Goal: Task Accomplishment & Management: Manage account settings

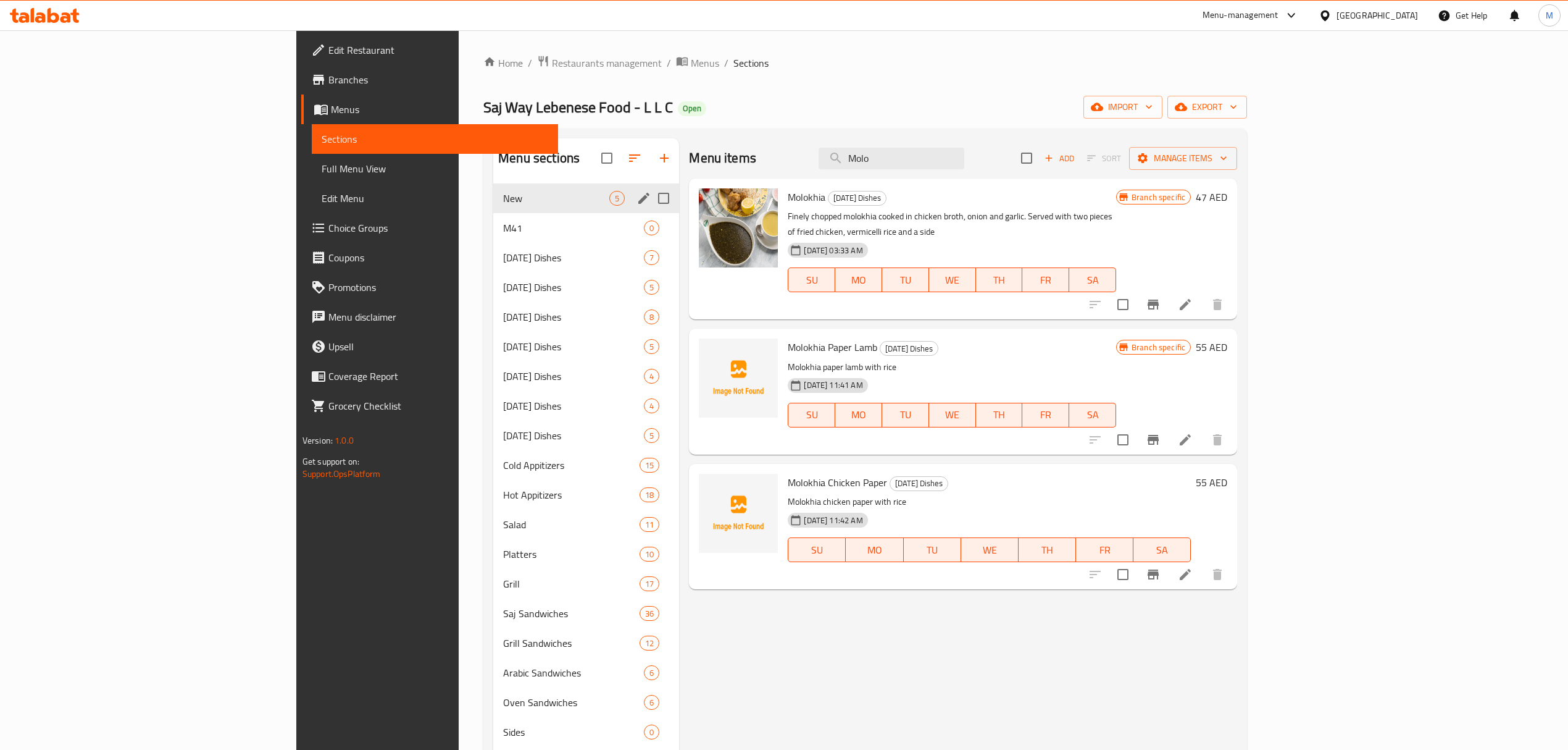
scroll to position [9, 0]
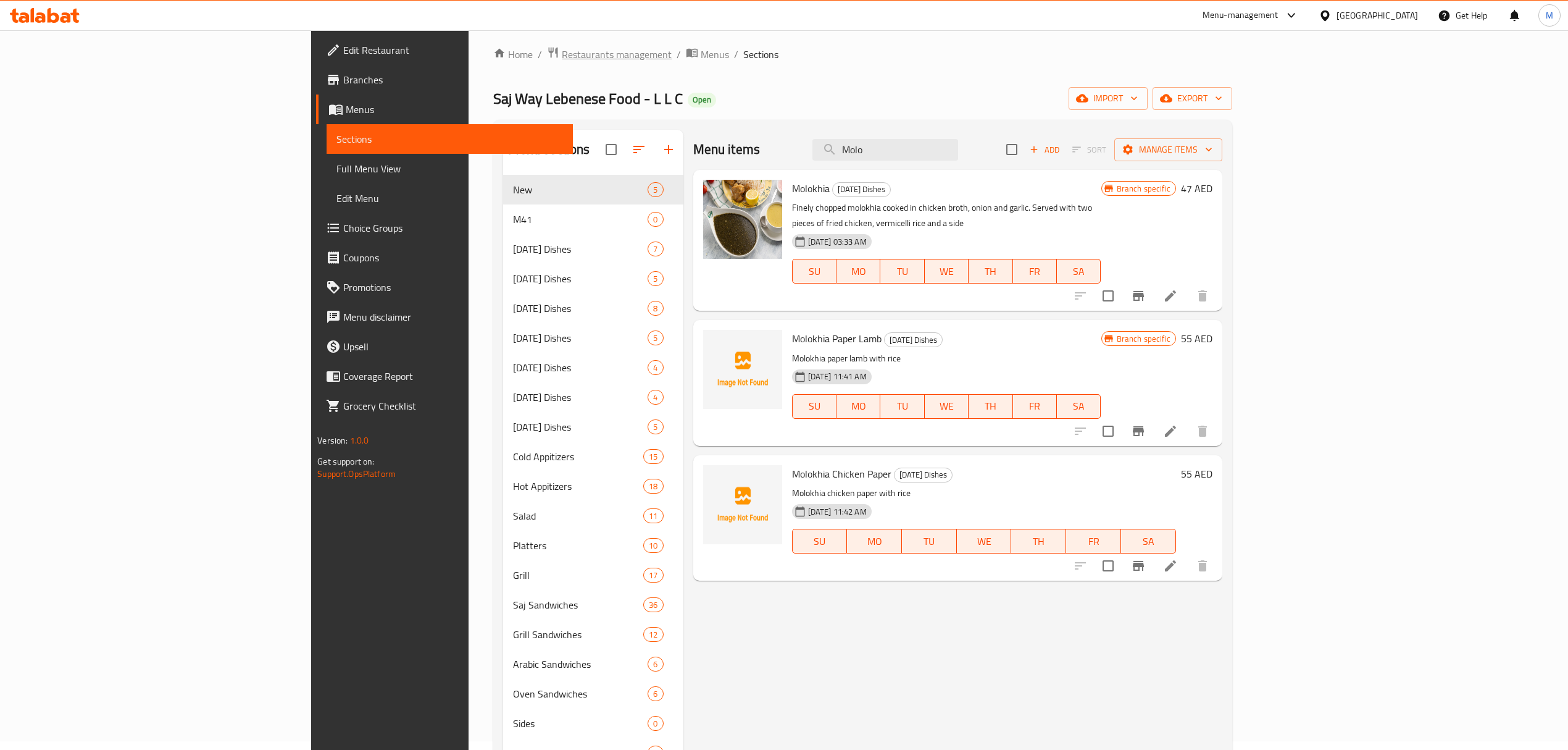
click at [562, 54] on span "Restaurants management" at bounding box center [617, 54] width 110 height 15
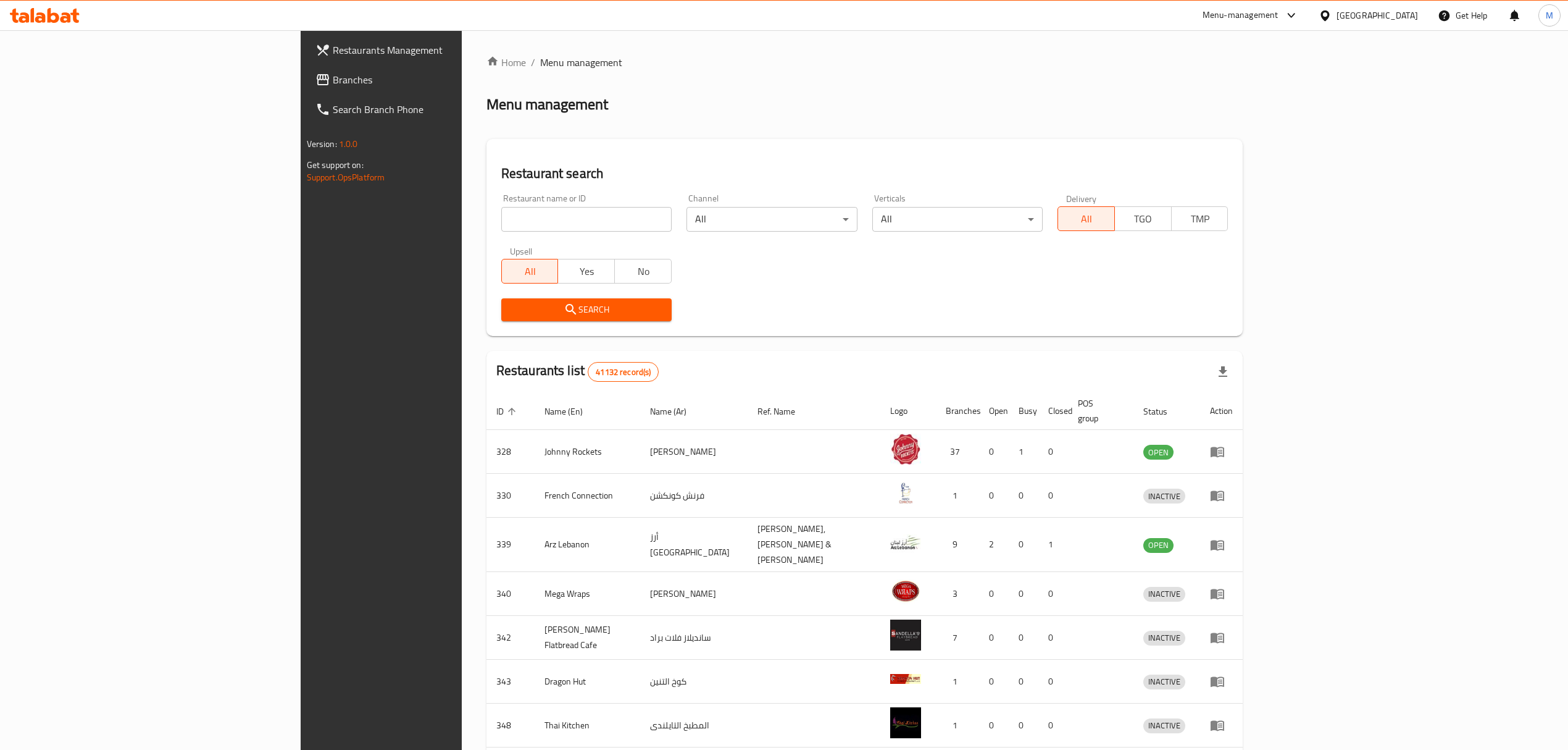
click at [501, 218] on input "search" at bounding box center [586, 219] width 170 height 25
paste input "672558"
type input "672558"
click button "Search" at bounding box center [586, 309] width 170 height 23
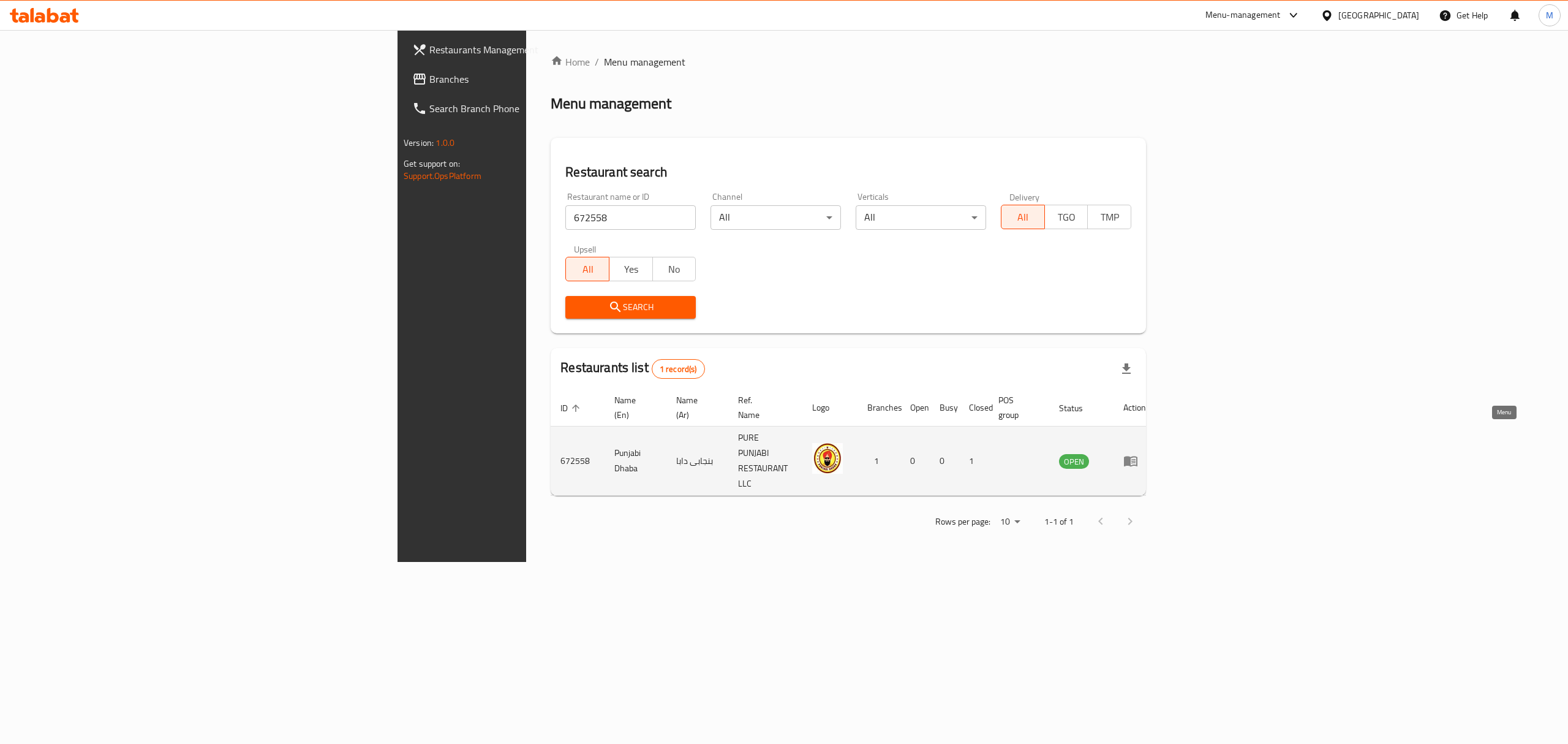
click at [1138, 453] on icon "enhanced table" at bounding box center [1131, 461] width 14 height 14
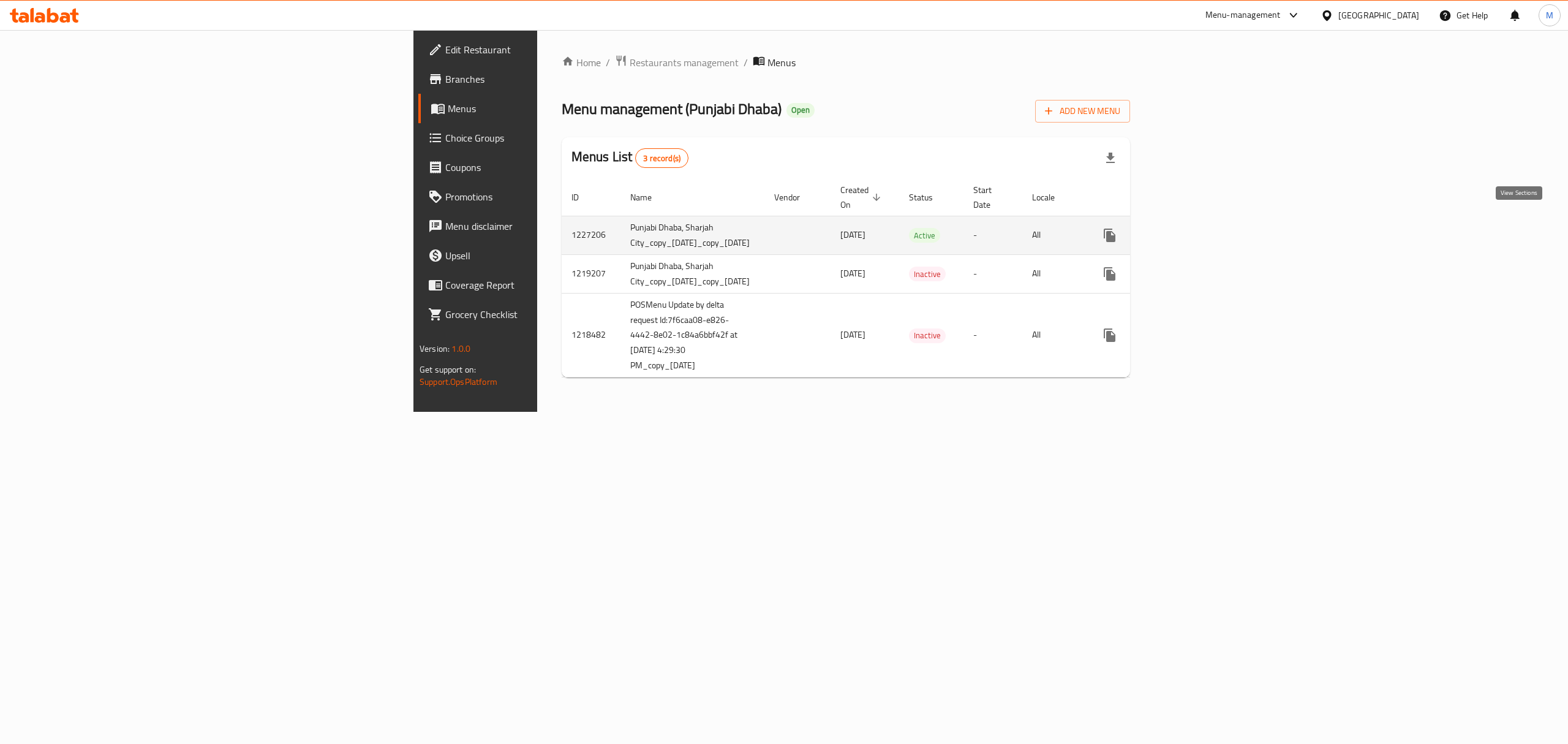
click at [1204, 230] on icon "enhanced table" at bounding box center [1198, 235] width 11 height 11
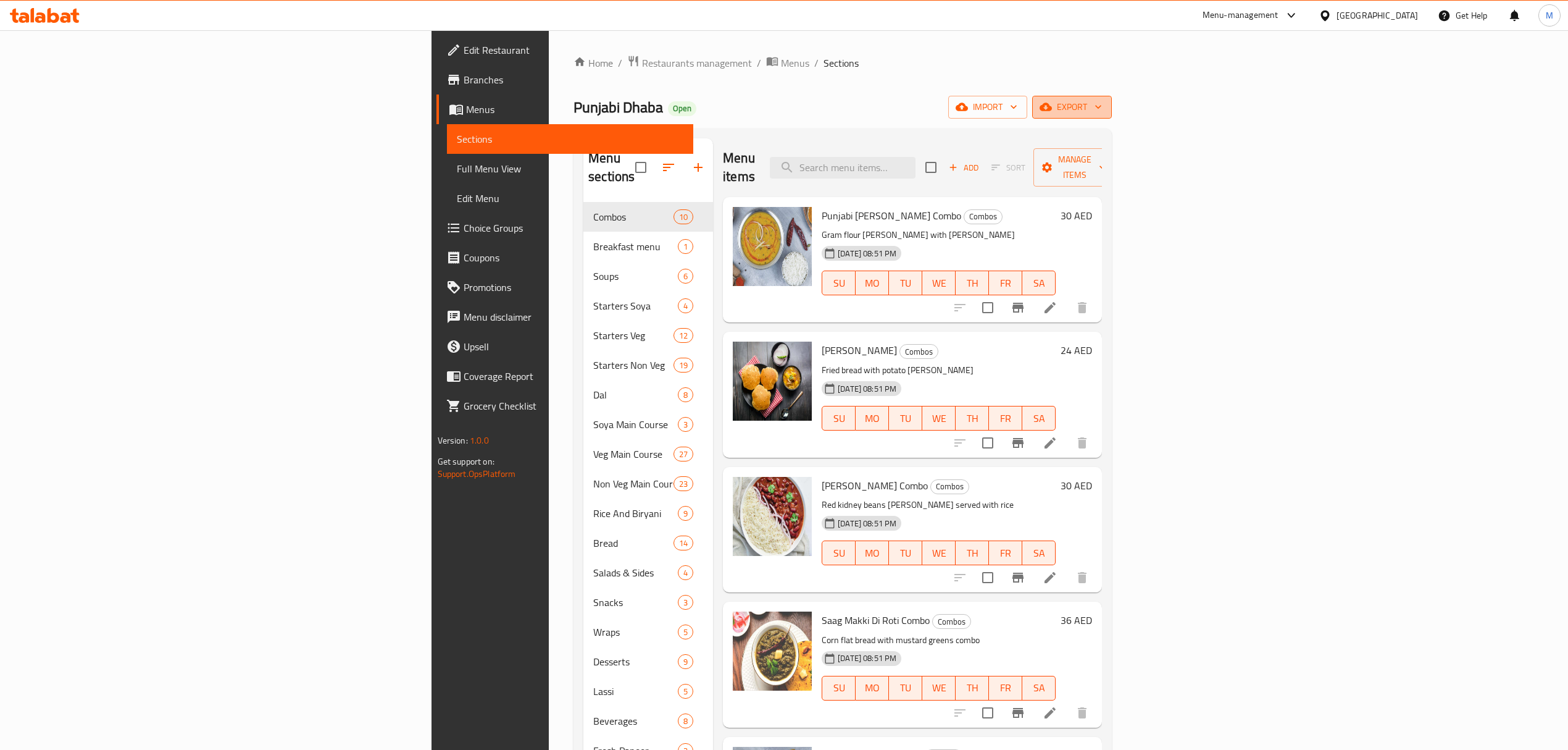
click at [1112, 117] on button "export" at bounding box center [1072, 107] width 80 height 23
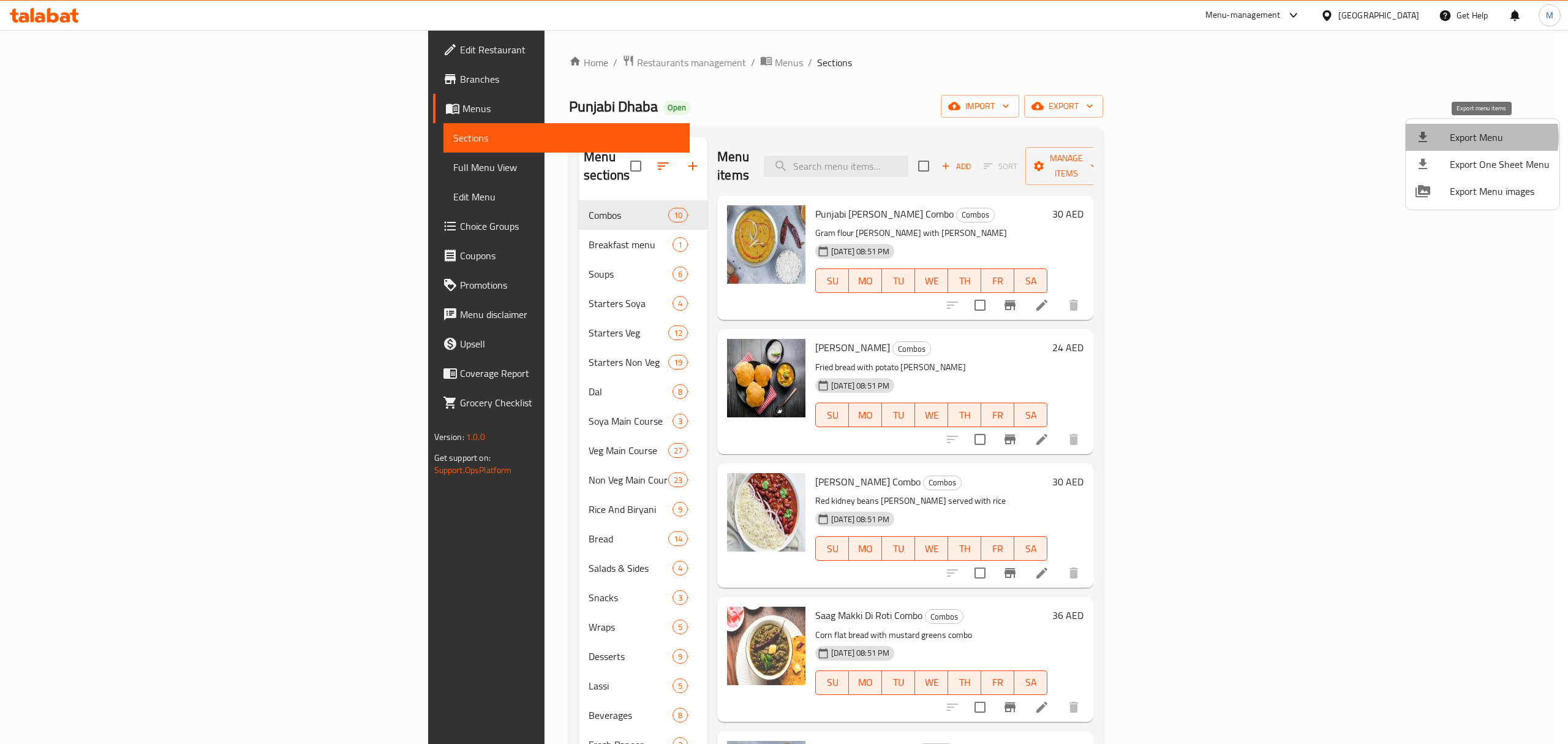
click at [1475, 137] on span "Export Menu" at bounding box center [1500, 137] width 100 height 14
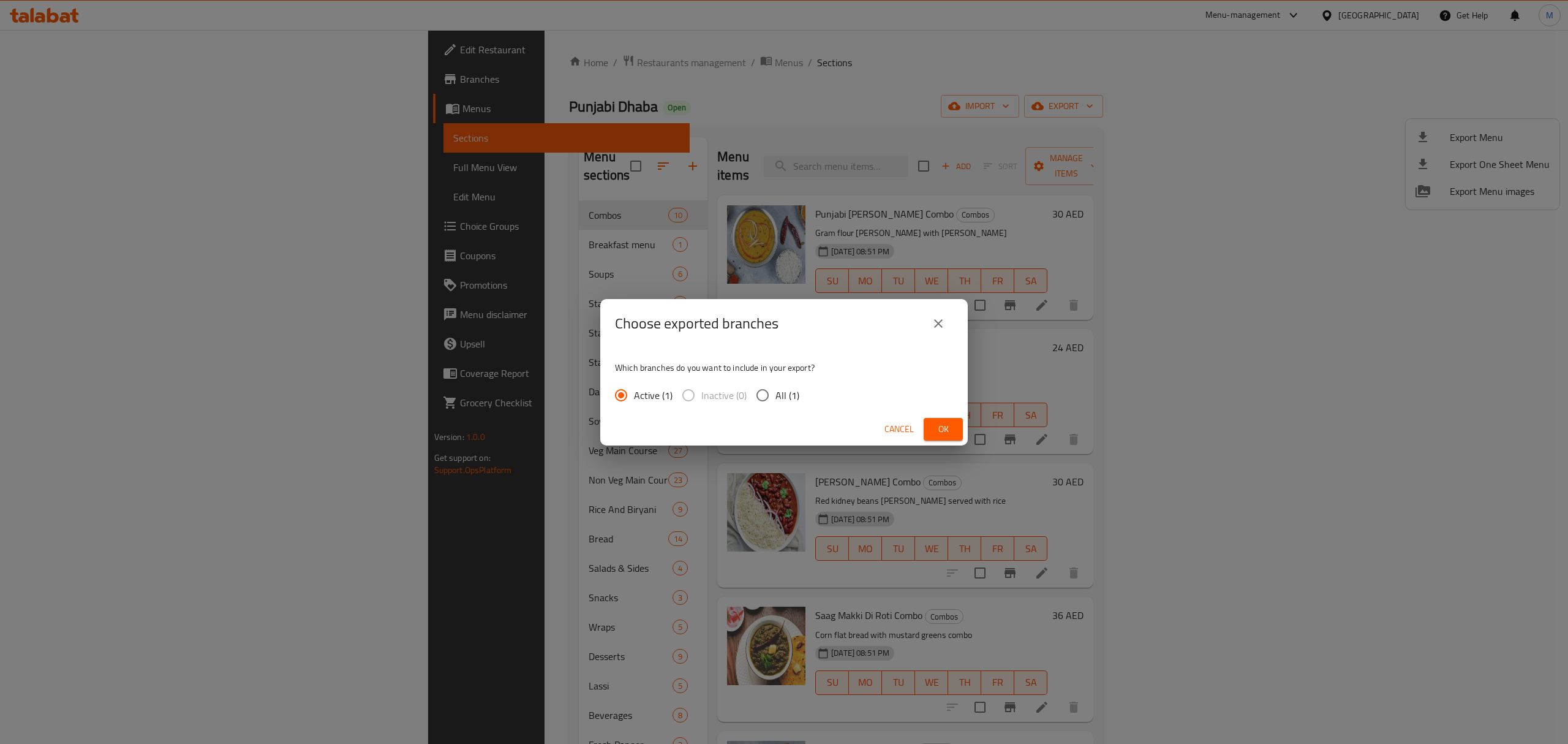
click at [948, 432] on span "Ok" at bounding box center [943, 429] width 20 height 15
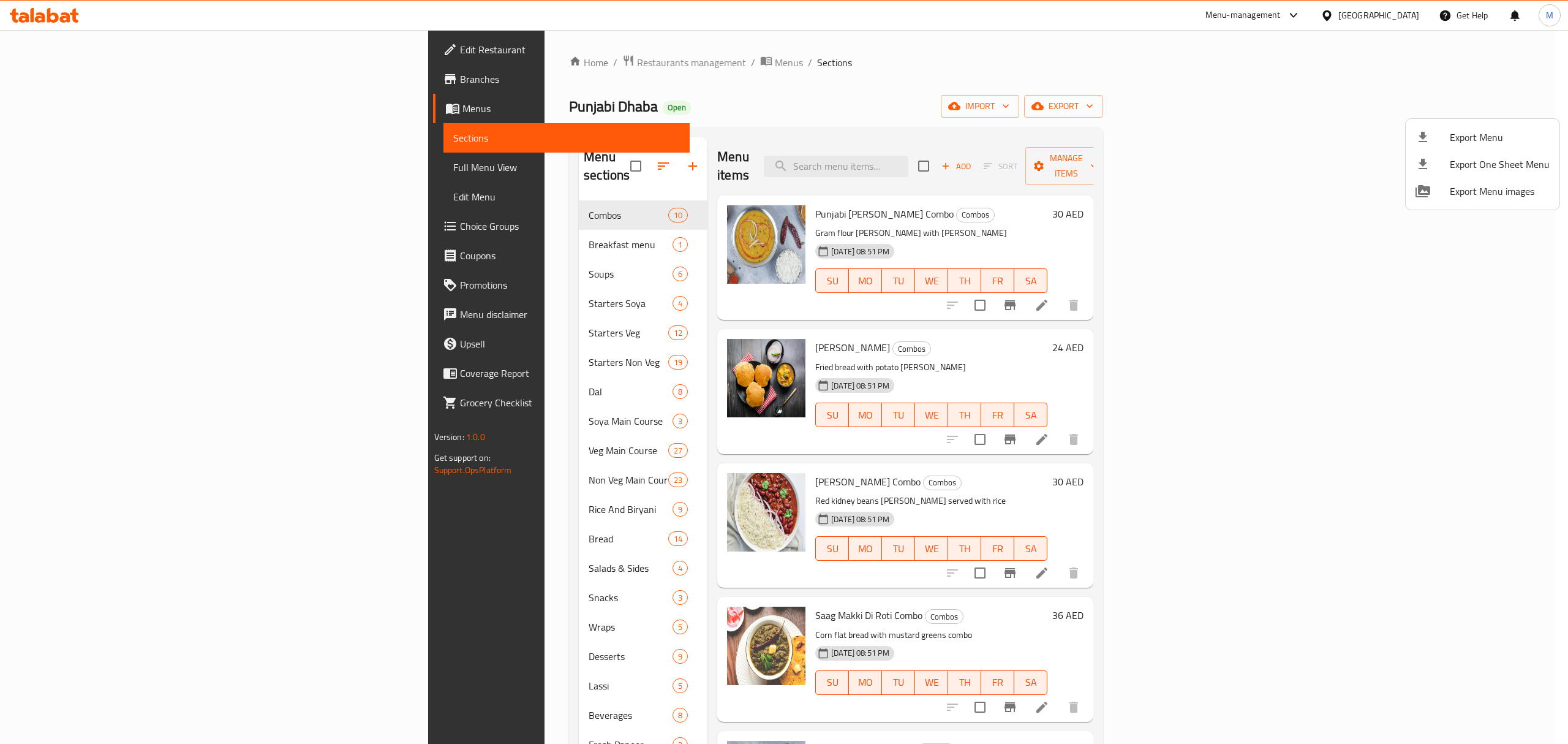
click at [665, 99] on div at bounding box center [784, 372] width 1568 height 744
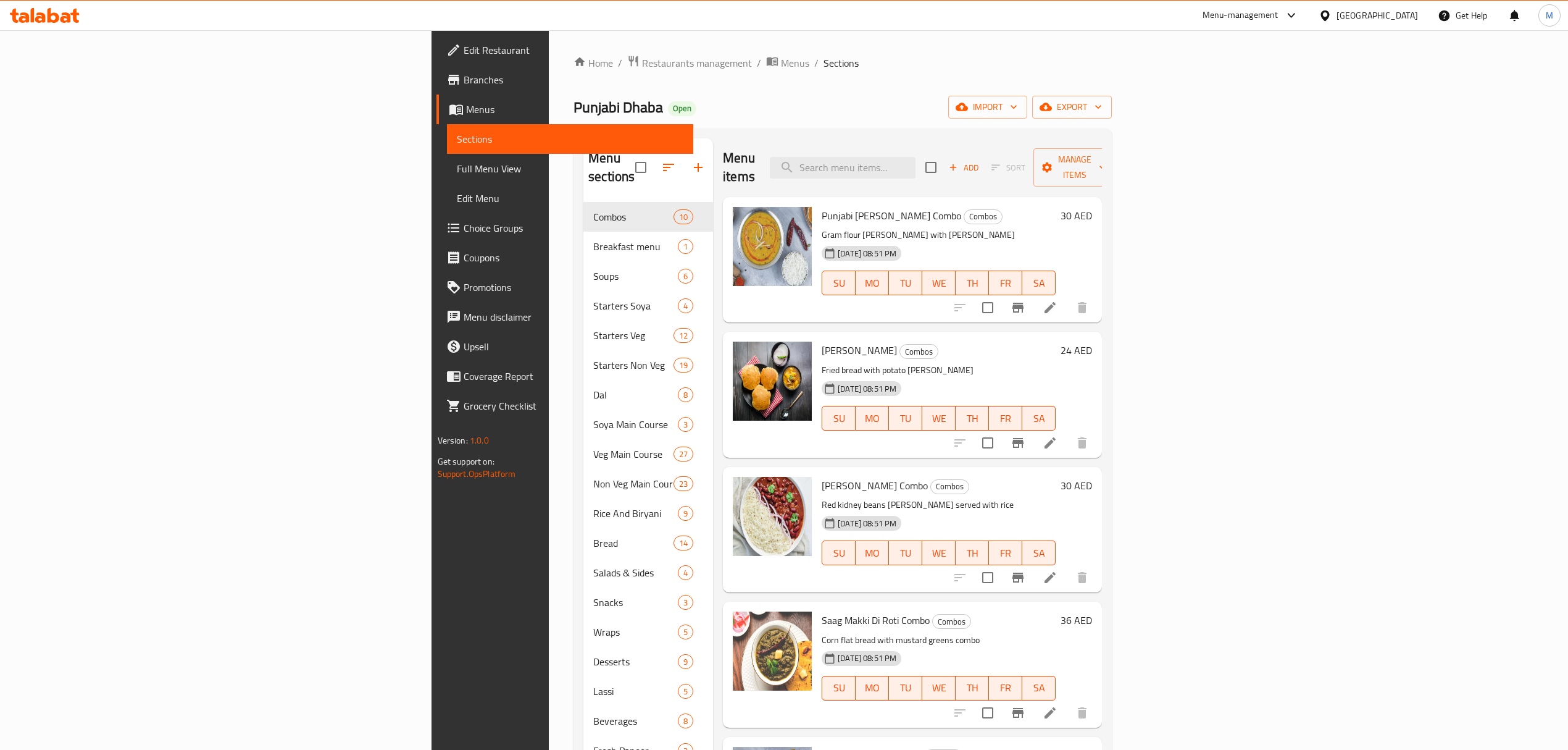
click at [466, 112] on span "Menus" at bounding box center [574, 110] width 218 height 15
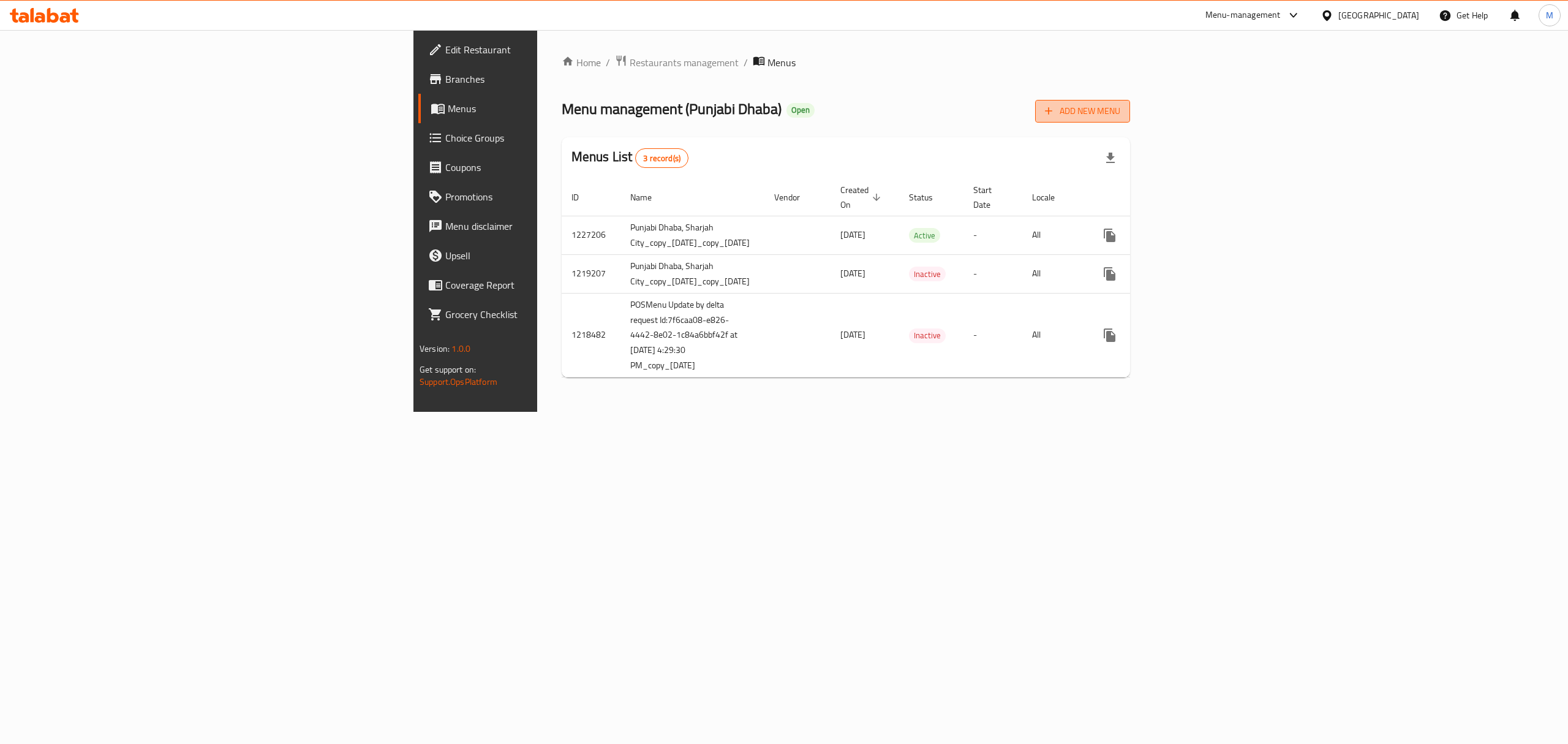
click at [1130, 120] on button "Add New Menu" at bounding box center [1082, 111] width 95 height 22
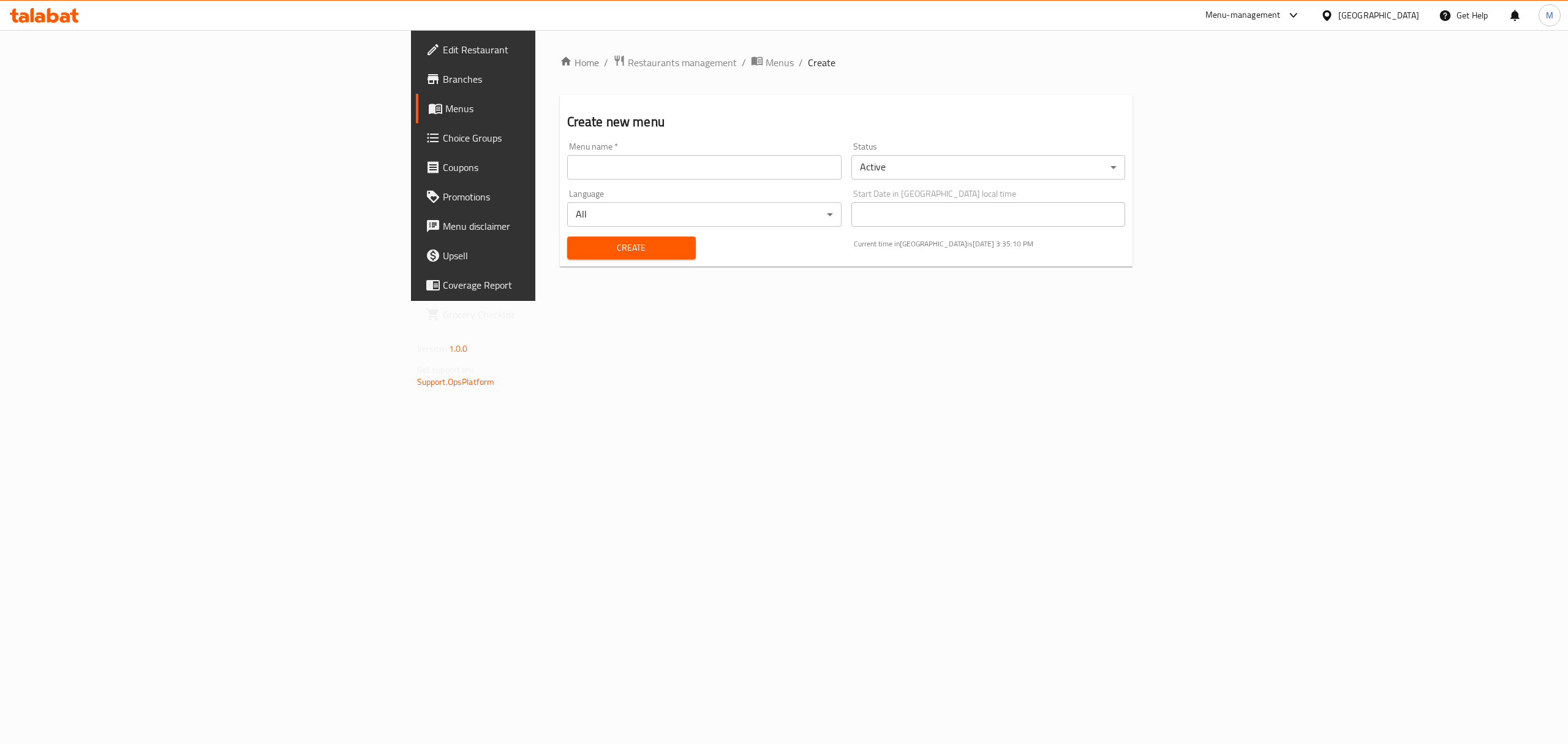
click at [567, 170] on input "text" at bounding box center [704, 167] width 274 height 25
click at [576, 301] on div "Home / Restaurants management / Menus / Create Create new menu Menu name   * Me…" at bounding box center [846, 165] width 622 height 271
click at [445, 115] on span "Menus" at bounding box center [554, 109] width 218 height 14
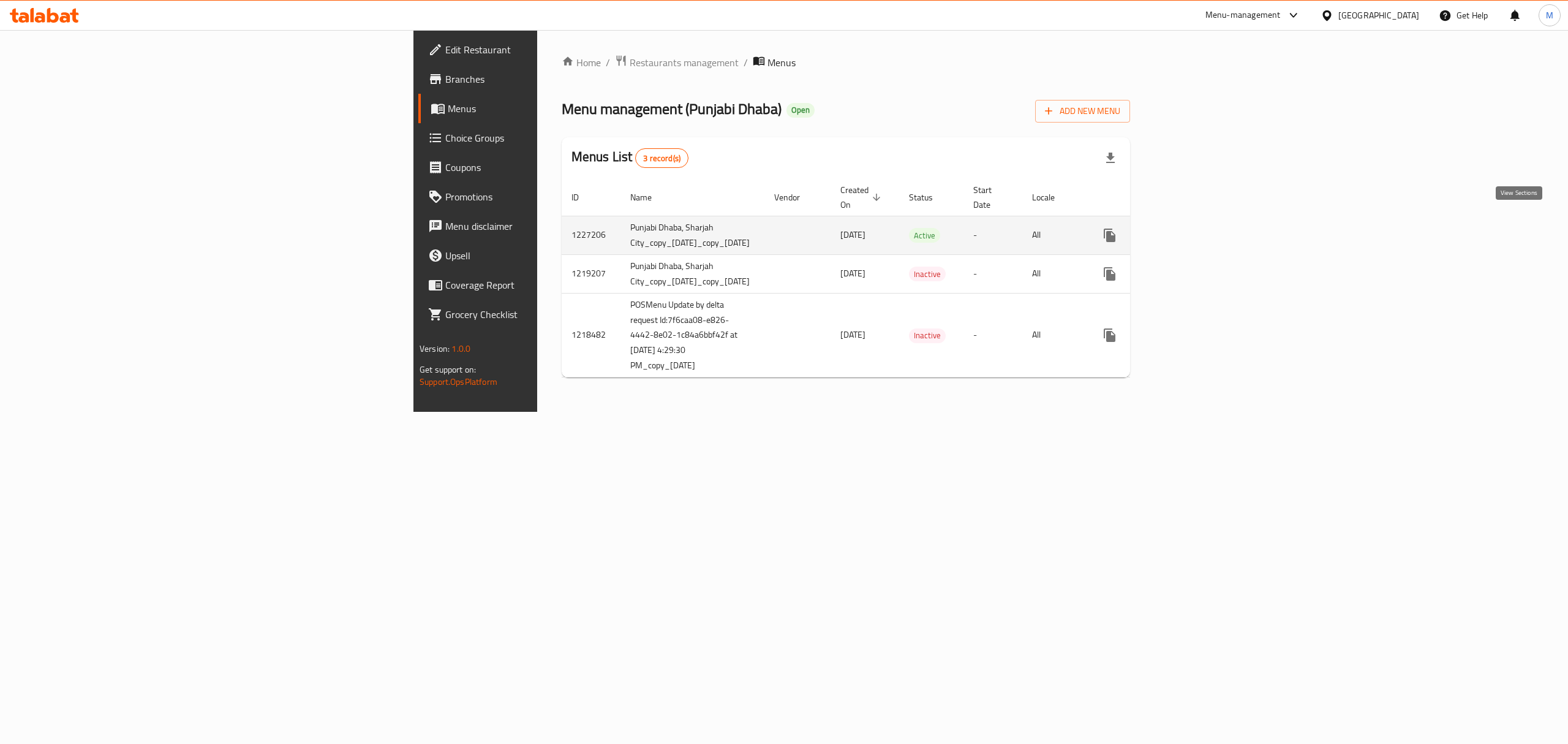
click at [1205, 228] on icon "enhanced table" at bounding box center [1198, 235] width 14 height 14
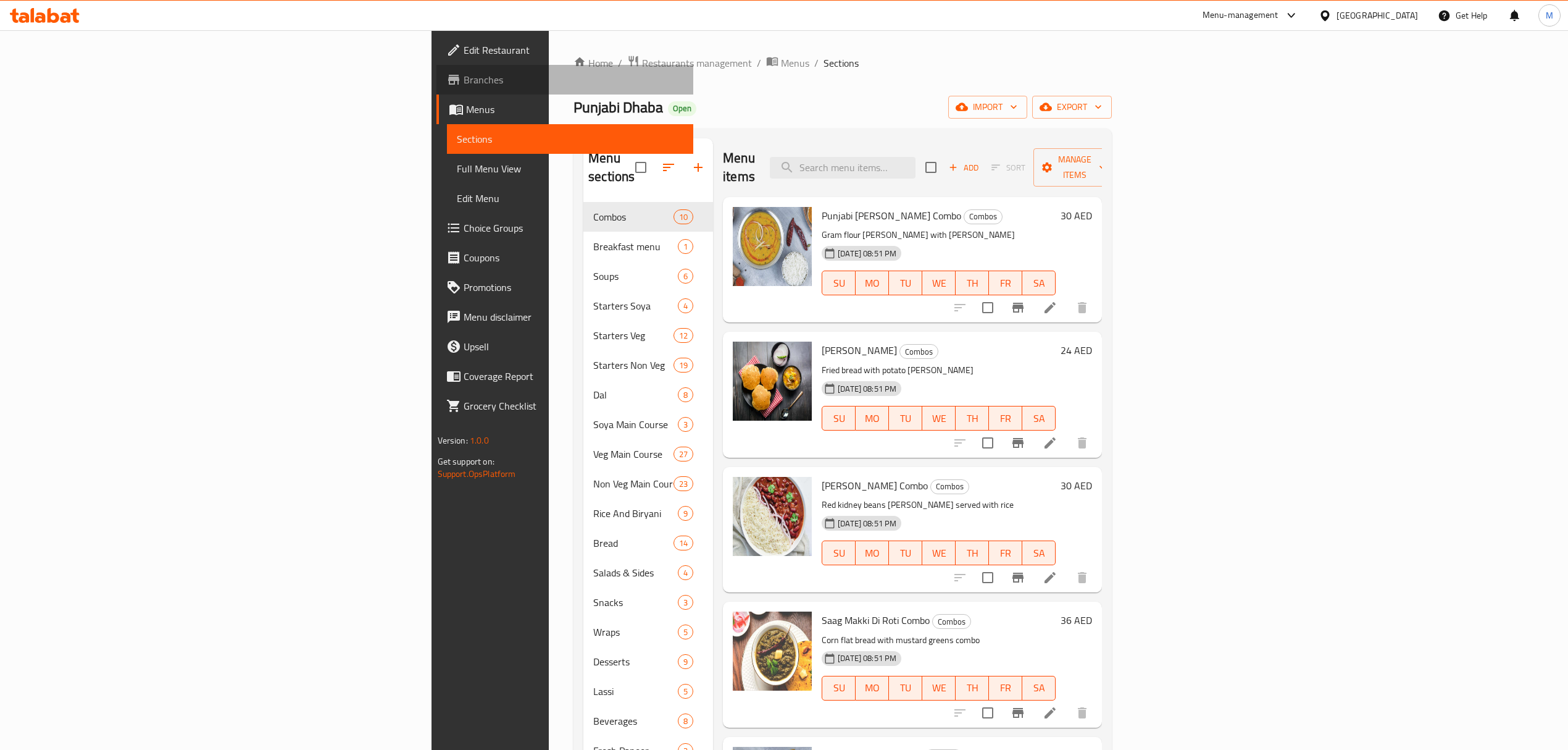
click at [464, 85] on span "Branches" at bounding box center [573, 80] width 220 height 15
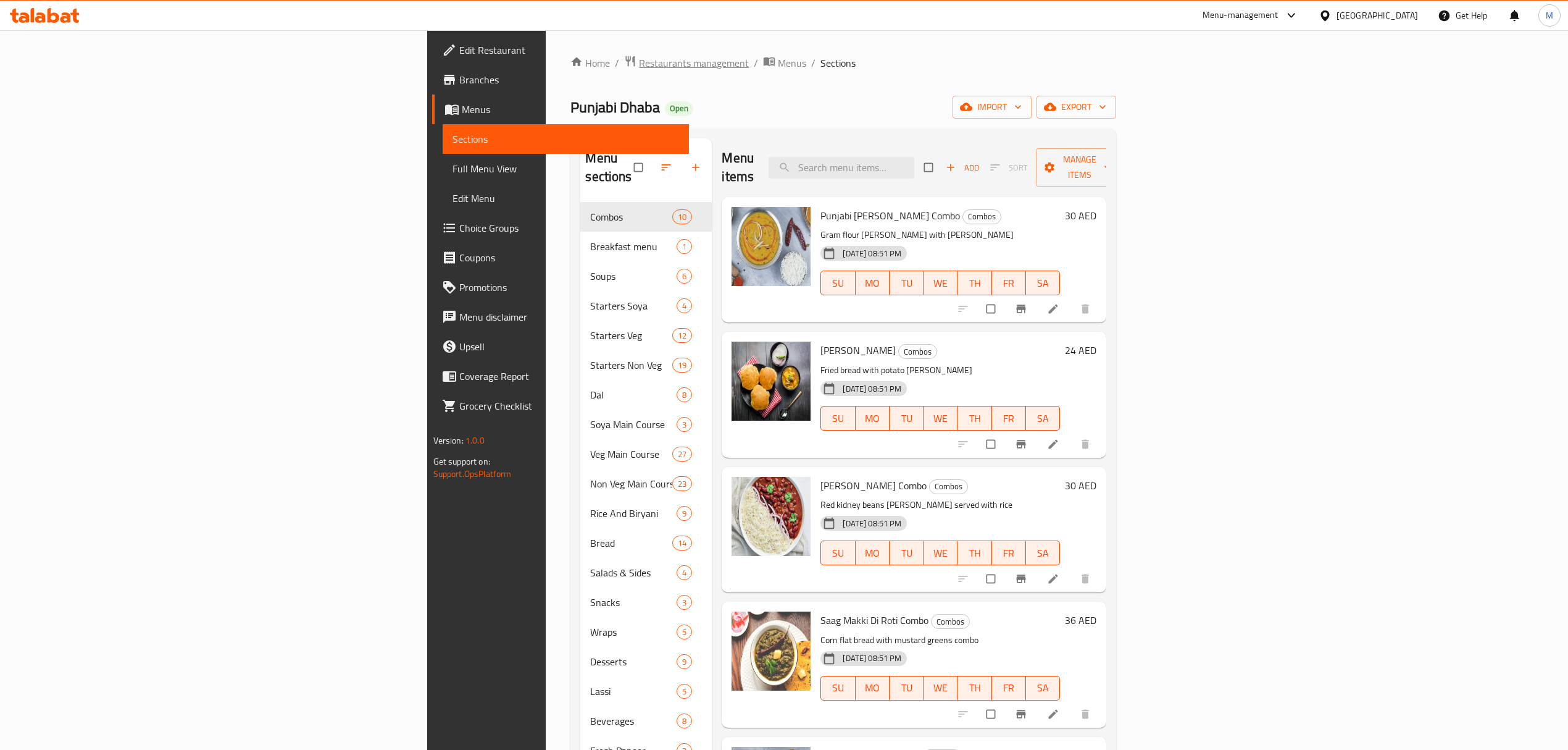
click at [639, 66] on span "Restaurants management" at bounding box center [693, 63] width 110 height 15
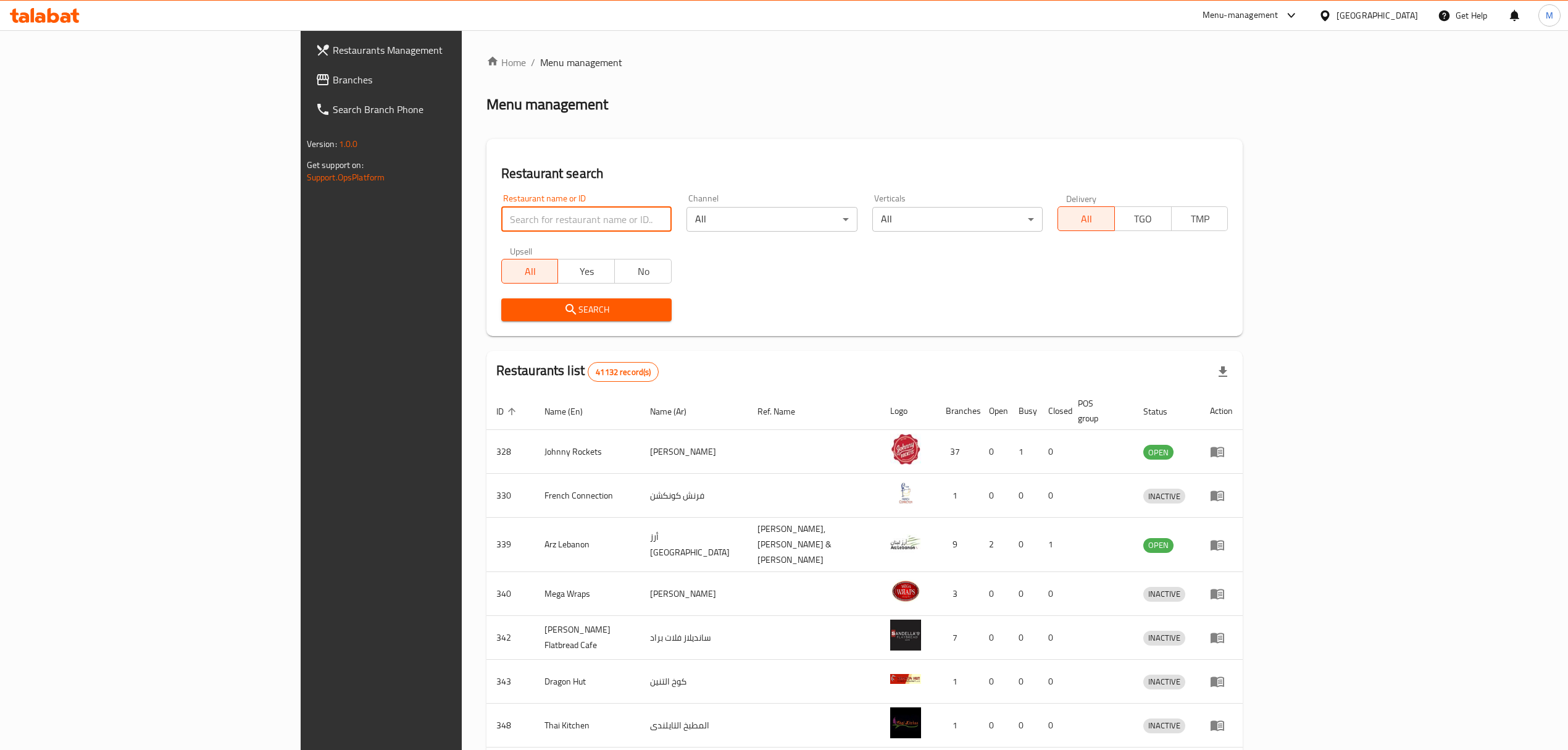
click at [501, 222] on input "search" at bounding box center [586, 219] width 170 height 25
paste input "667114"
type input "667114"
click button "Search" at bounding box center [586, 309] width 170 height 23
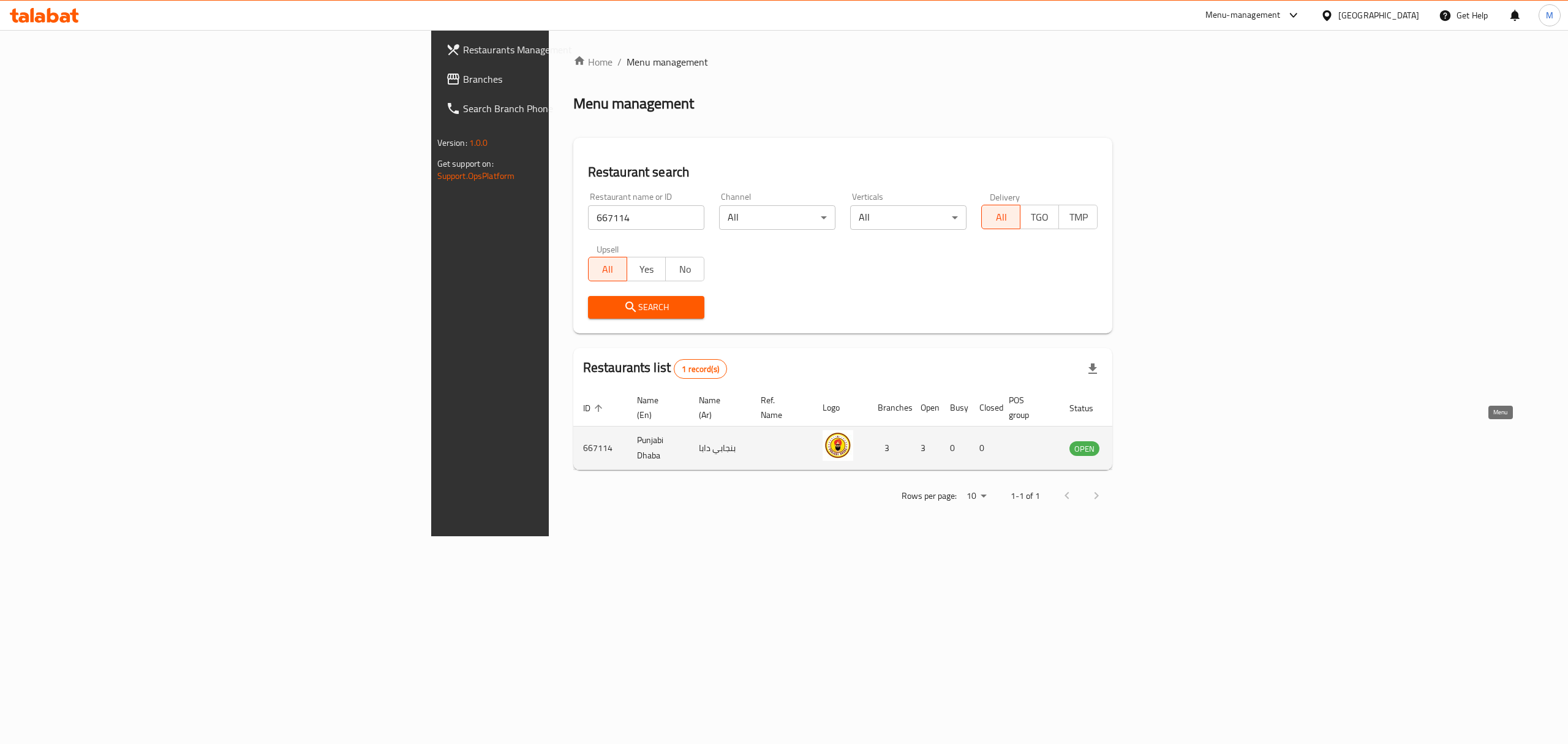
click at [1149, 440] on icon "enhanced table" at bounding box center [1141, 448] width 14 height 14
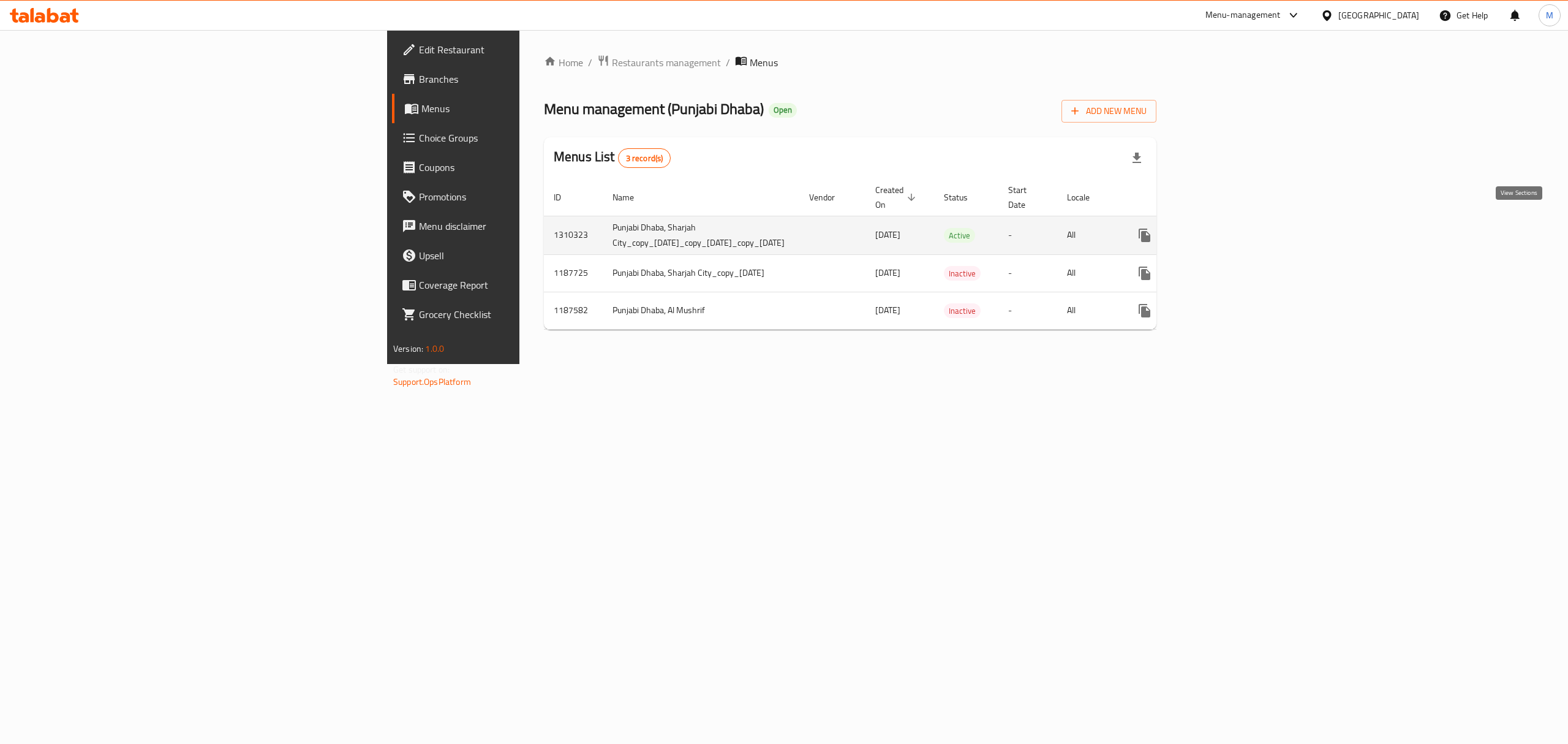
click at [1241, 228] on icon "enhanced table" at bounding box center [1233, 235] width 14 height 14
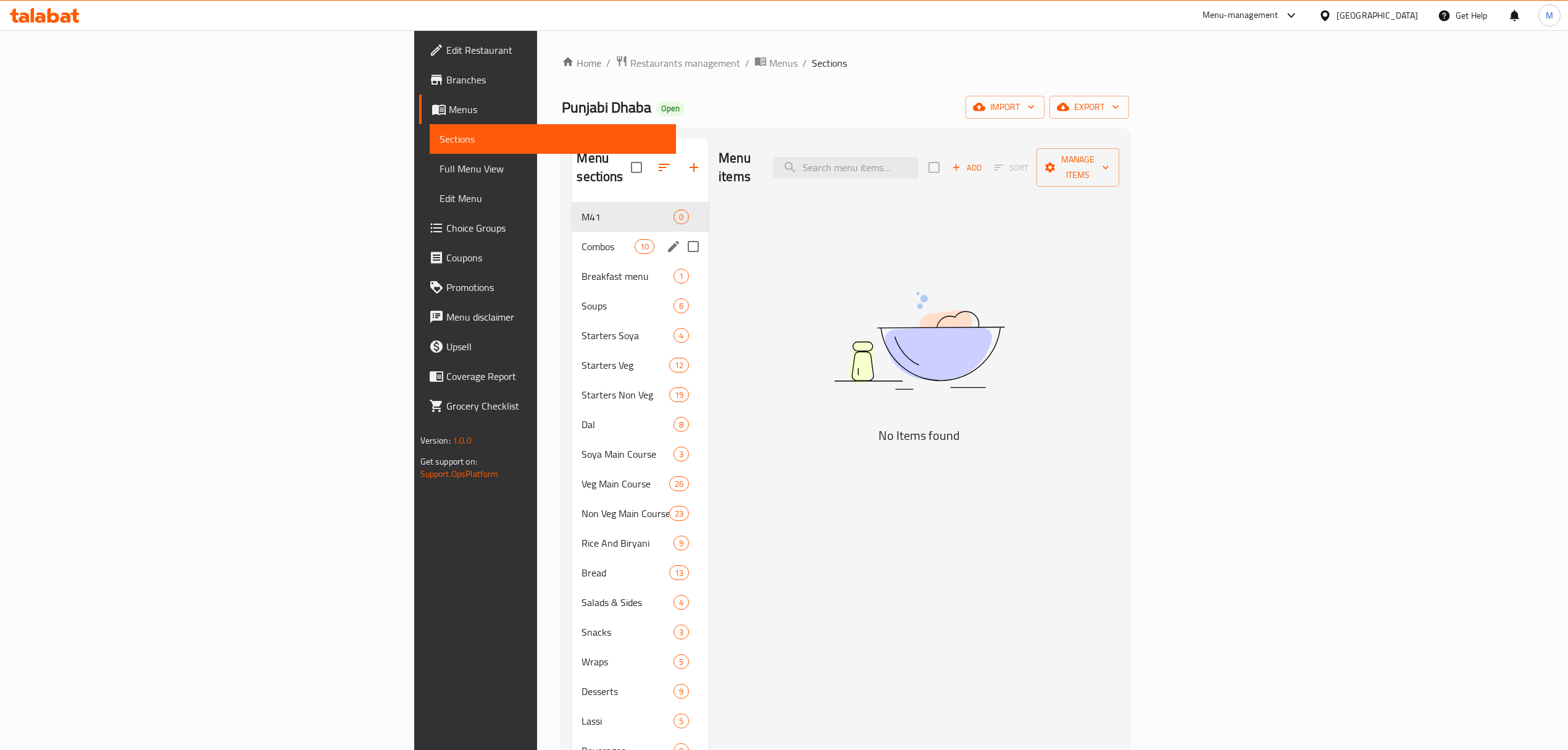
click at [572, 238] on div "Combos 10" at bounding box center [640, 246] width 137 height 30
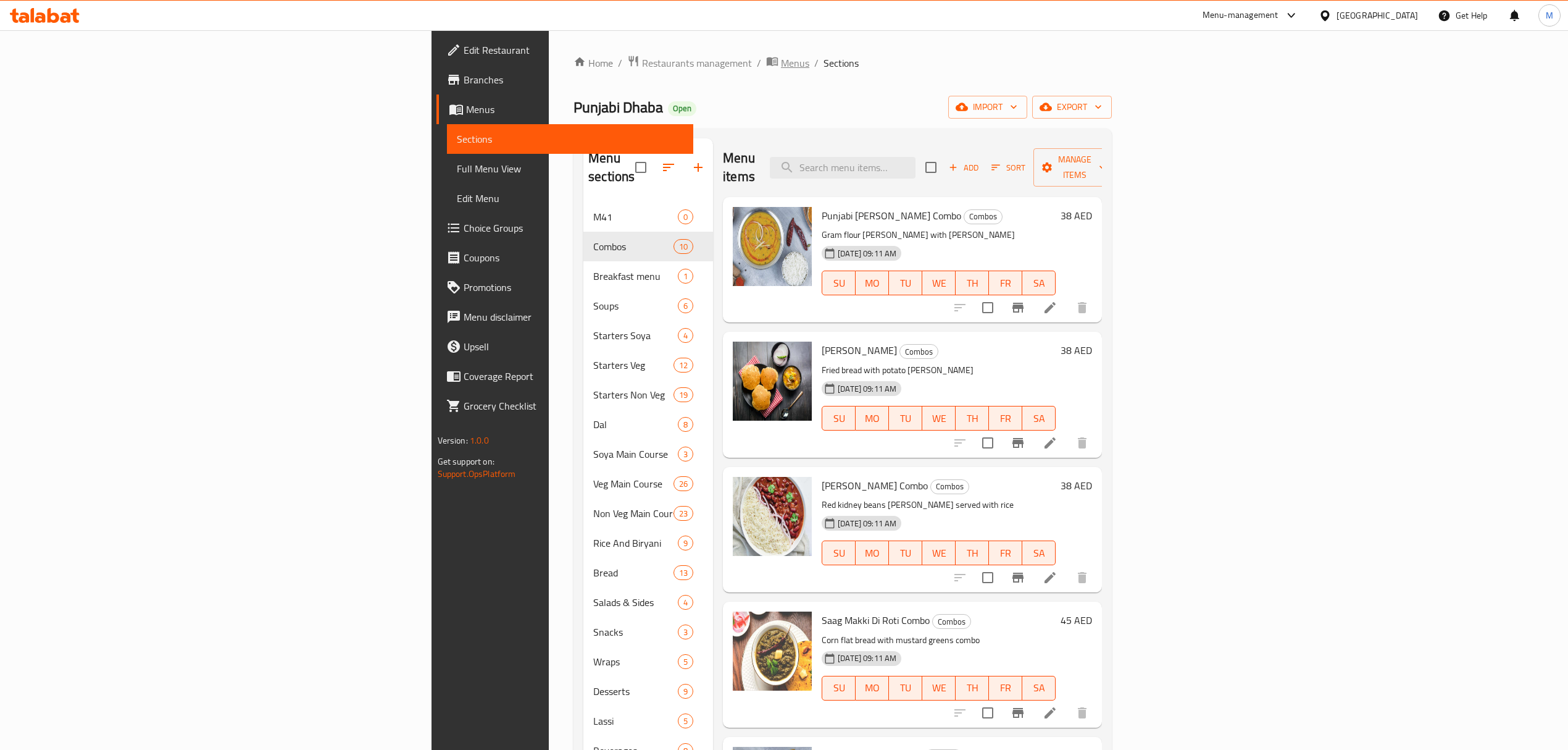
click at [781, 70] on span "Menus" at bounding box center [795, 63] width 28 height 15
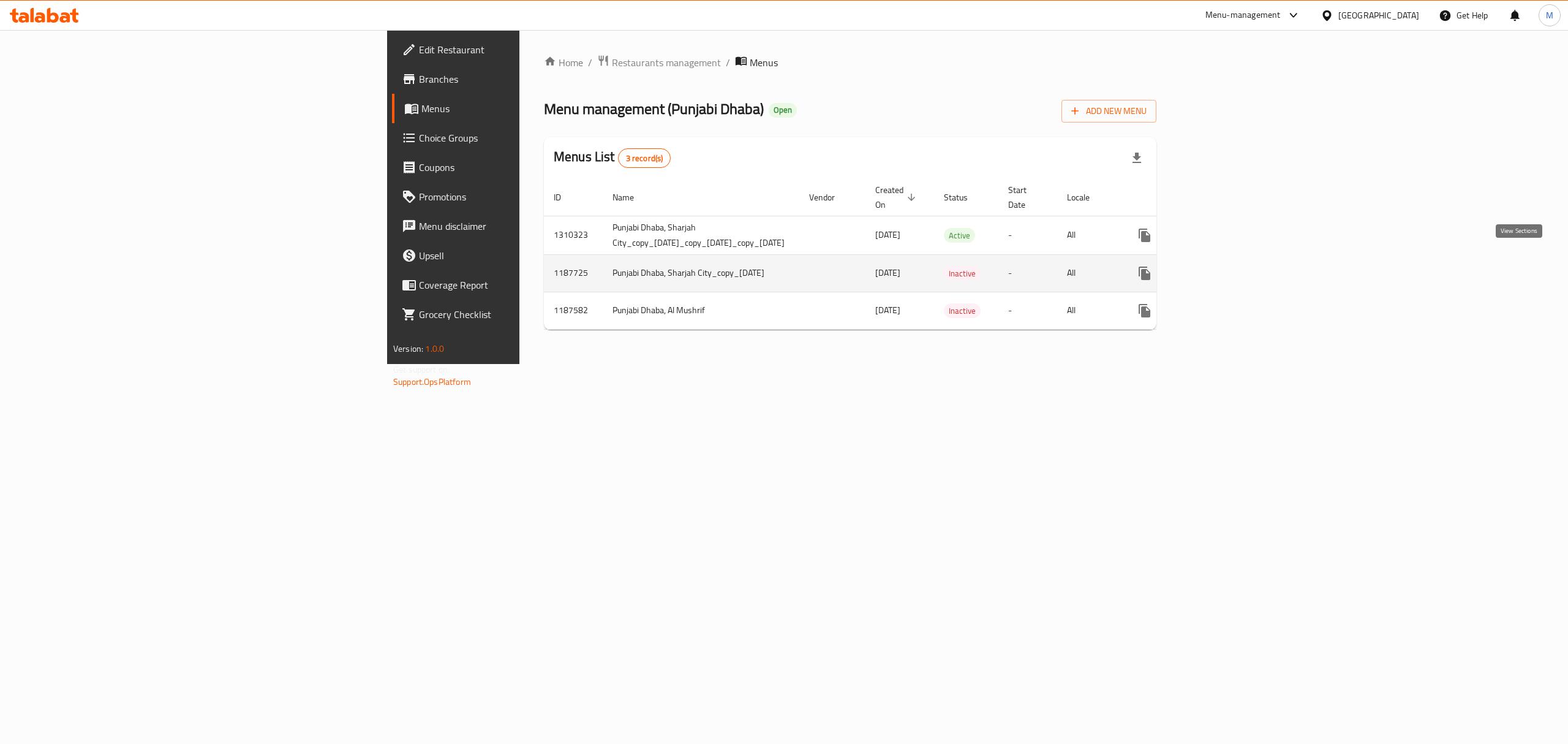
click at [1241, 266] on icon "enhanced table" at bounding box center [1233, 273] width 14 height 14
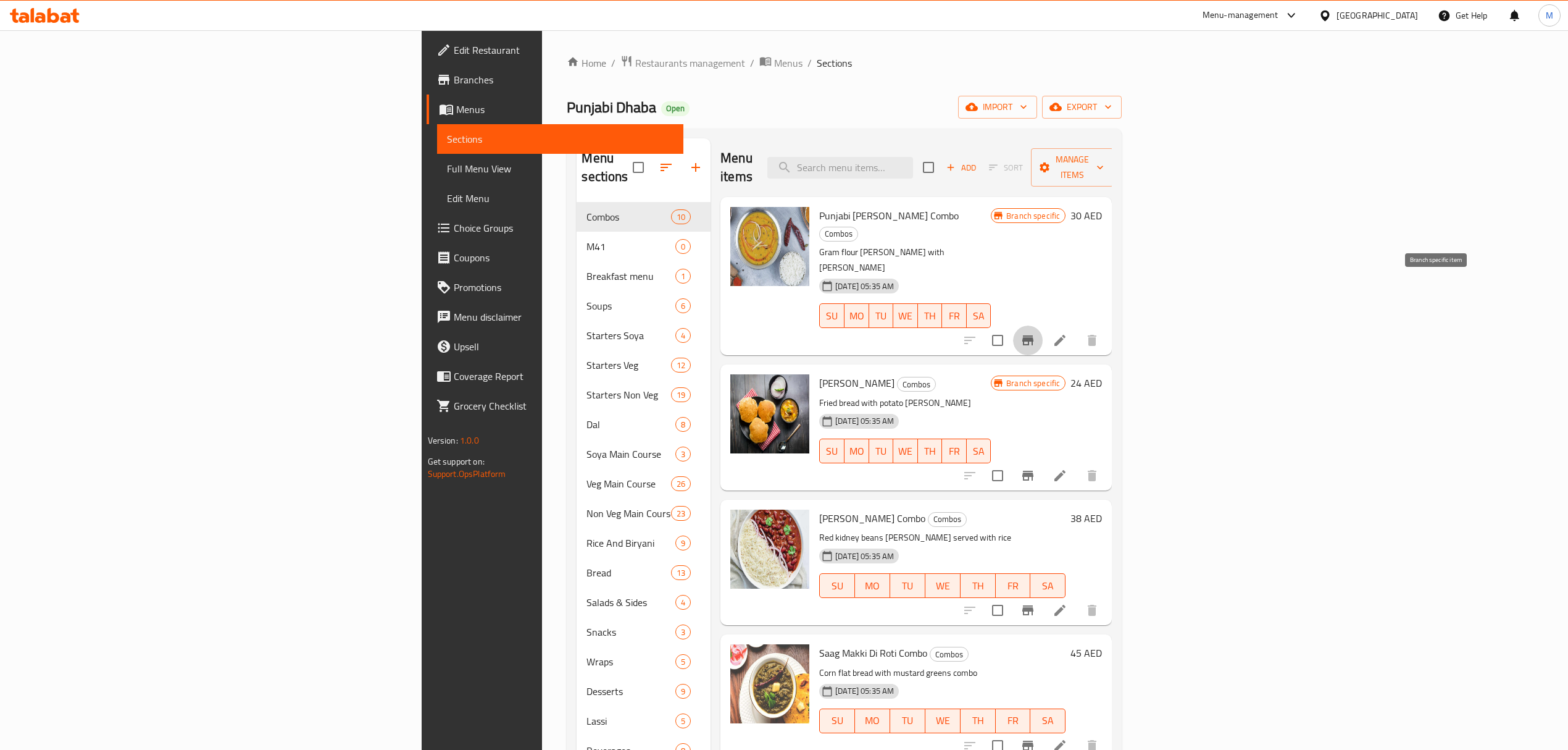
click at [1034, 335] on icon "Branch-specific-item" at bounding box center [1027, 340] width 11 height 10
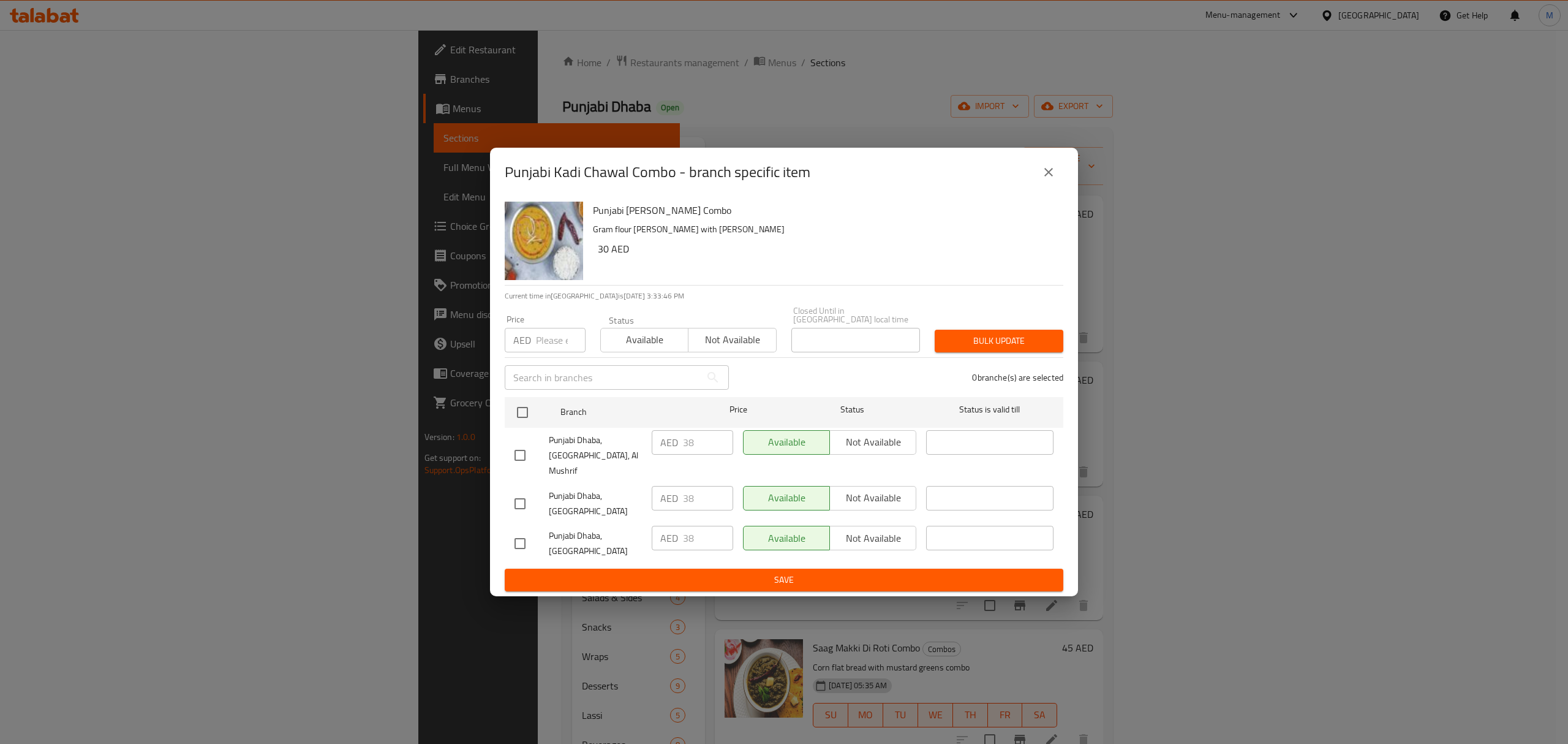
click at [1052, 180] on icon "close" at bounding box center [1049, 172] width 14 height 14
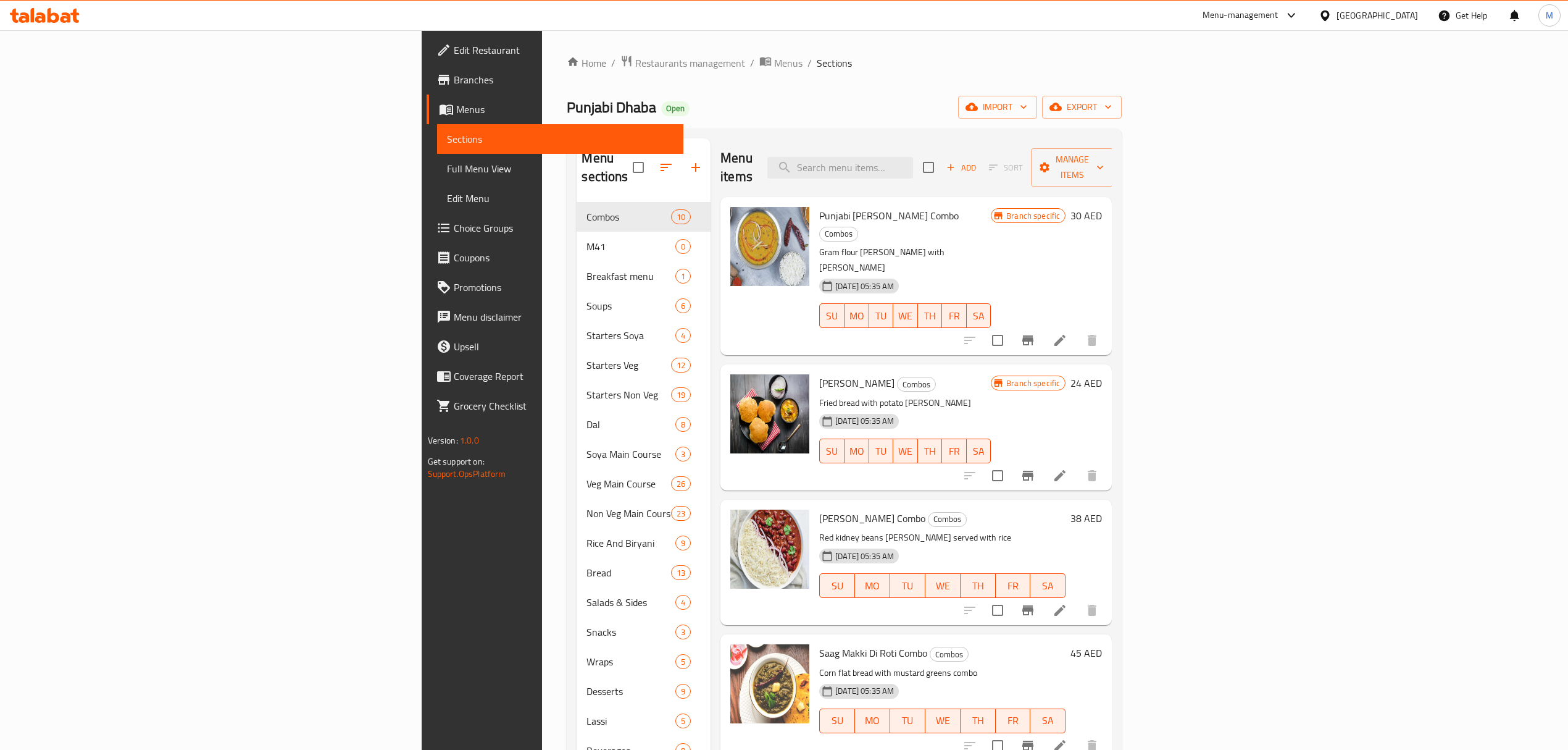
click at [456, 112] on span "Menus" at bounding box center [565, 110] width 218 height 15
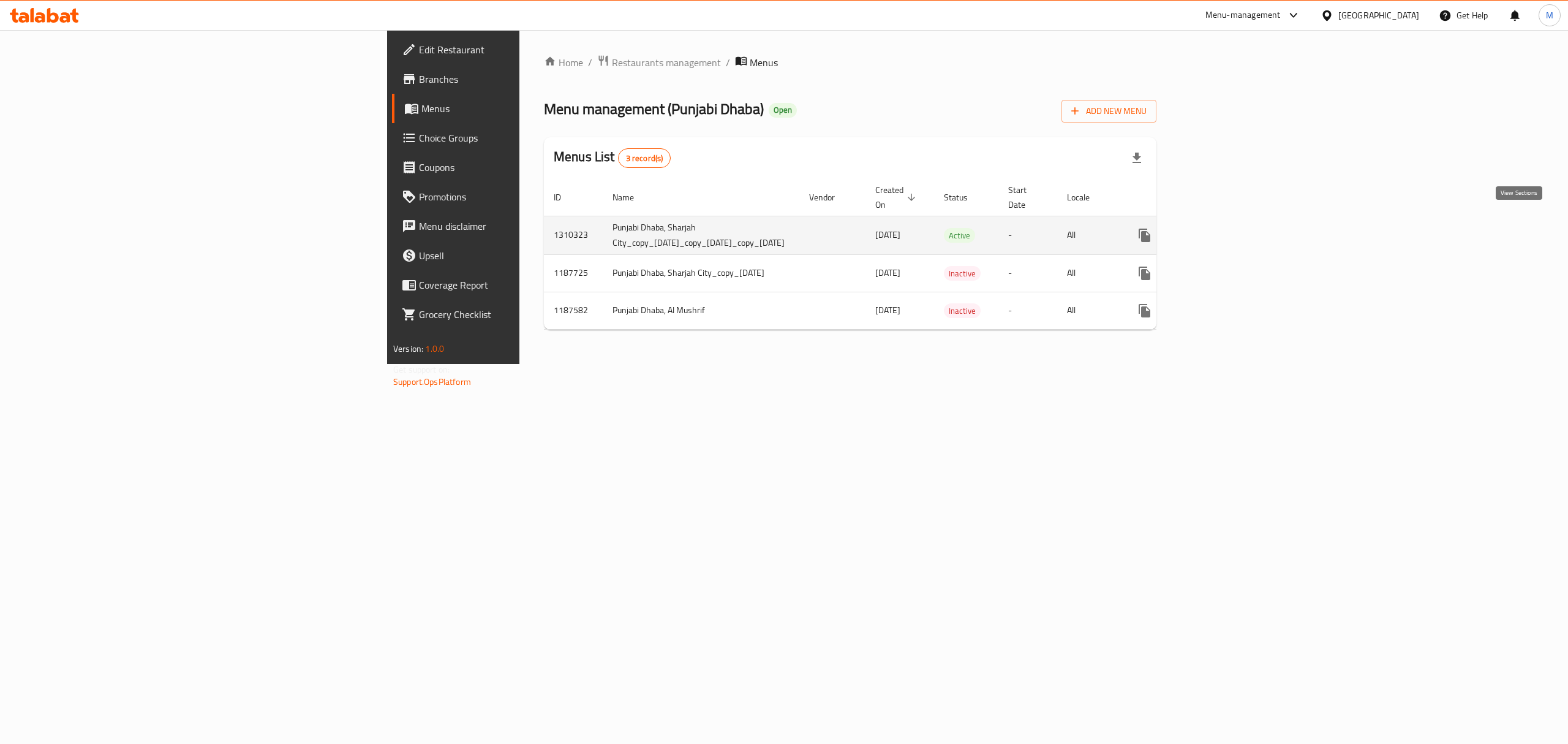
click at [1241, 228] on icon "enhanced table" at bounding box center [1233, 235] width 14 height 14
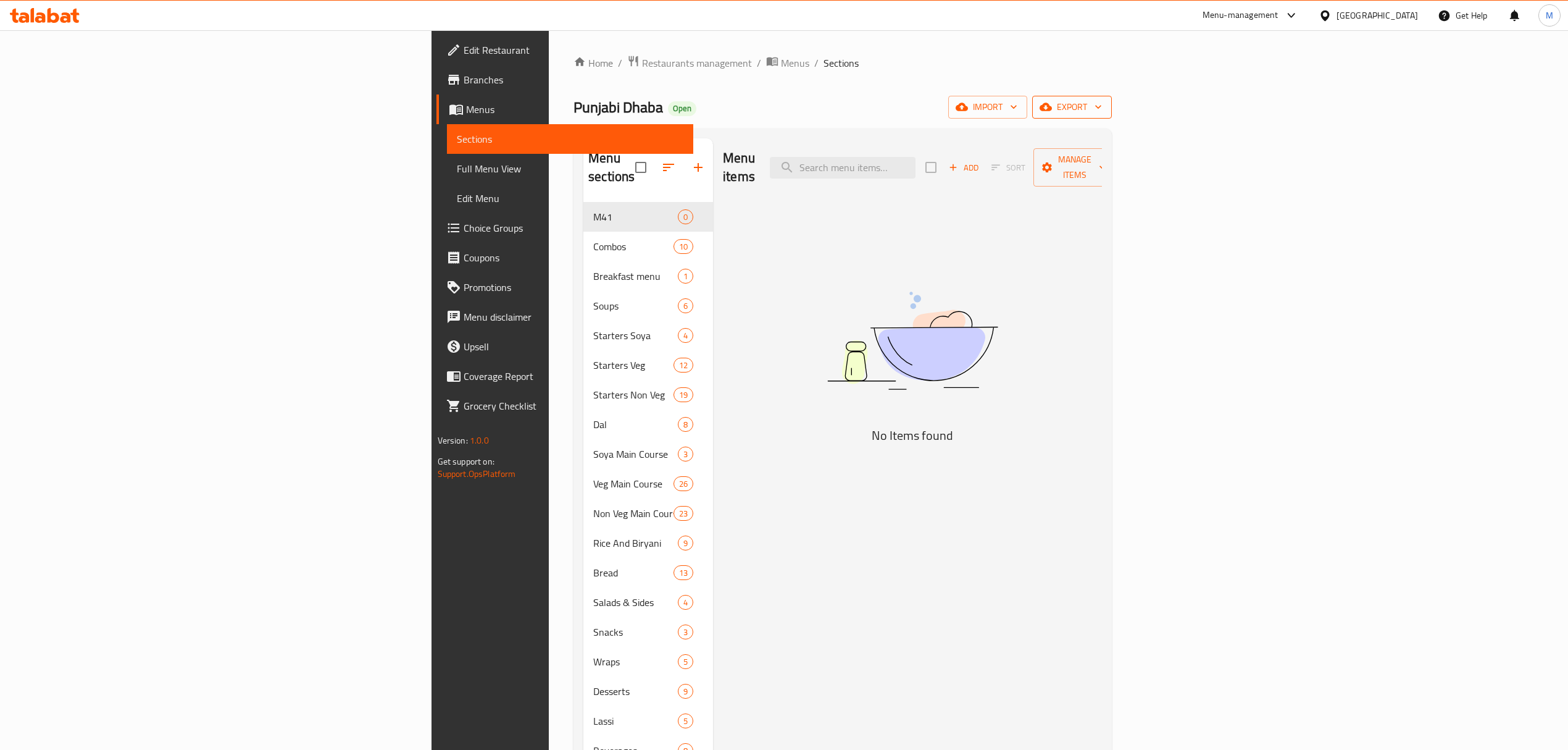
click at [1102, 110] on span "export" at bounding box center [1072, 107] width 60 height 15
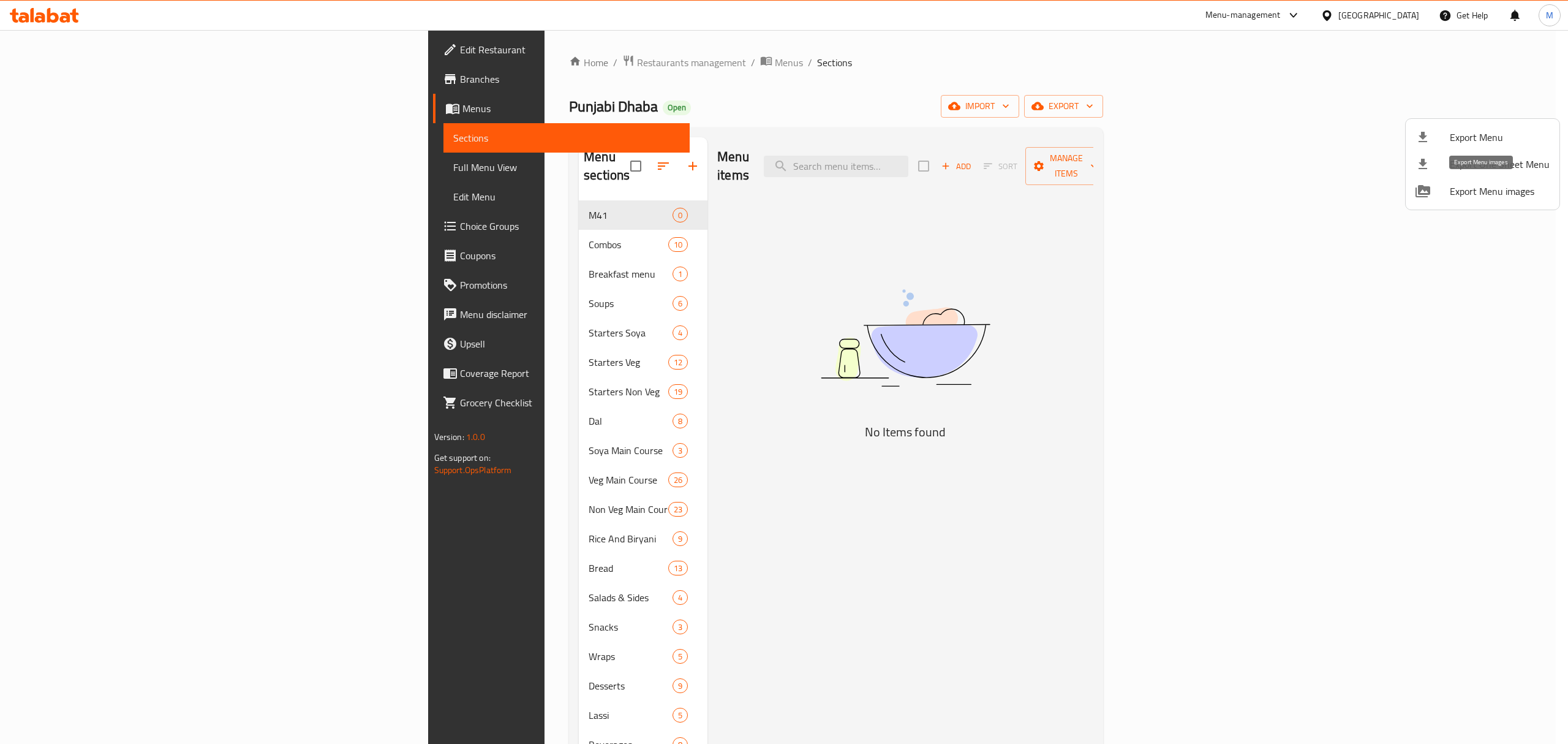
drag, startPoint x: 1488, startPoint y: 133, endPoint x: 1196, endPoint y: 375, distance: 379.2
click at [1215, 374] on div "Export Menu Export One Sheet Menu Export Menu images" at bounding box center [784, 372] width 1568 height 744
click at [331, 264] on div at bounding box center [784, 372] width 1568 height 744
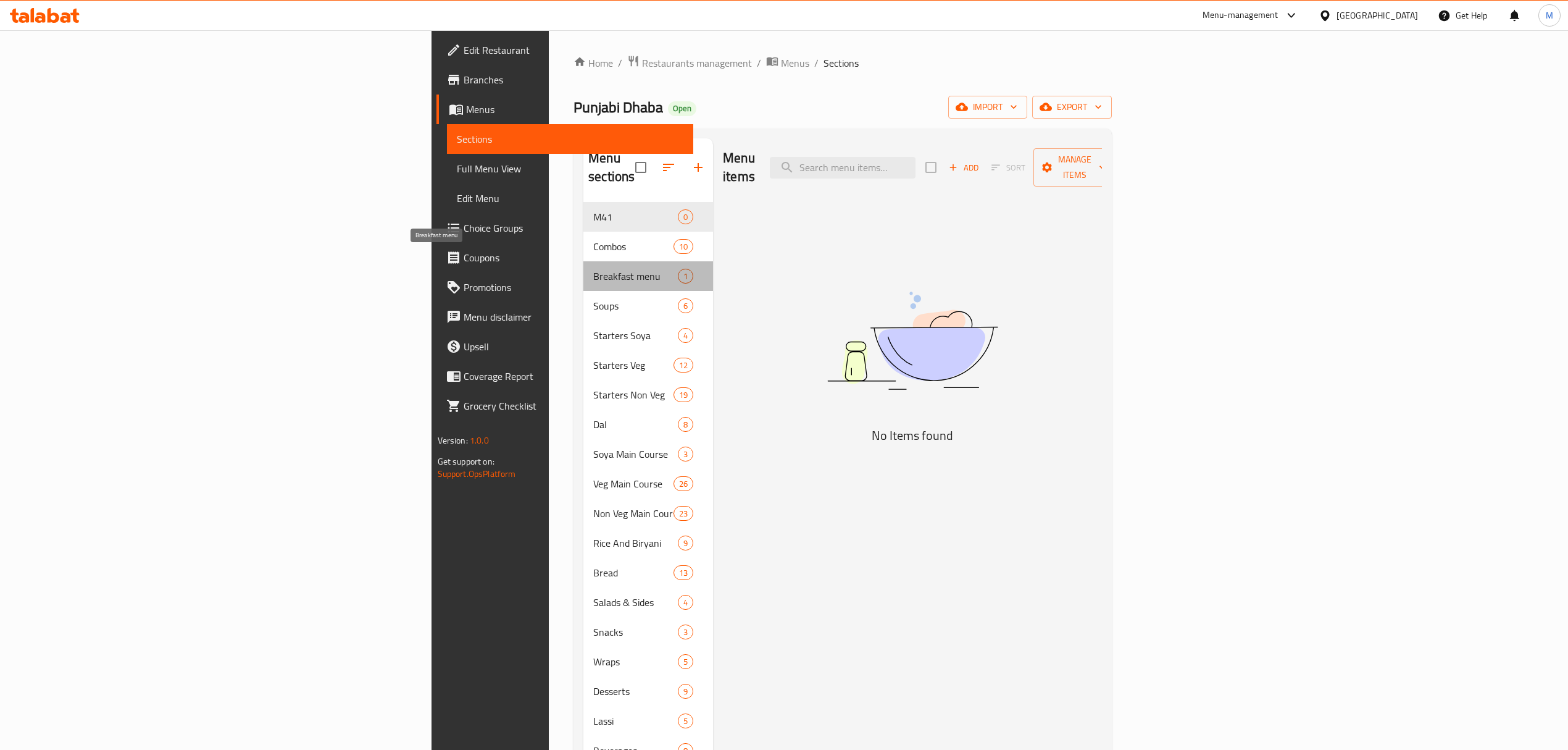
click at [593, 269] on span "Breakfast menu" at bounding box center [636, 276] width 85 height 15
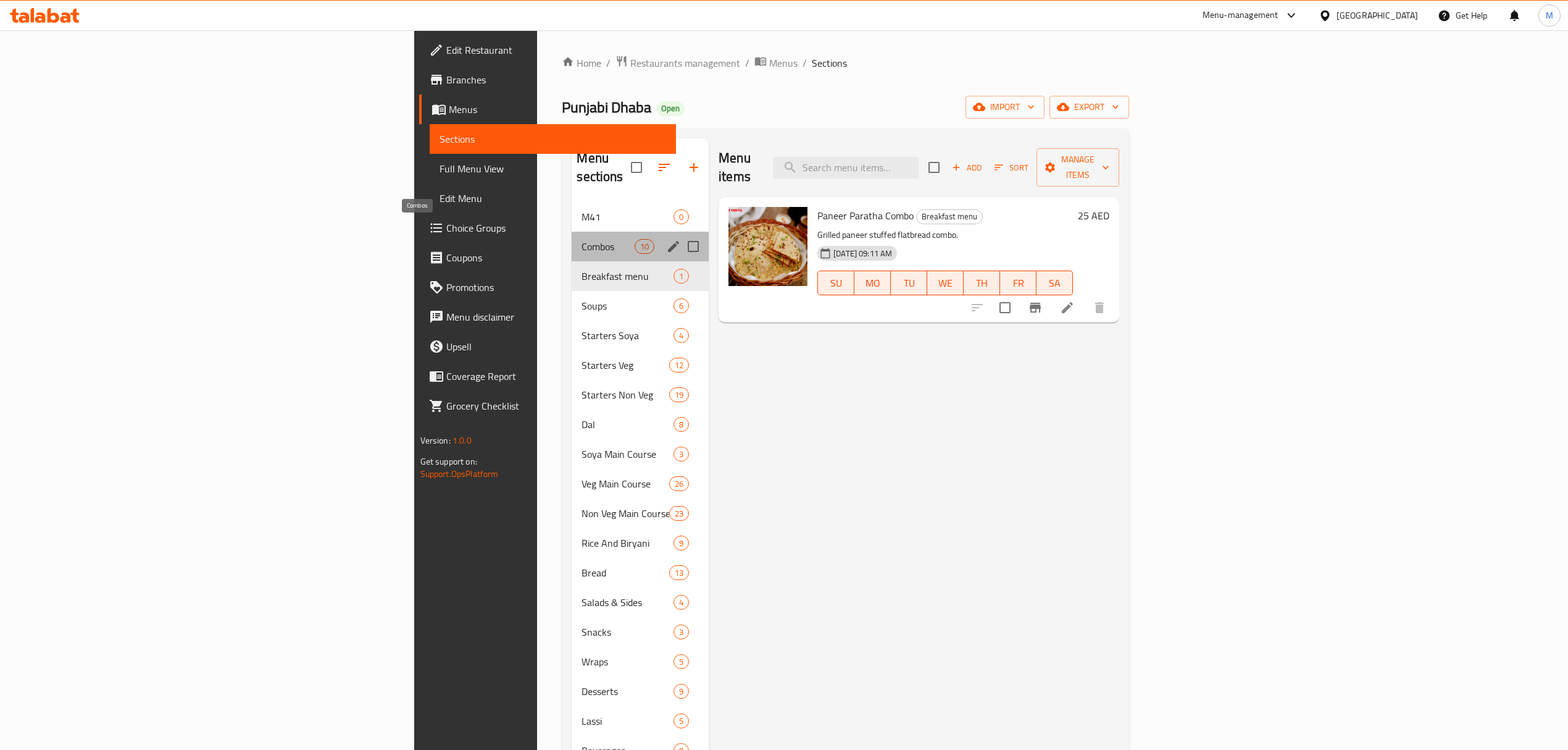
click at [582, 239] on span "Combos" at bounding box center [608, 246] width 53 height 15
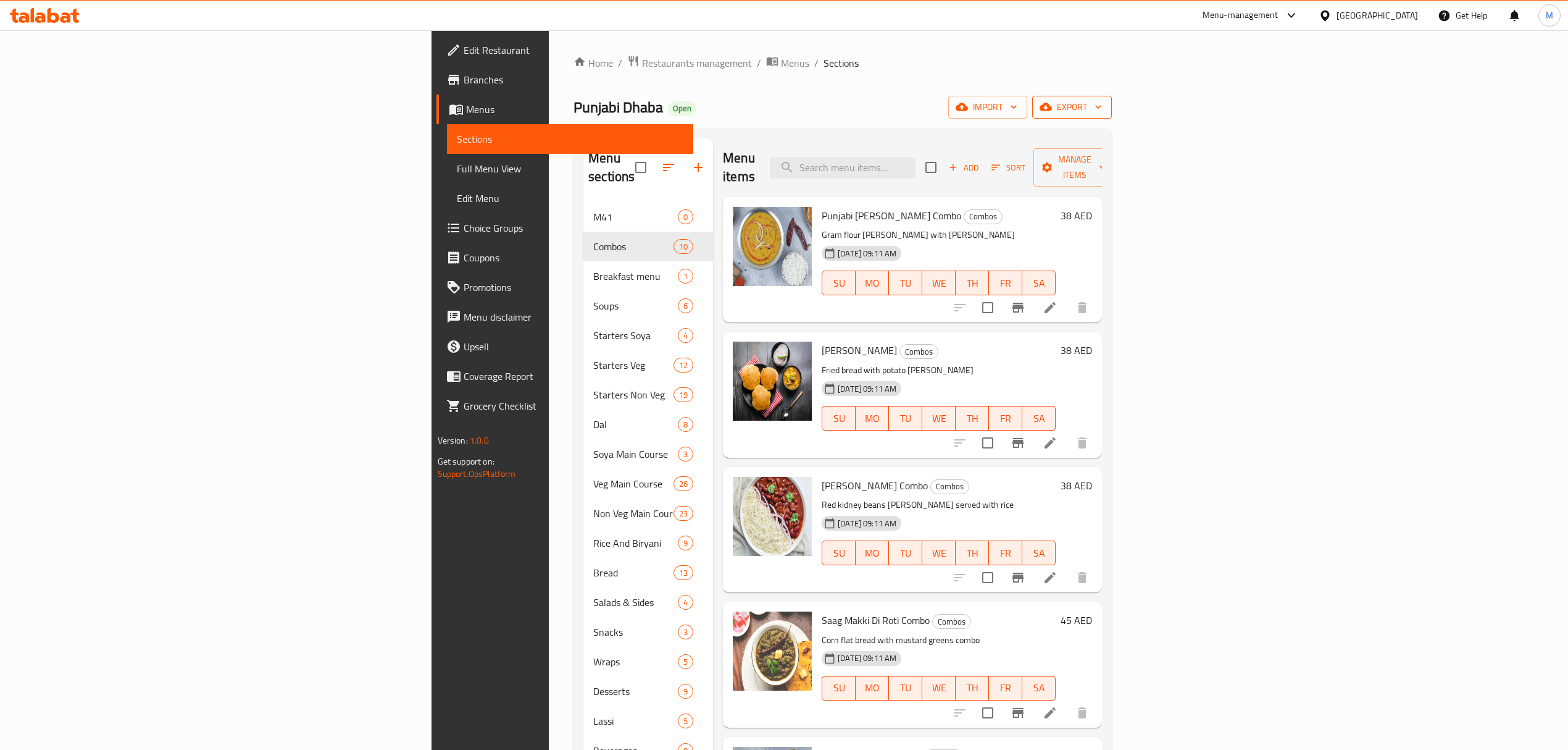
click at [1102, 114] on span "export" at bounding box center [1072, 107] width 60 height 15
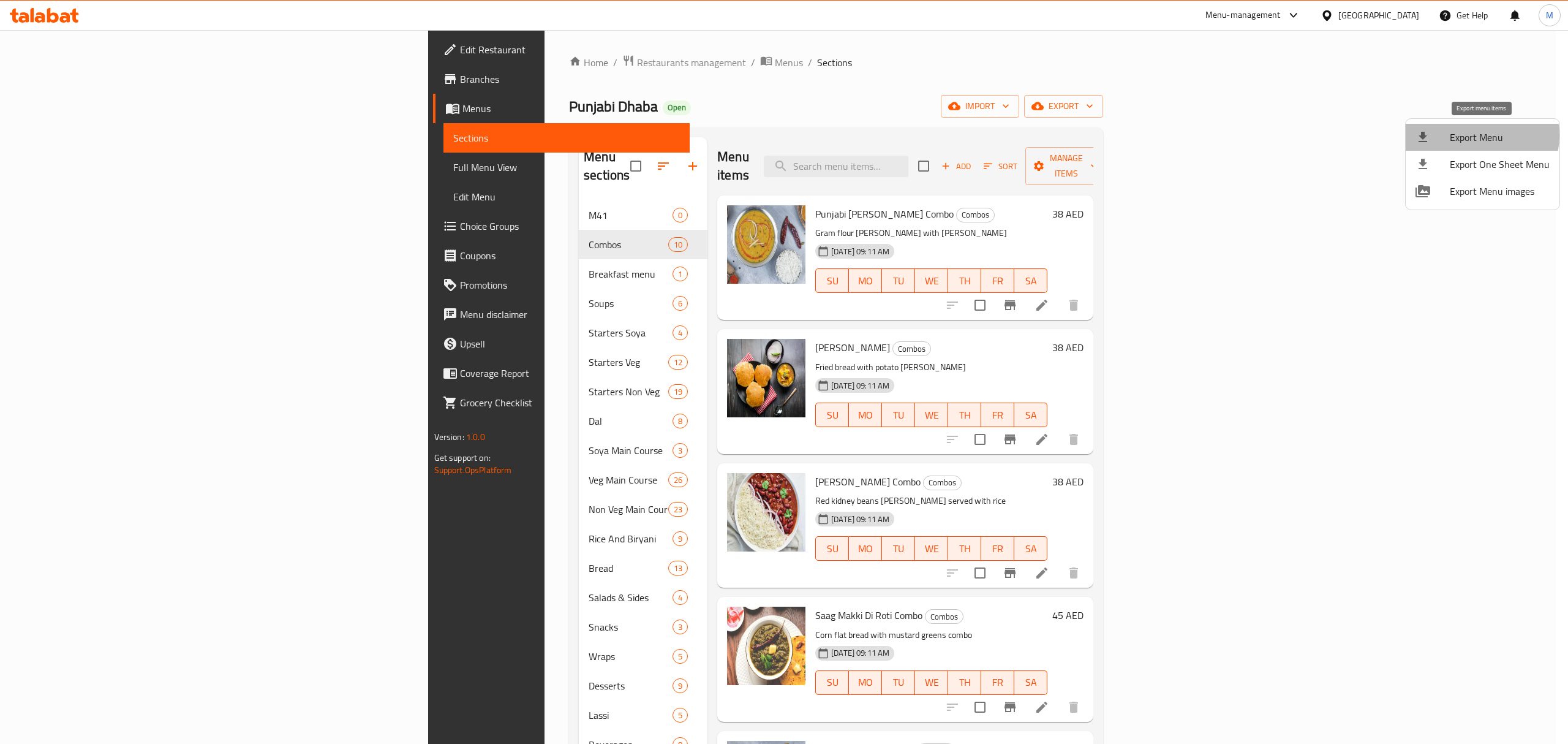
click at [1478, 135] on span "Export Menu" at bounding box center [1500, 137] width 100 height 14
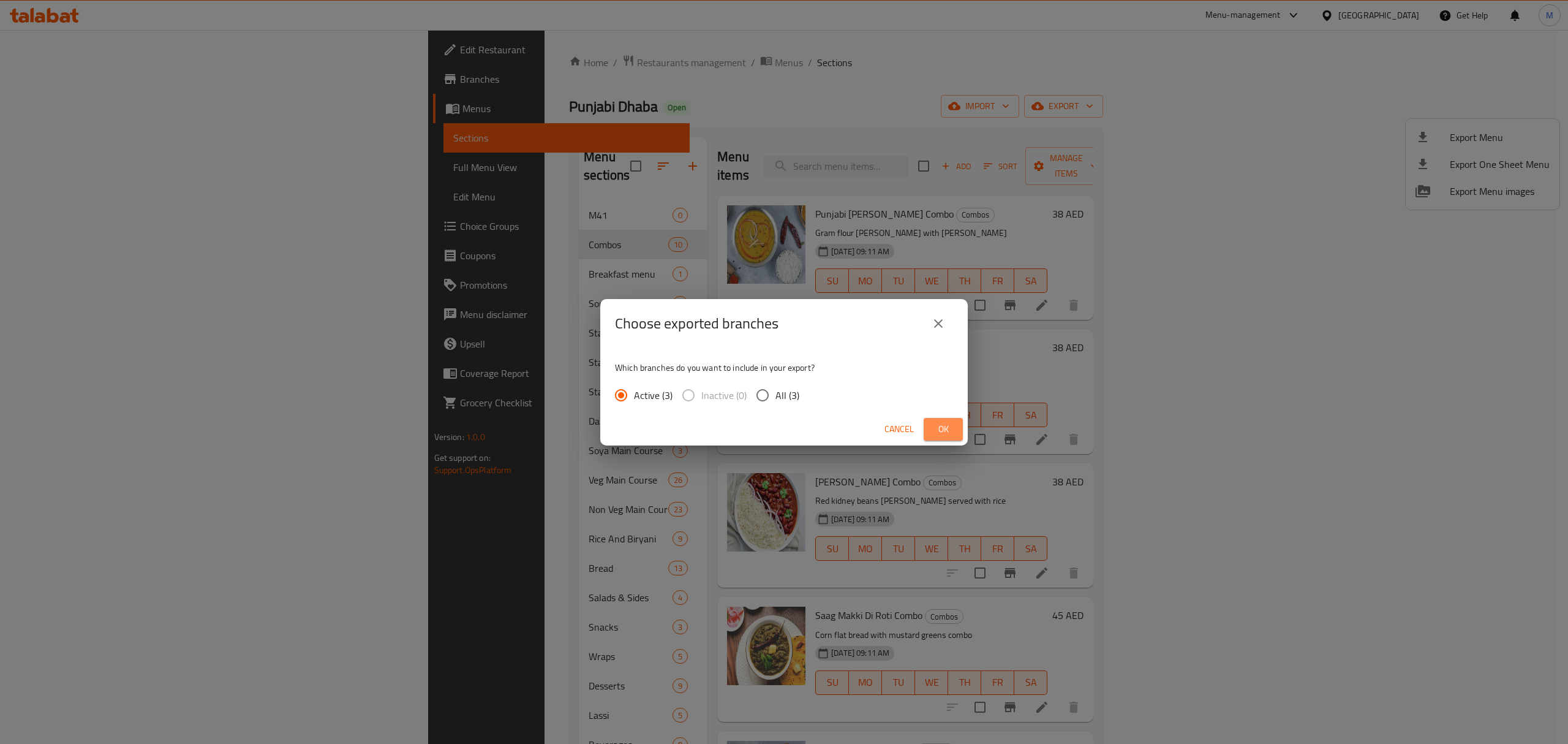
click at [936, 422] on span "Ok" at bounding box center [943, 429] width 20 height 15
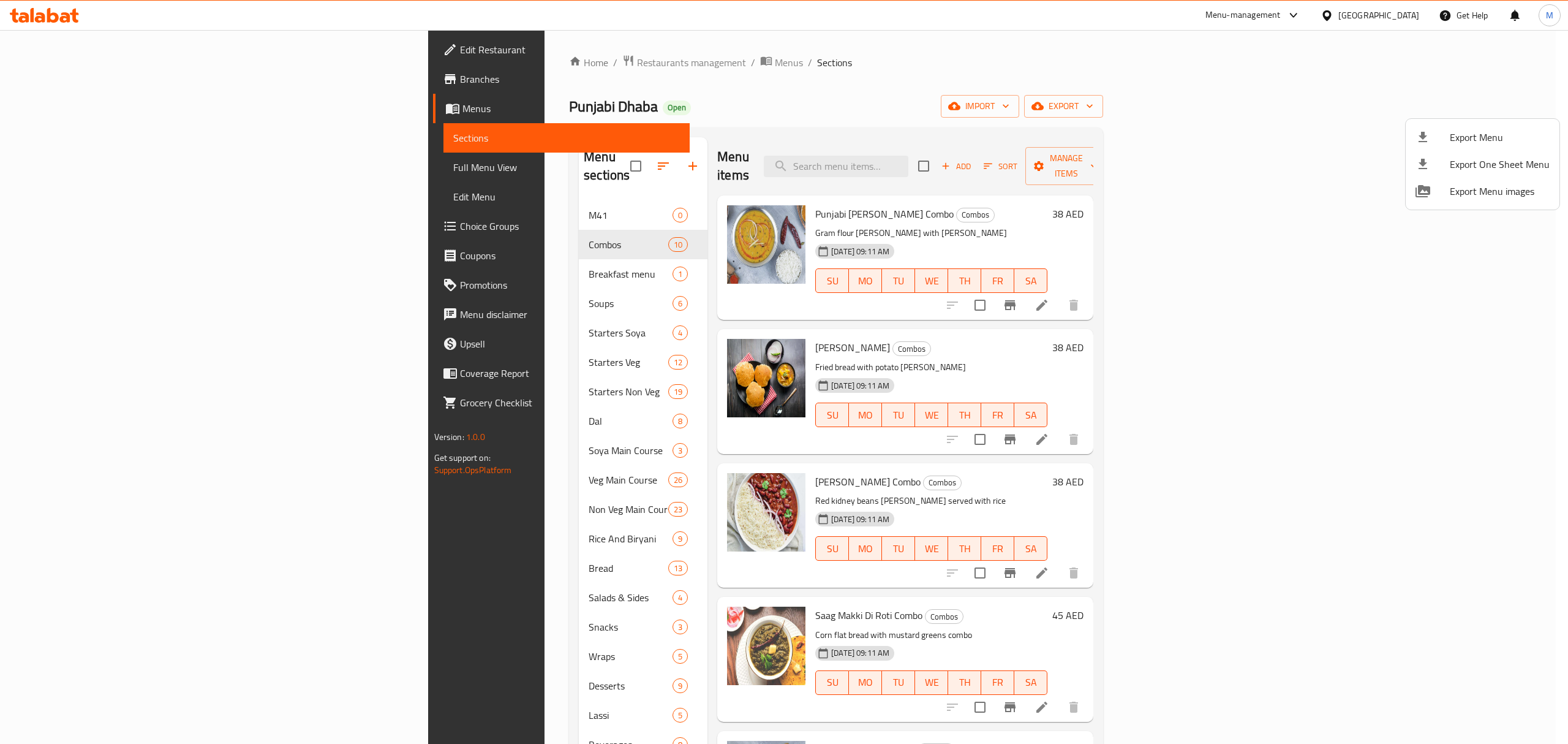
click at [62, 137] on div at bounding box center [784, 372] width 1568 height 744
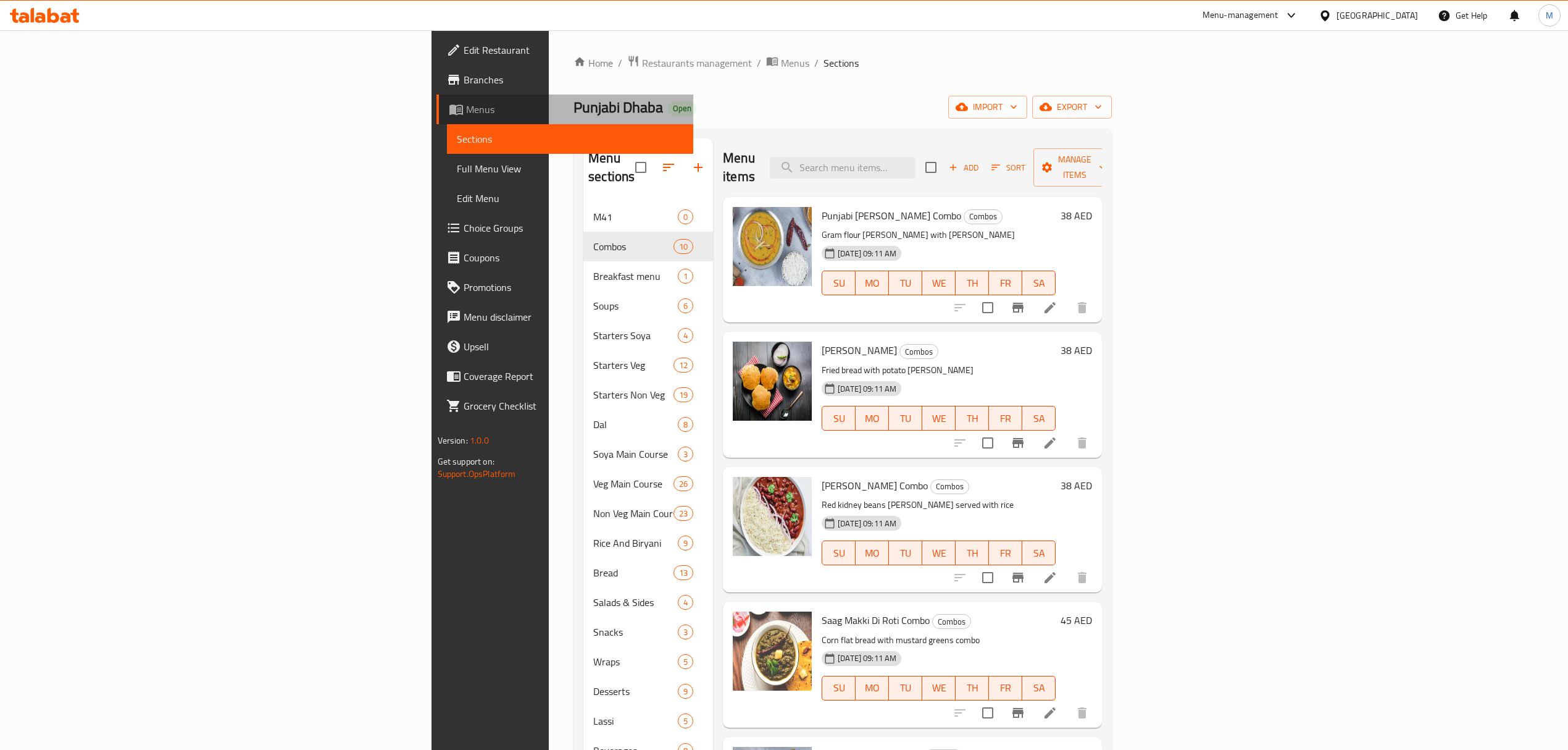
click at [466, 117] on span "Menus" at bounding box center [574, 110] width 218 height 15
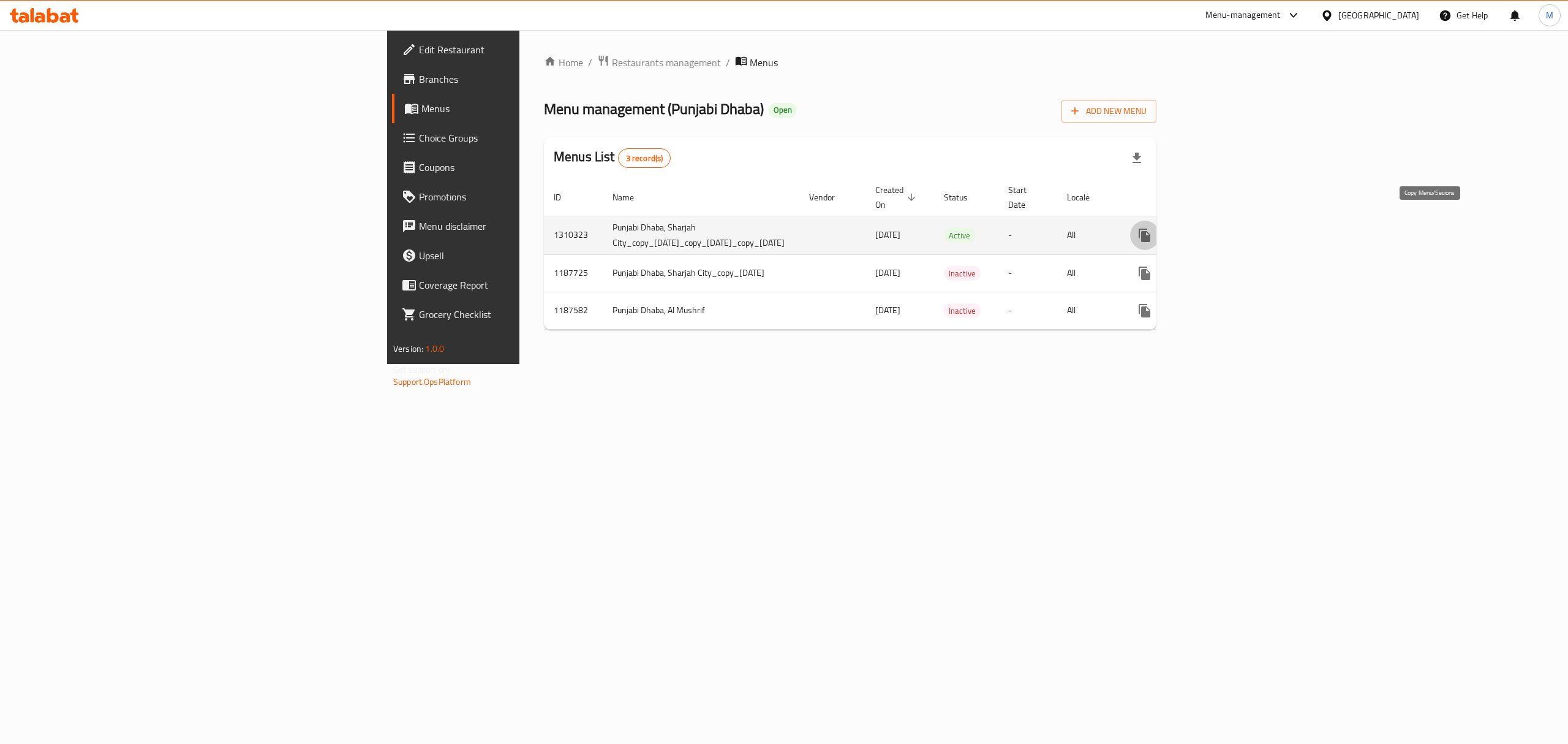
click at [1150, 228] on icon "more" at bounding box center [1144, 235] width 12 height 14
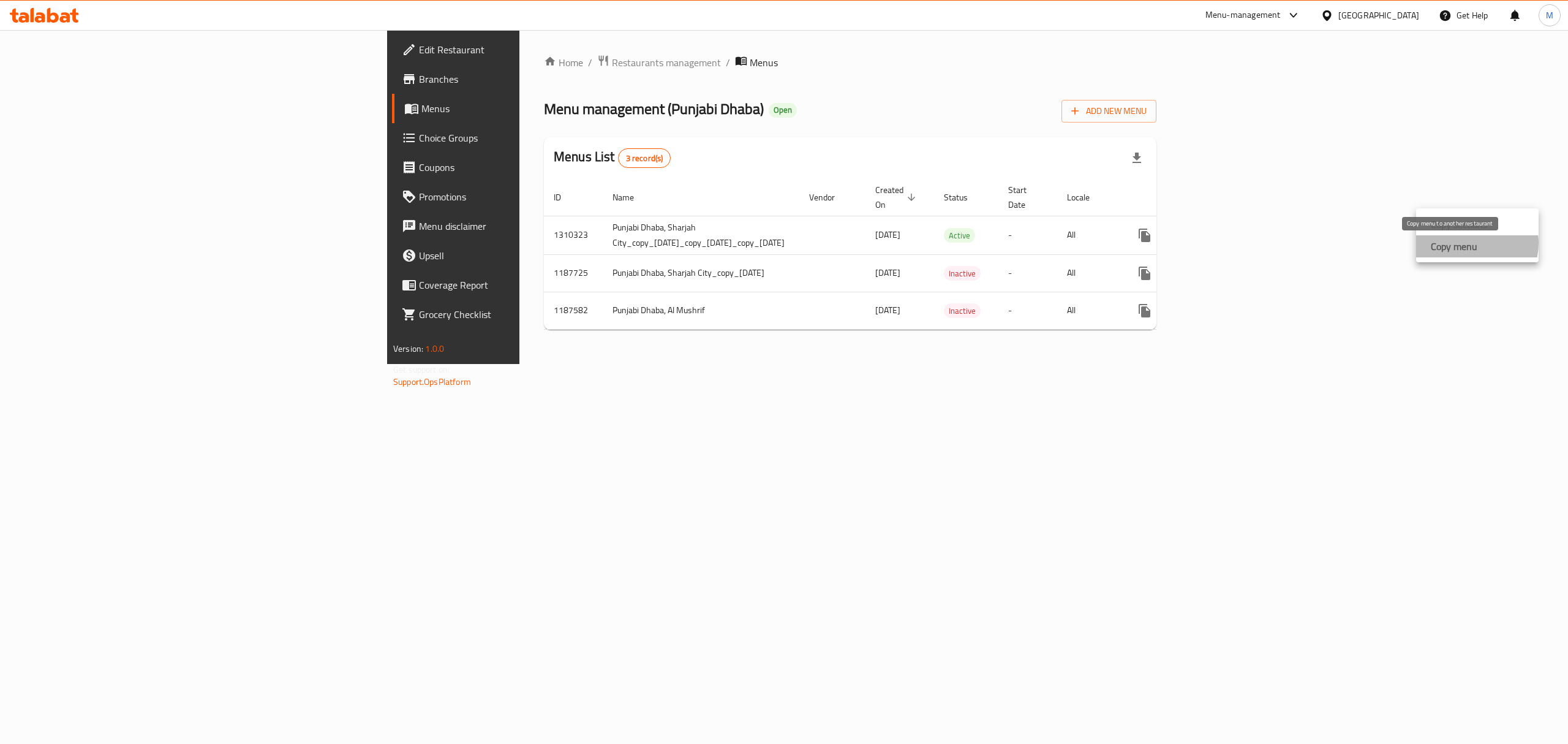
click at [1471, 243] on strong "Copy menu" at bounding box center [1454, 246] width 46 height 14
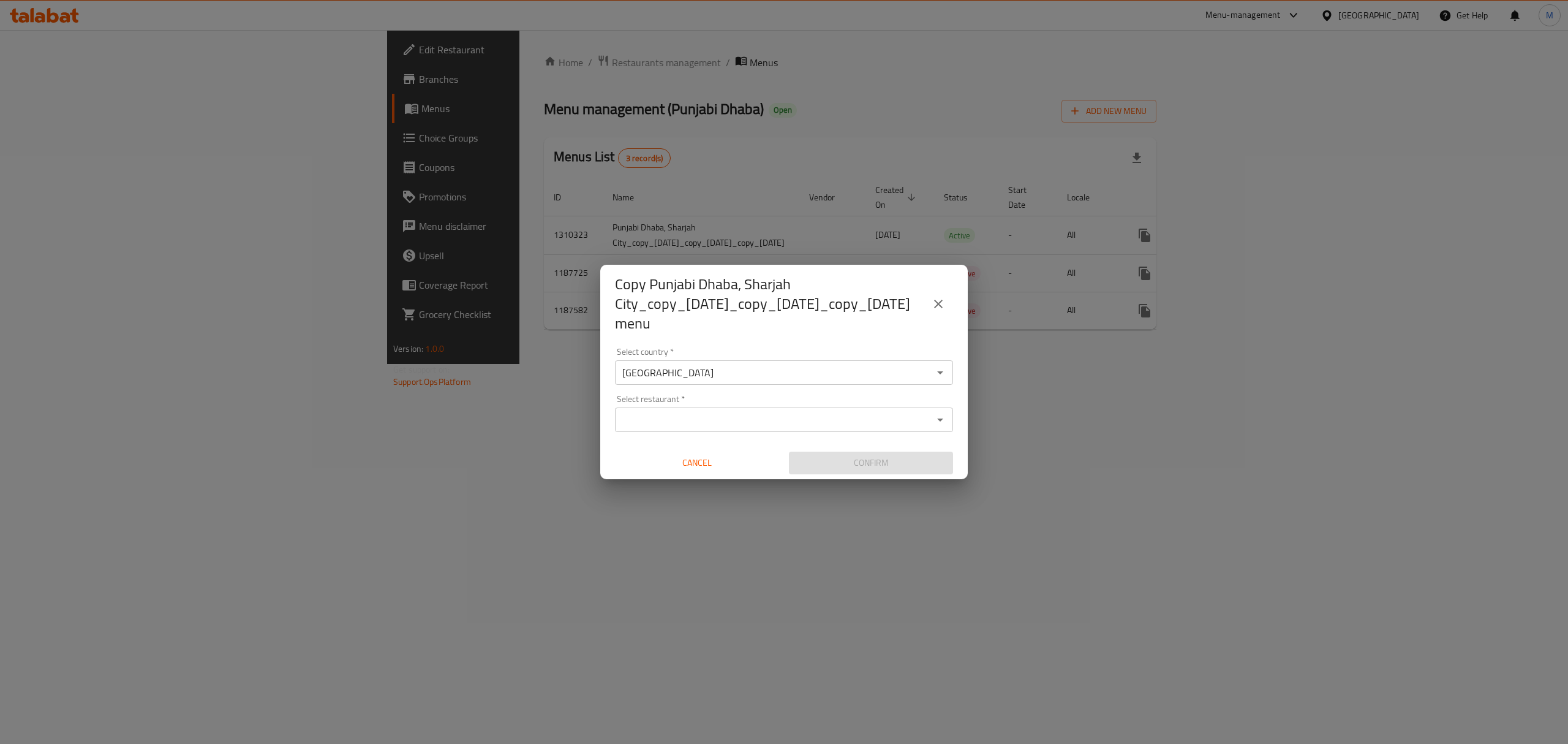
click at [701, 407] on div "Select restaurant *" at bounding box center [784, 419] width 338 height 25
paste input "Punjabi Dhaba,Al Sufouh 2"
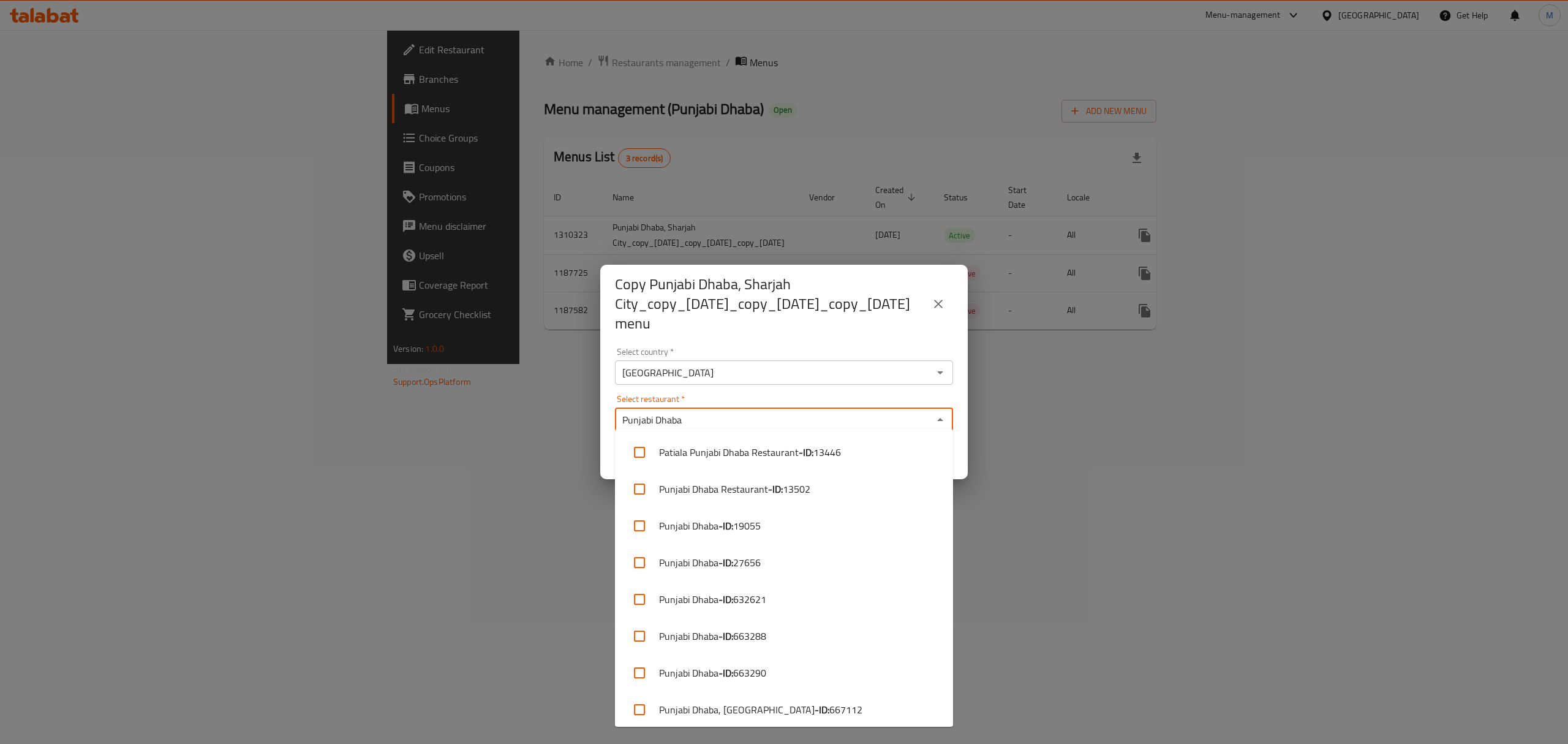
type input "Punjabi Dhaba"
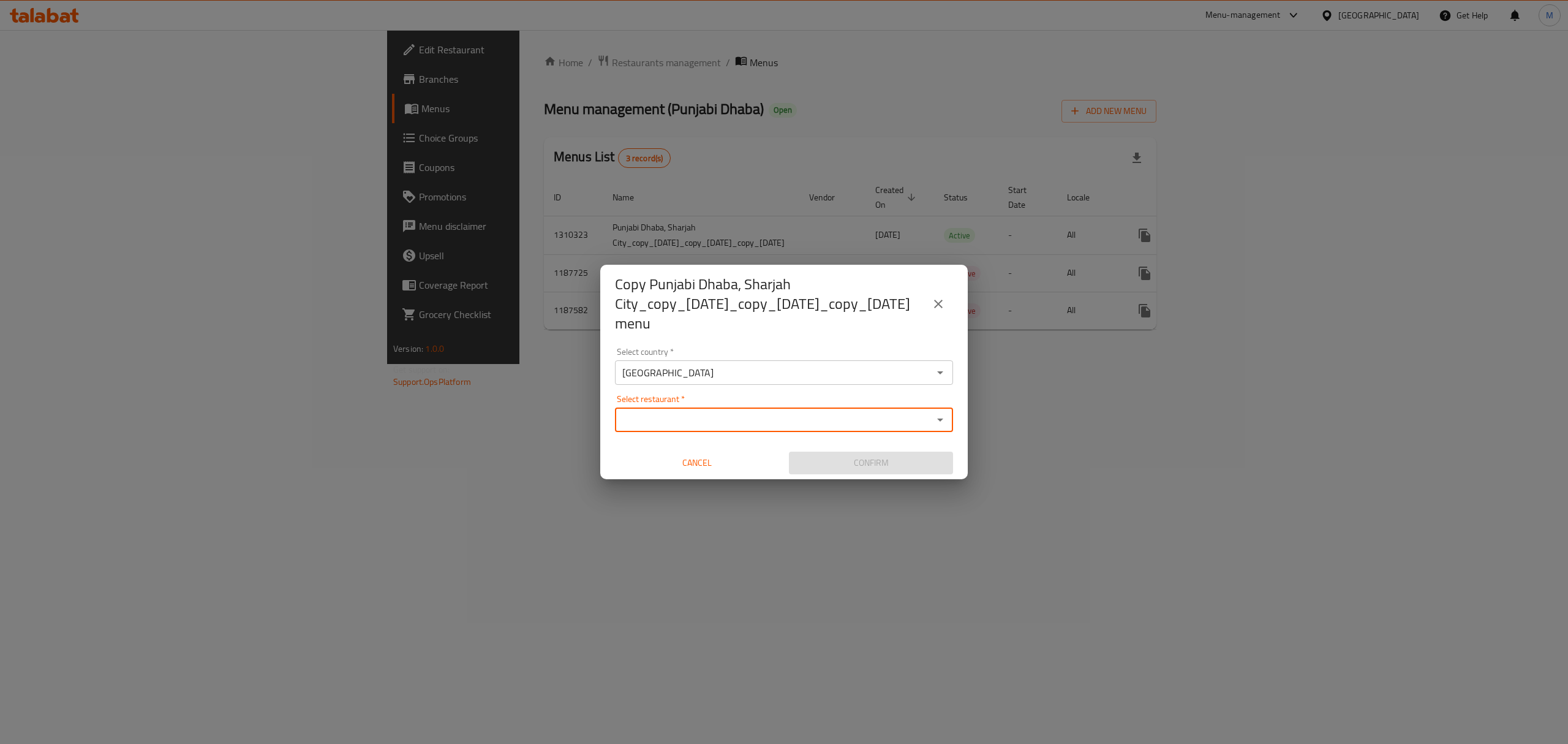
click at [739, 400] on div "Select restaurant   * Select restaurant *" at bounding box center [784, 414] width 338 height 38
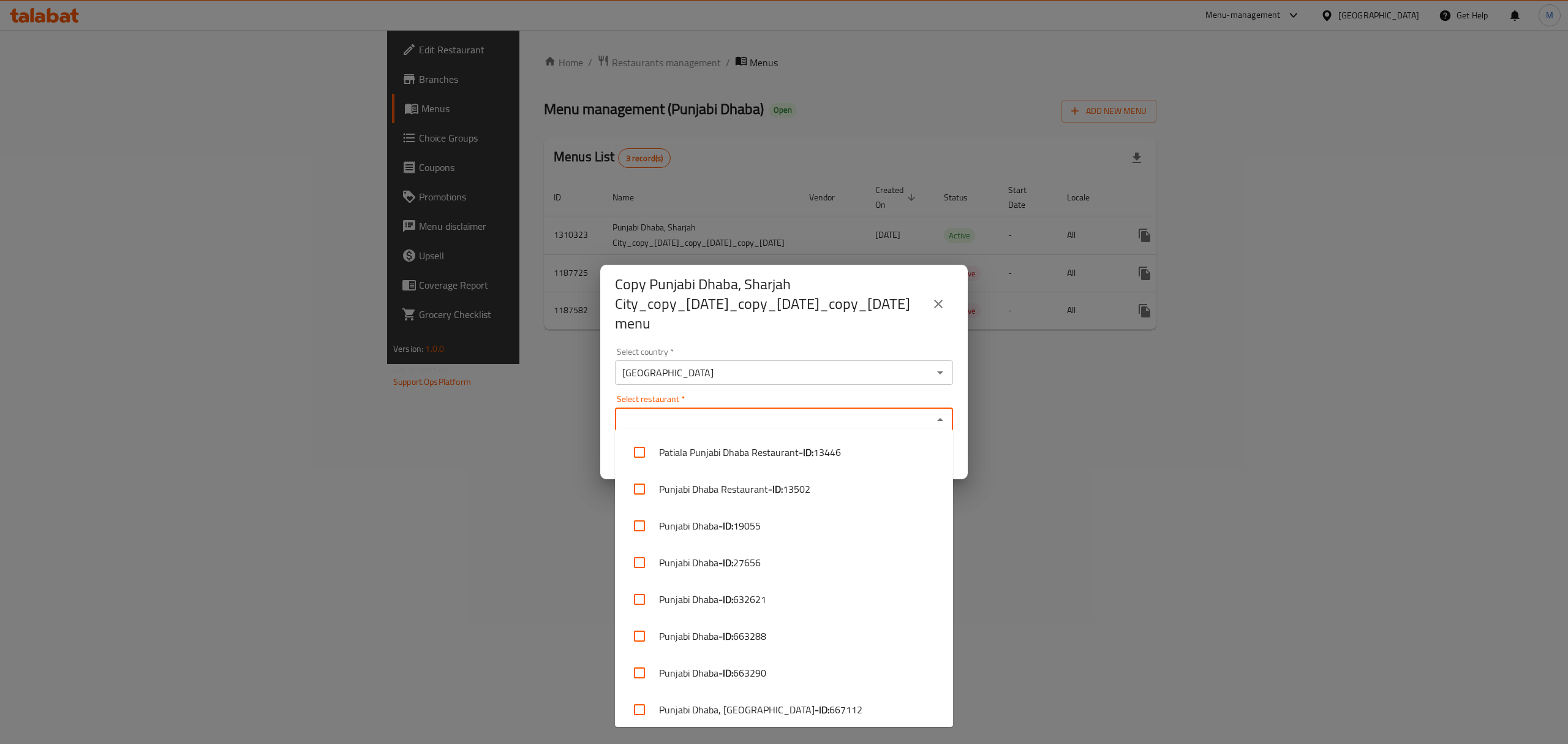
click at [731, 415] on input "Select restaurant   *" at bounding box center [773, 419] width 311 height 17
paste input "Punjabi Dhaba,Al Sufouh 2"
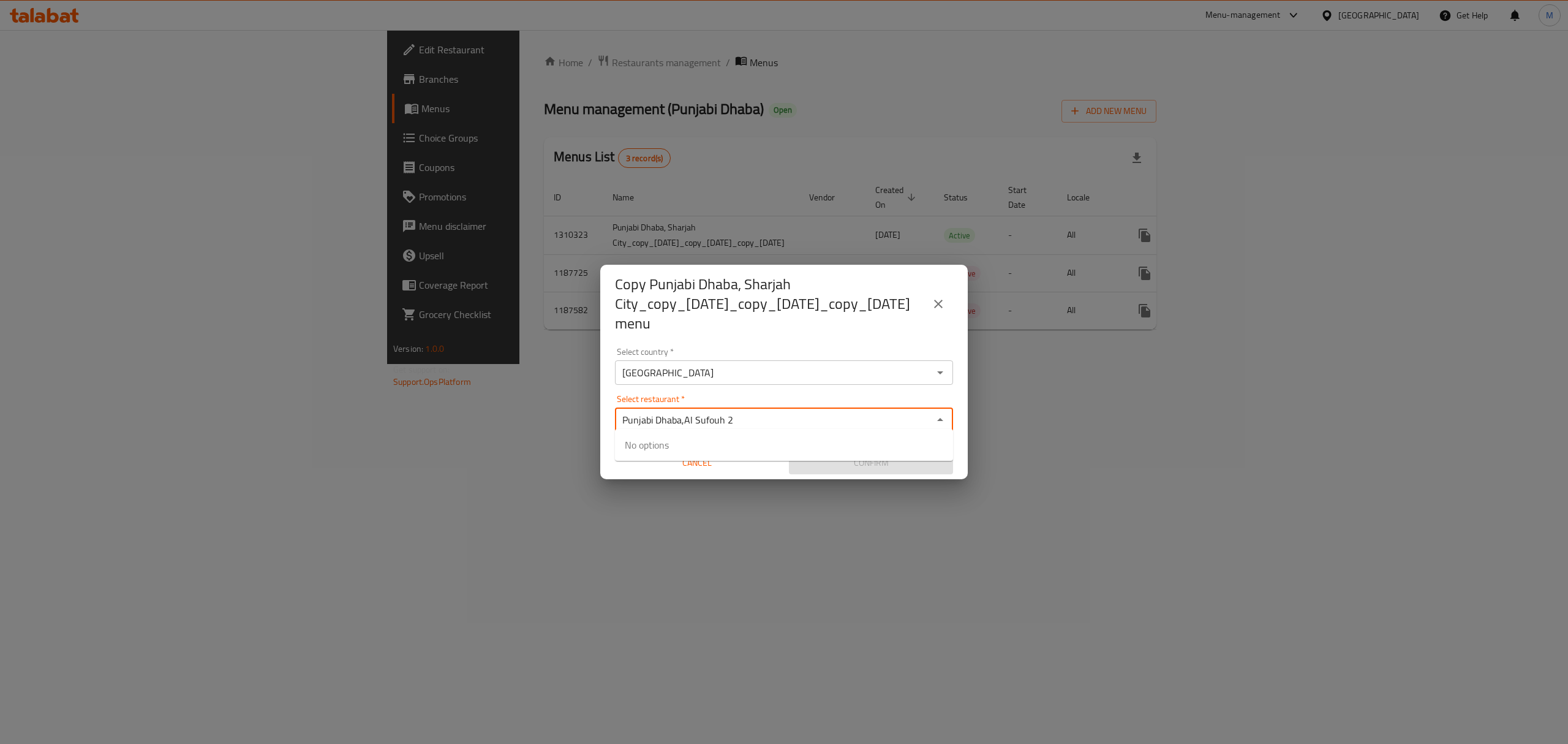
drag, startPoint x: 775, startPoint y: 420, endPoint x: 689, endPoint y: 415, distance: 86.1
click at [689, 415] on input "Punjabi Dhaba,Al Sufouh 2" at bounding box center [773, 419] width 311 height 17
type input "Punjabi Dhaba"
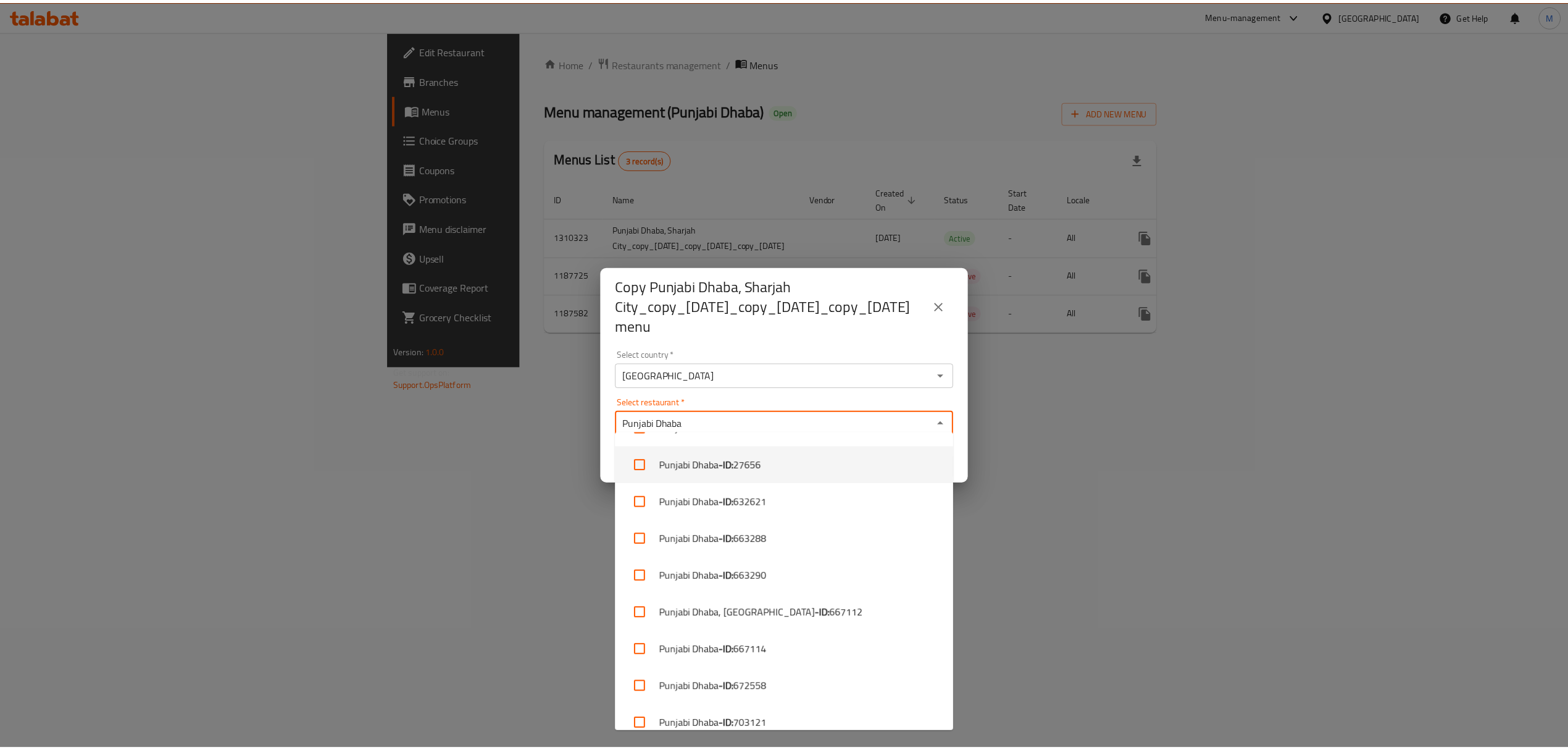
scroll to position [118, 0]
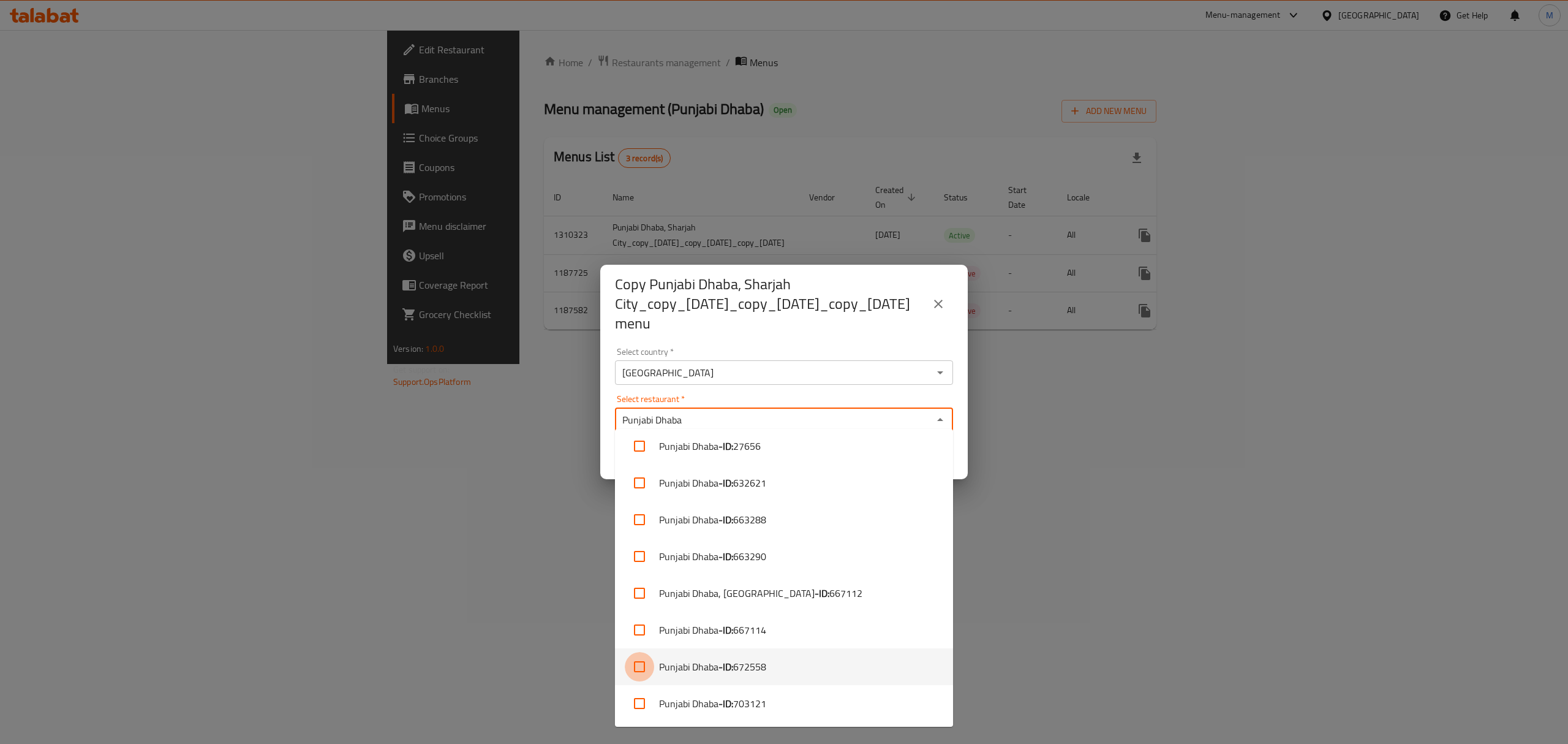
click at [642, 672] on input "checkbox" at bounding box center [640, 666] width 30 height 30
checkbox input "true"
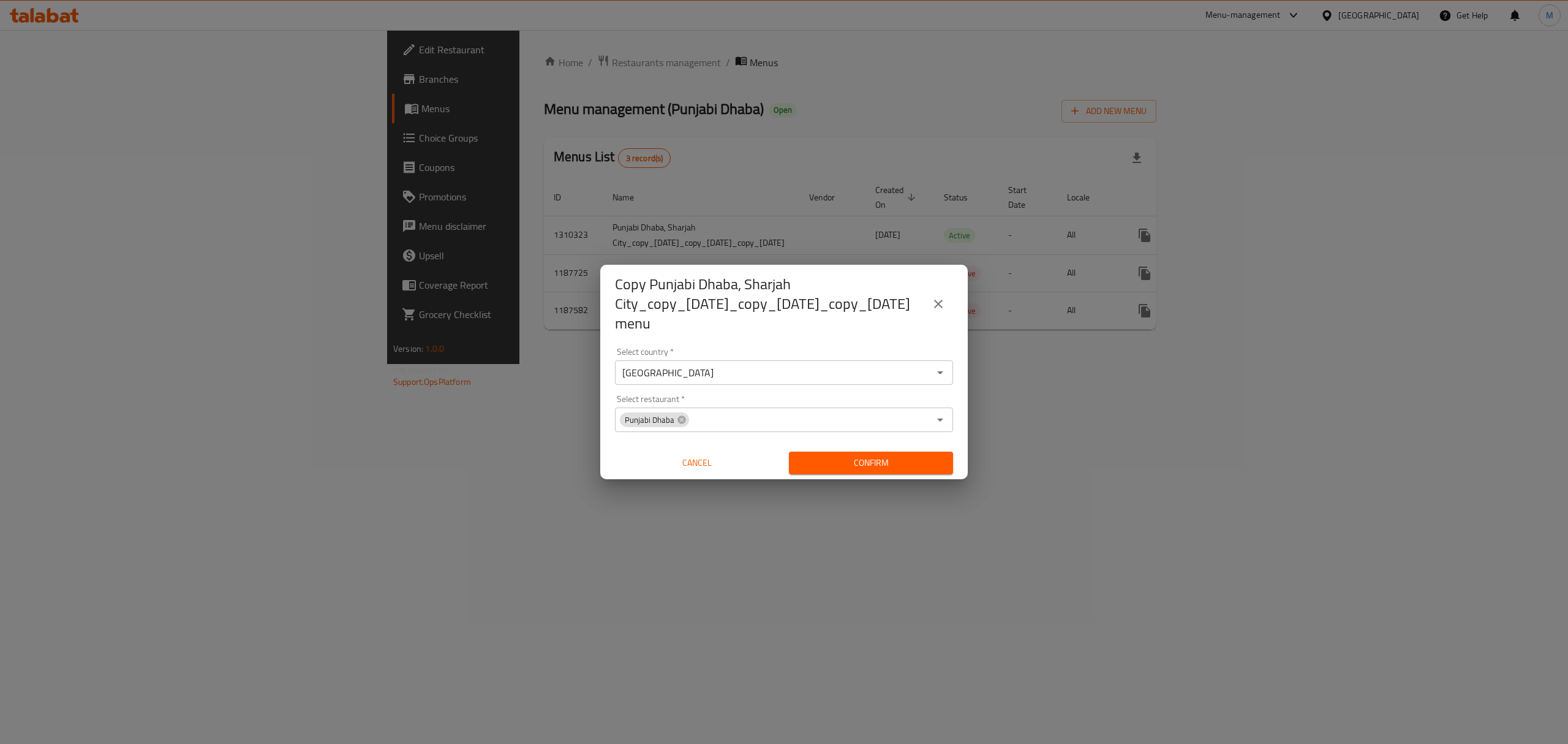
click at [973, 444] on div "Copy Punjabi Dhaba, Sharjah City_copy_03/09/2023_copy_08/09/2025_copy_08/09/202…" at bounding box center [784, 372] width 1568 height 744
click at [844, 459] on span "Confirm" at bounding box center [871, 462] width 145 height 15
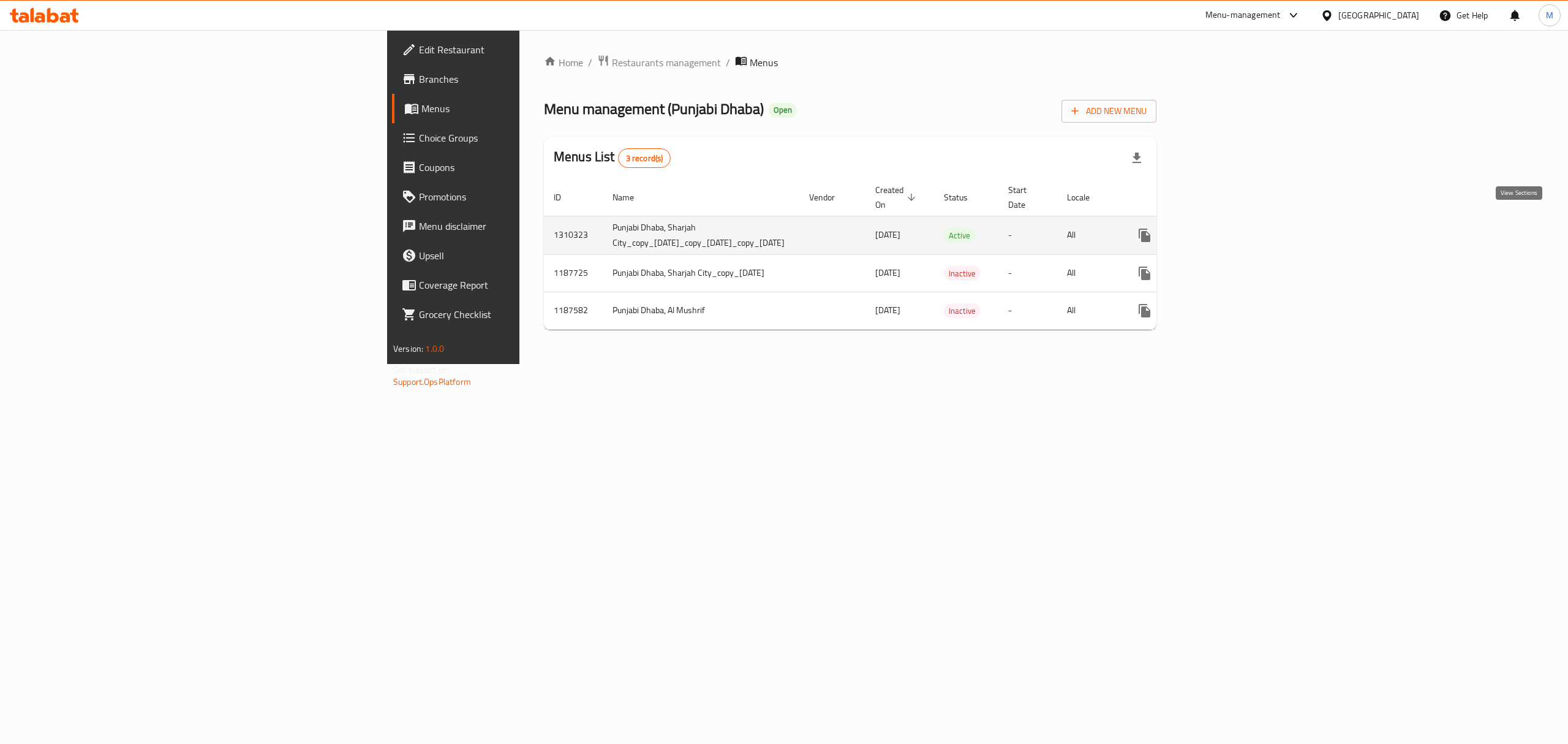
click at [1241, 228] on icon "enhanced table" at bounding box center [1233, 235] width 14 height 14
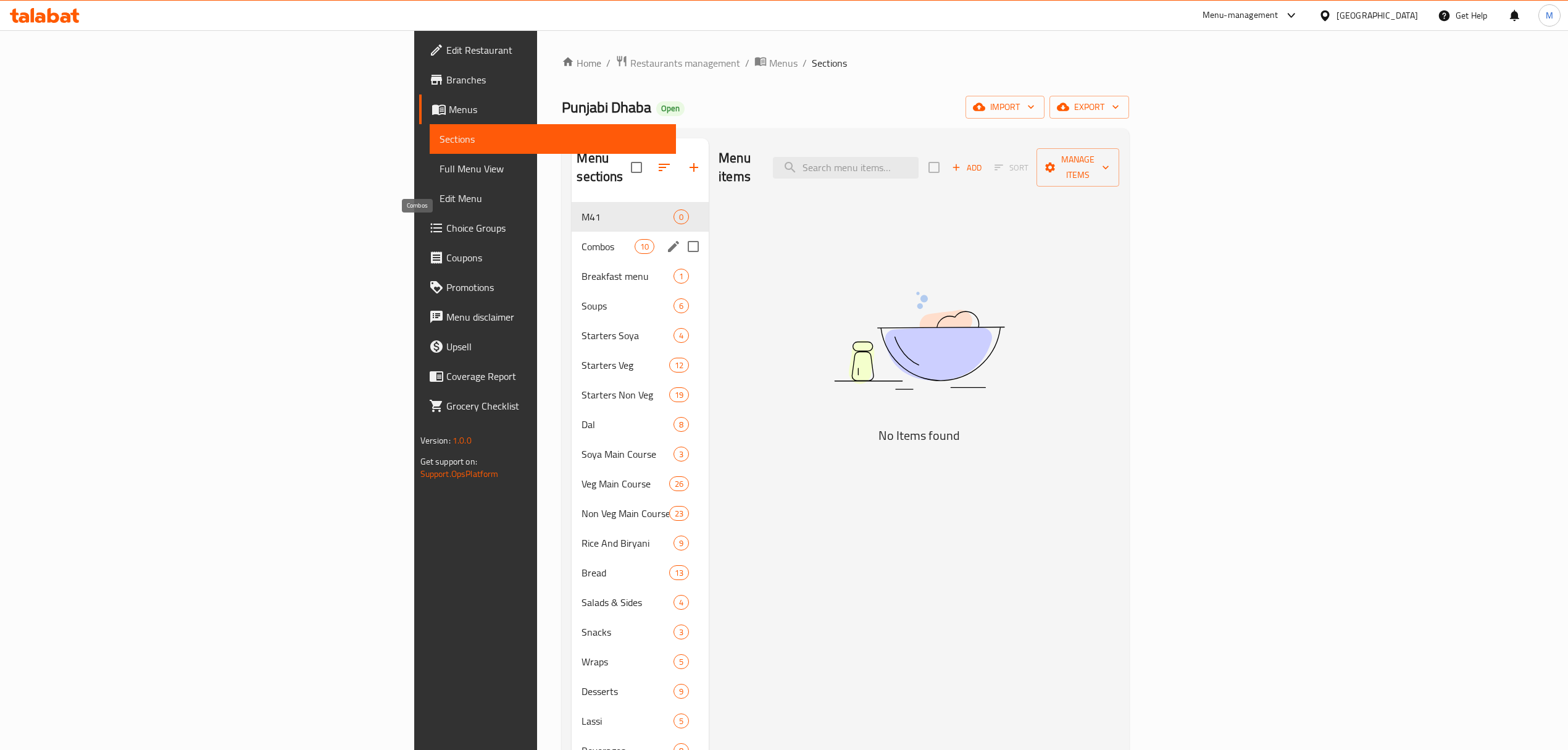
click at [582, 239] on span "Combos" at bounding box center [608, 246] width 53 height 15
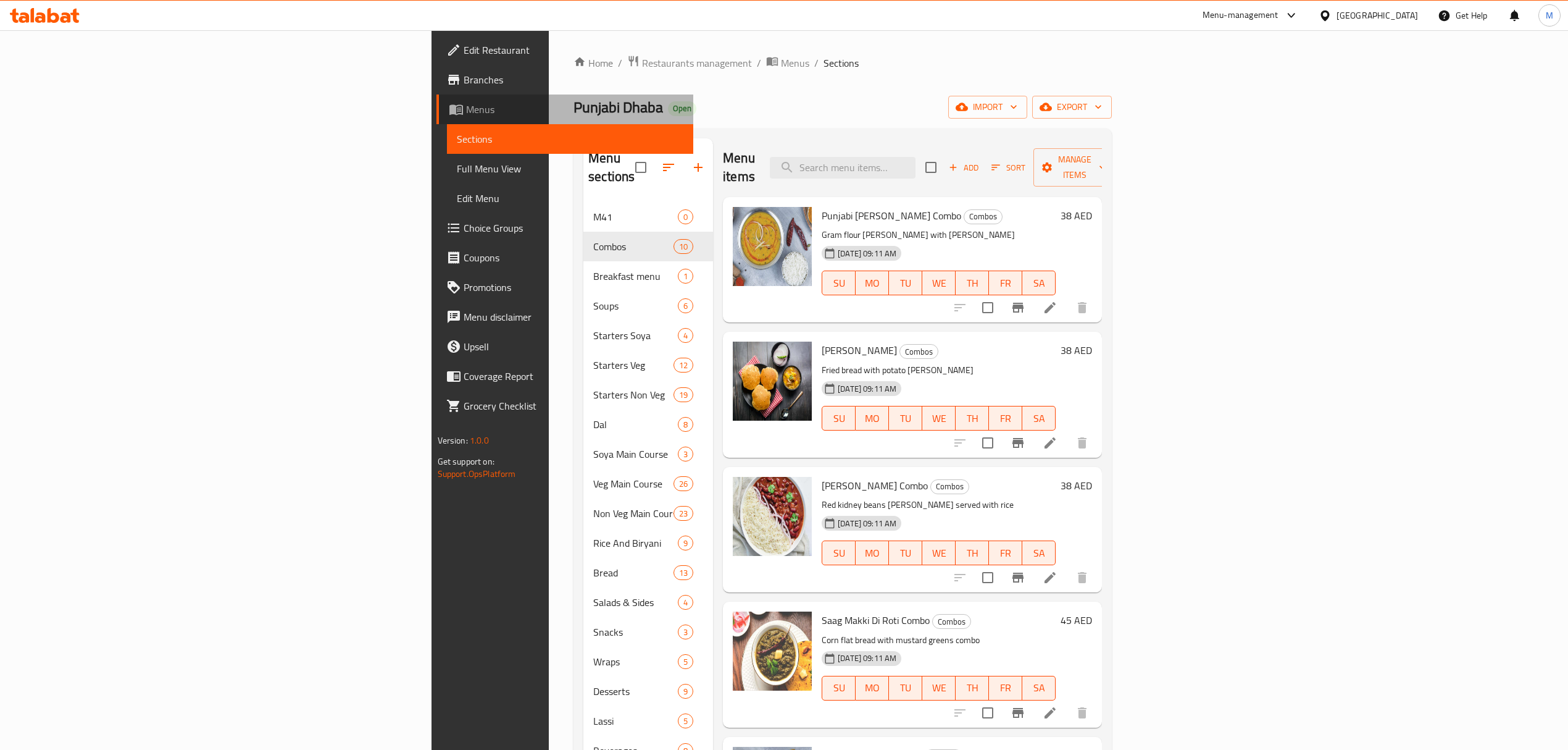
click at [466, 112] on span "Menus" at bounding box center [574, 110] width 218 height 15
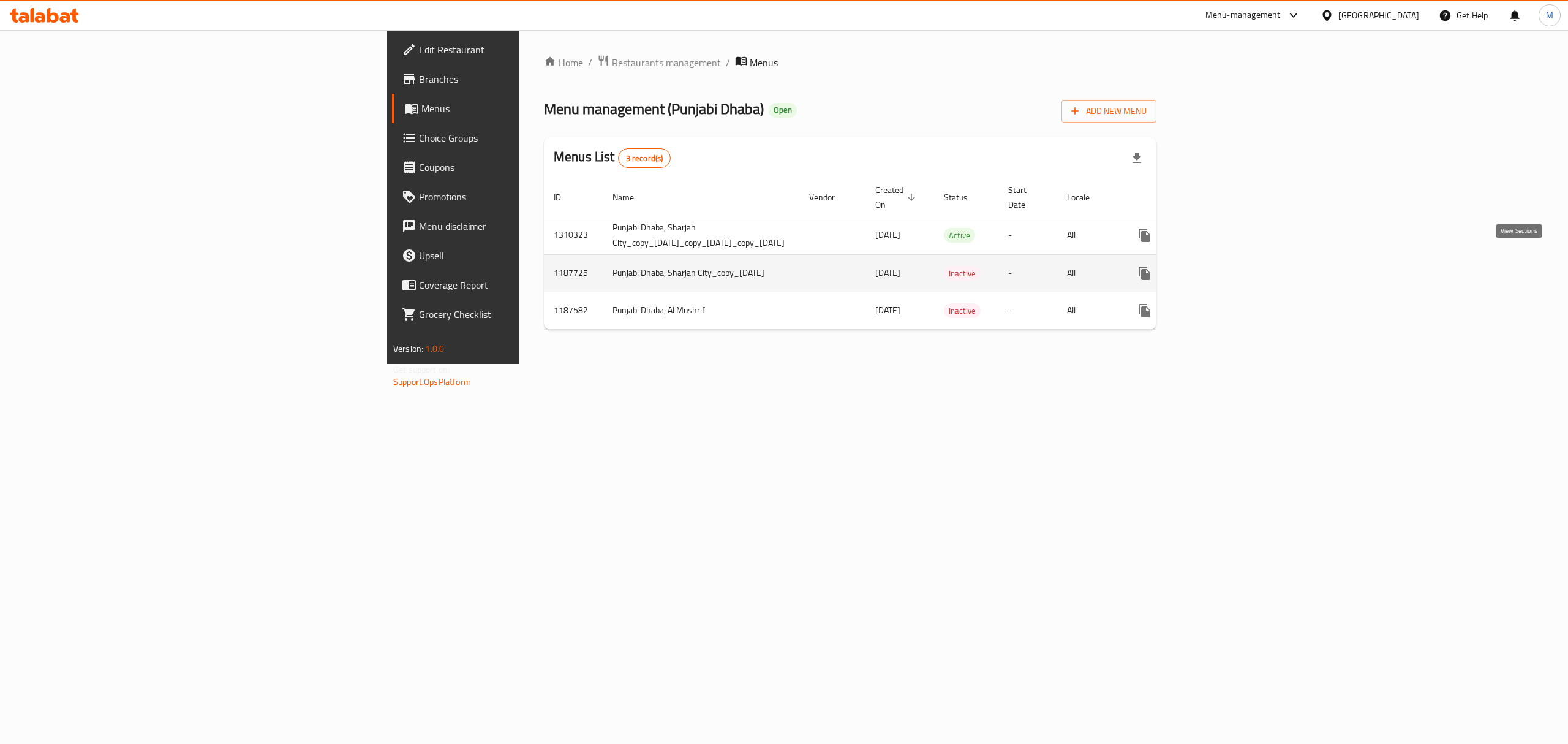
click at [1238, 268] on icon "enhanced table" at bounding box center [1233, 273] width 11 height 11
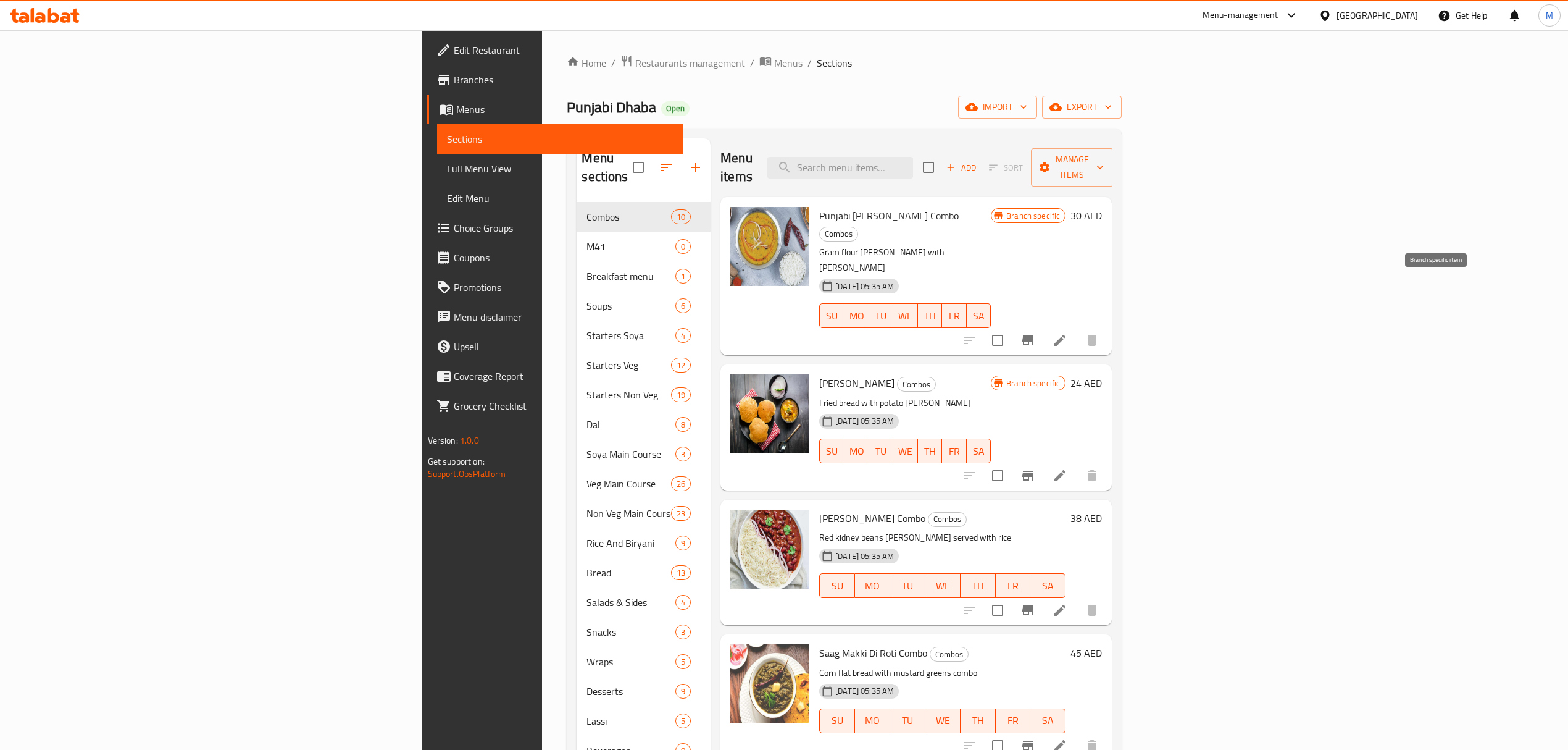
click at [1035, 333] on icon "Branch-specific-item" at bounding box center [1028, 340] width 15 height 15
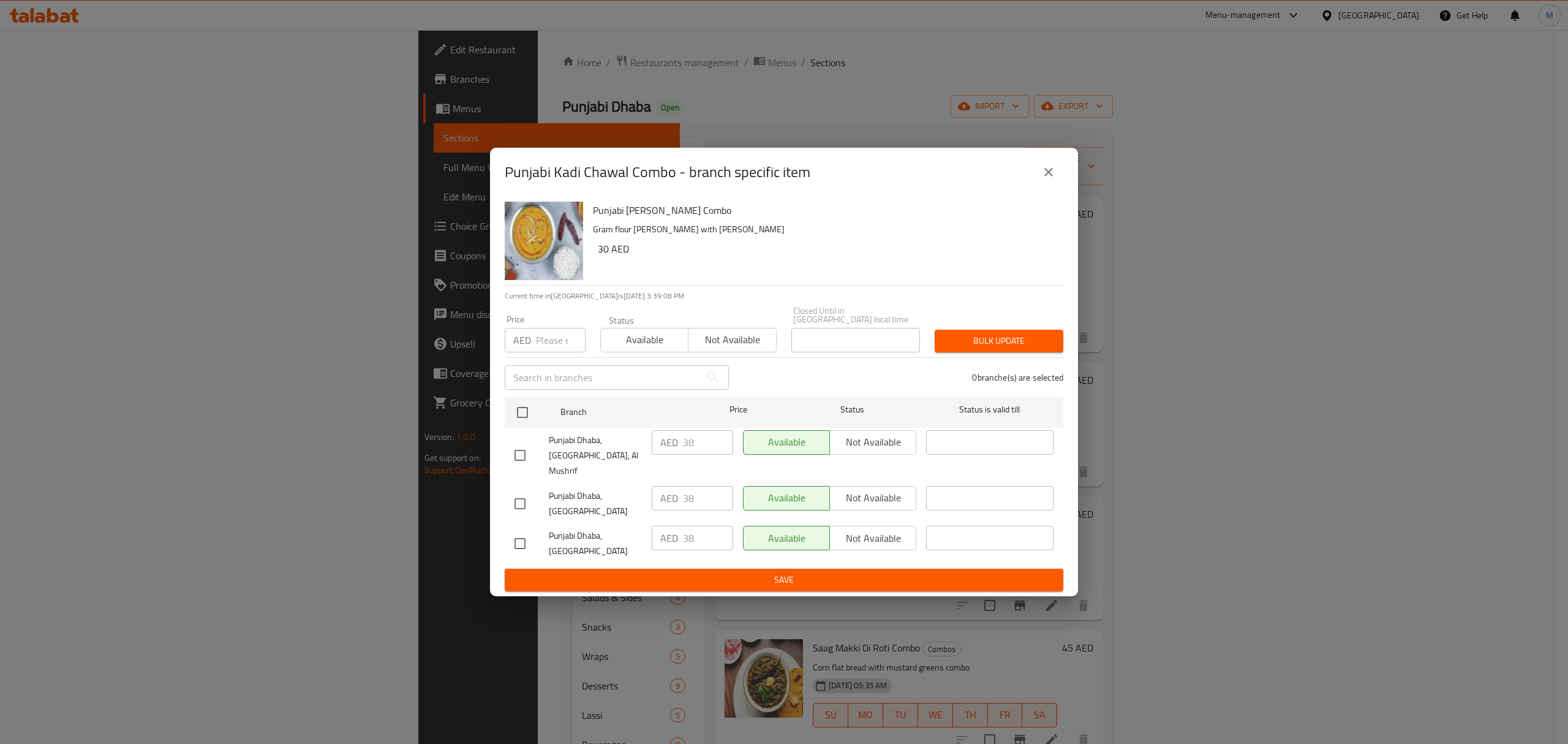
click at [1052, 180] on icon "close" at bounding box center [1049, 172] width 14 height 14
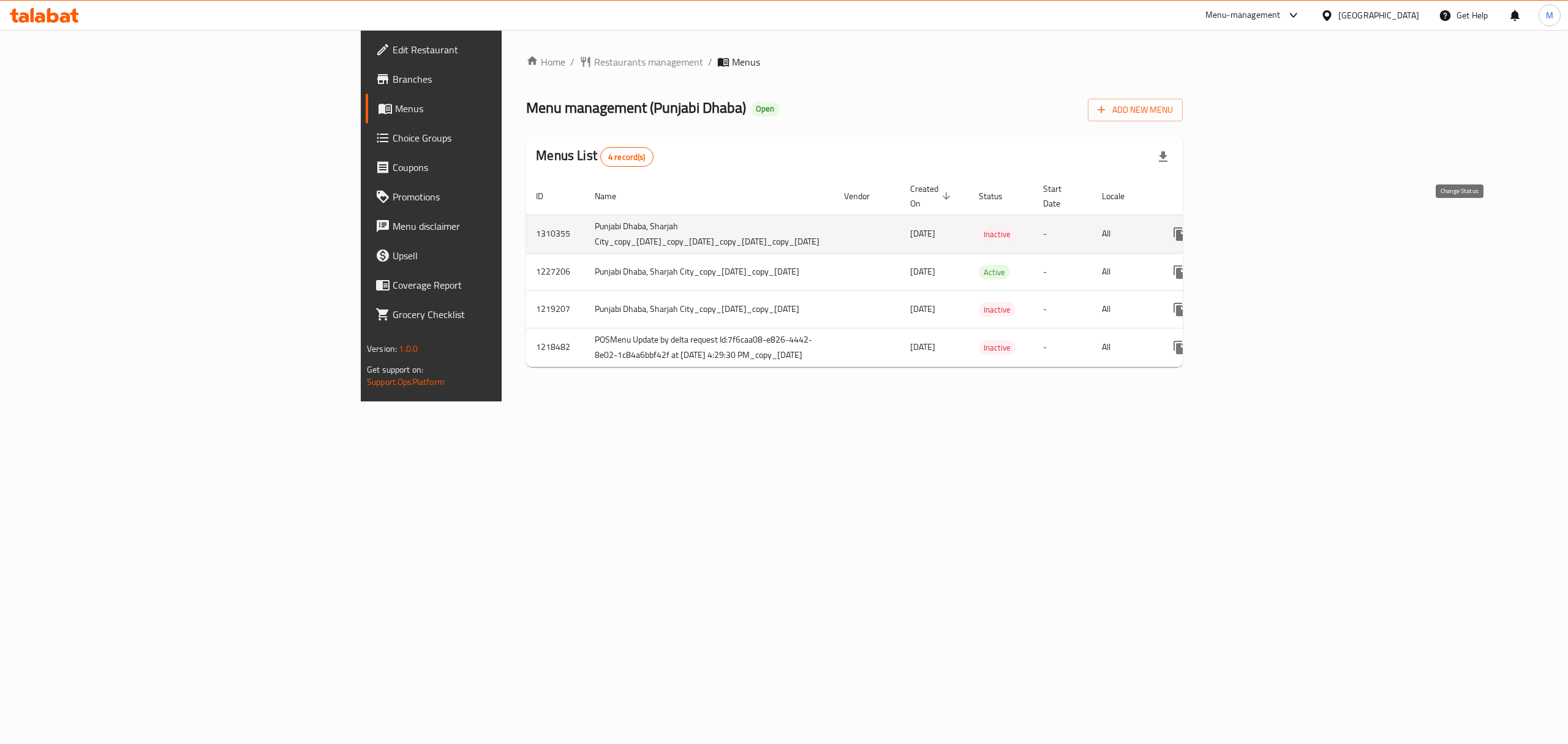
click at [1217, 227] on icon "enhanced table" at bounding box center [1209, 234] width 14 height 14
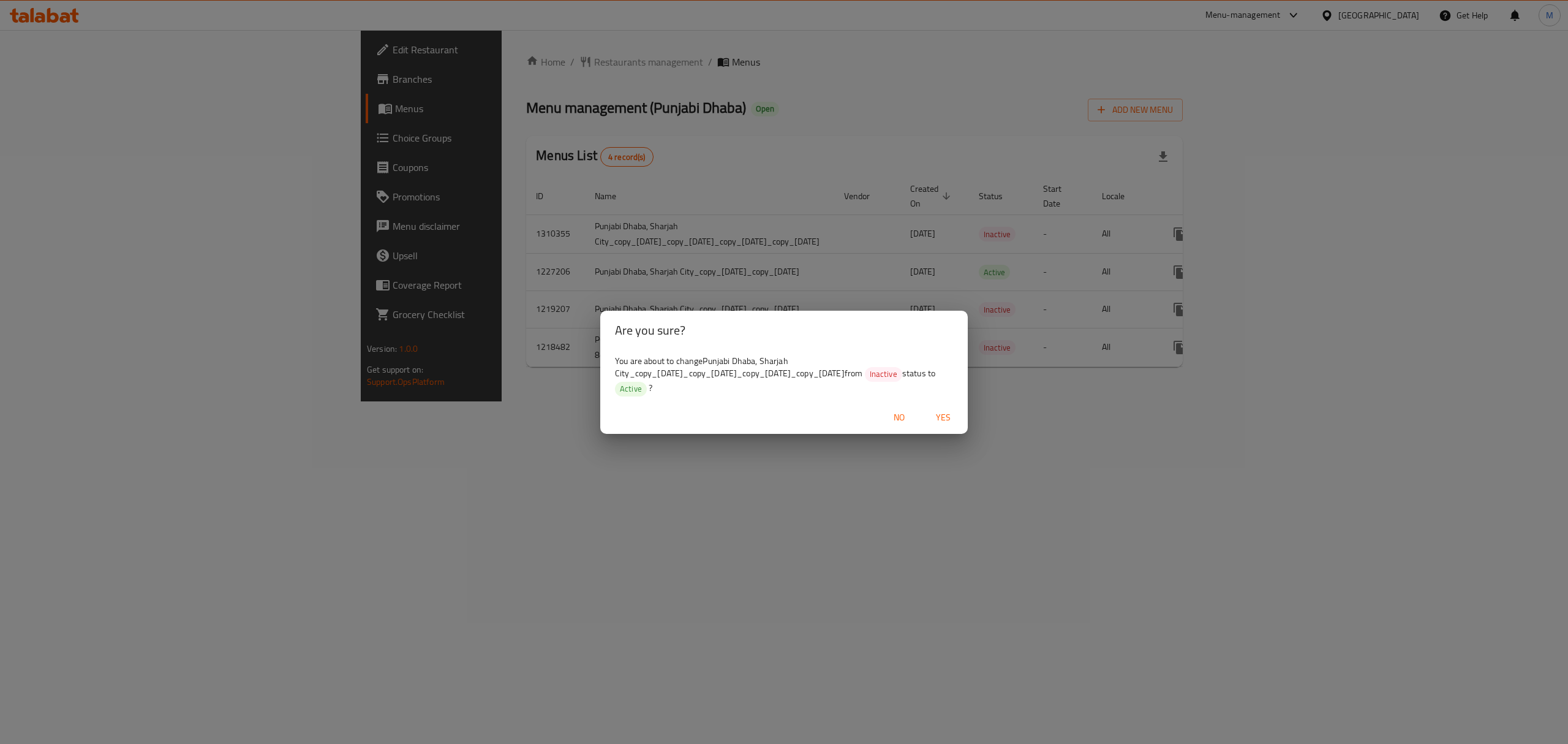
click at [941, 422] on span "Yes" at bounding box center [943, 417] width 30 height 15
click at [946, 415] on span "Yes" at bounding box center [943, 417] width 30 height 15
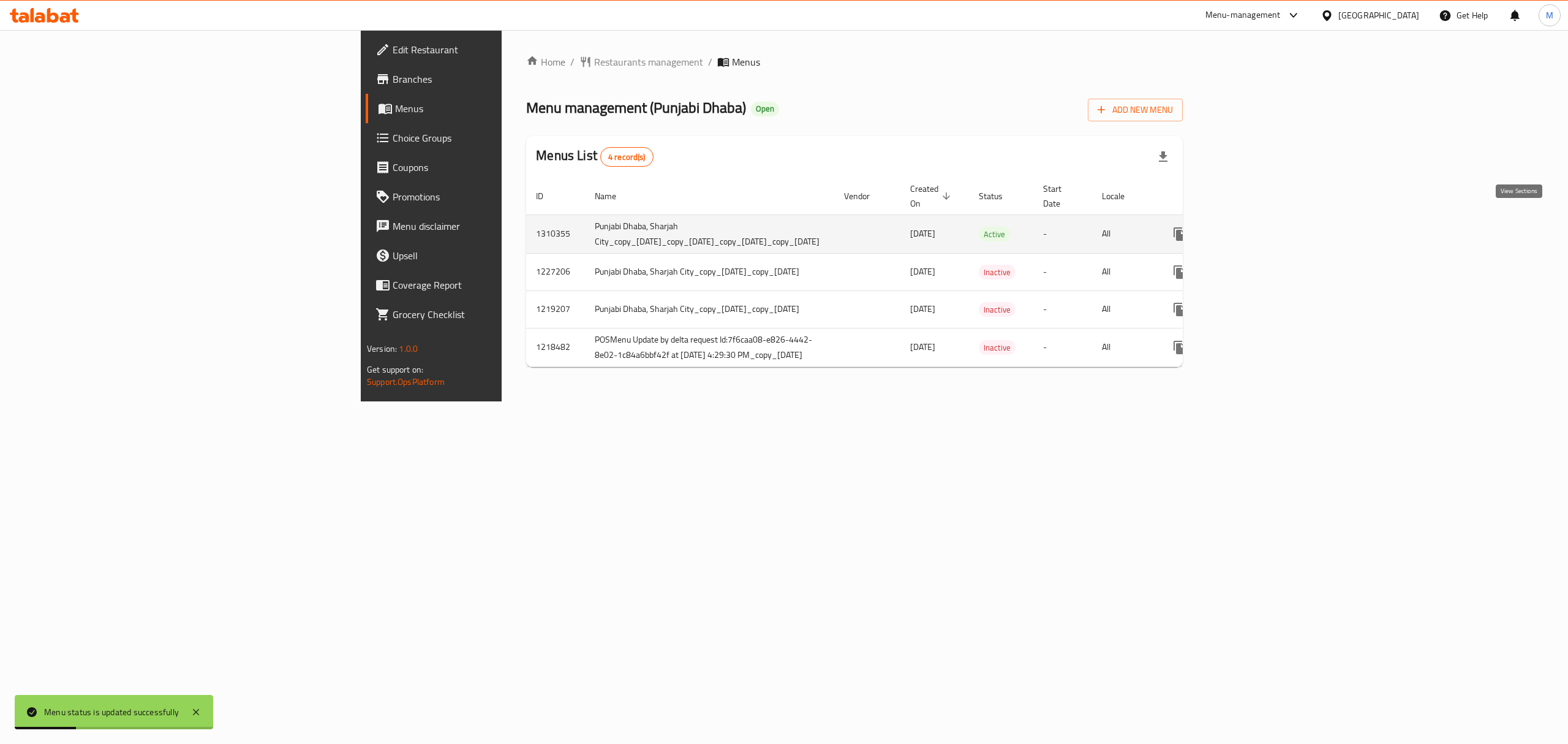
click at [1275, 227] on icon "enhanced table" at bounding box center [1267, 234] width 14 height 14
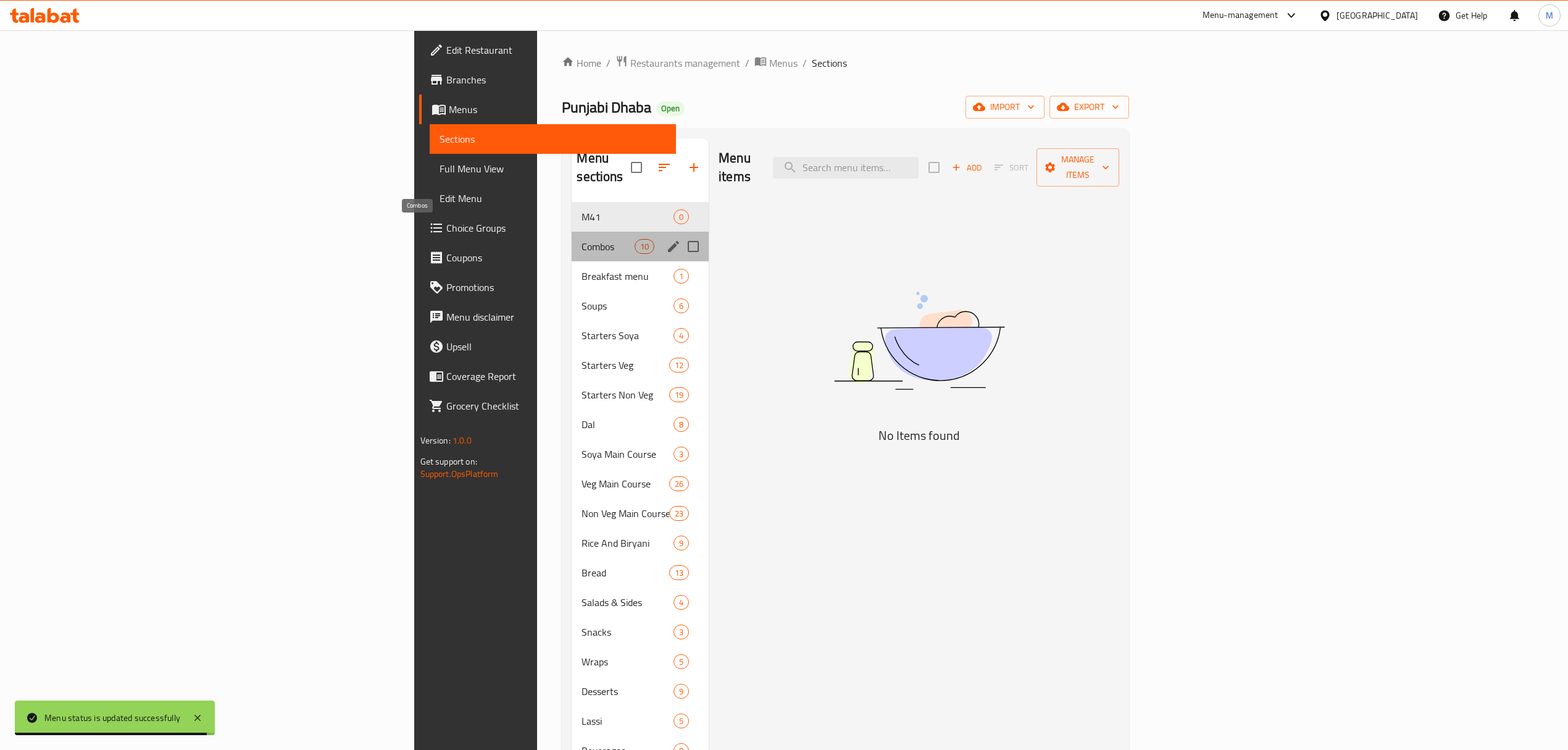
click at [582, 239] on span "Combos" at bounding box center [608, 246] width 53 height 15
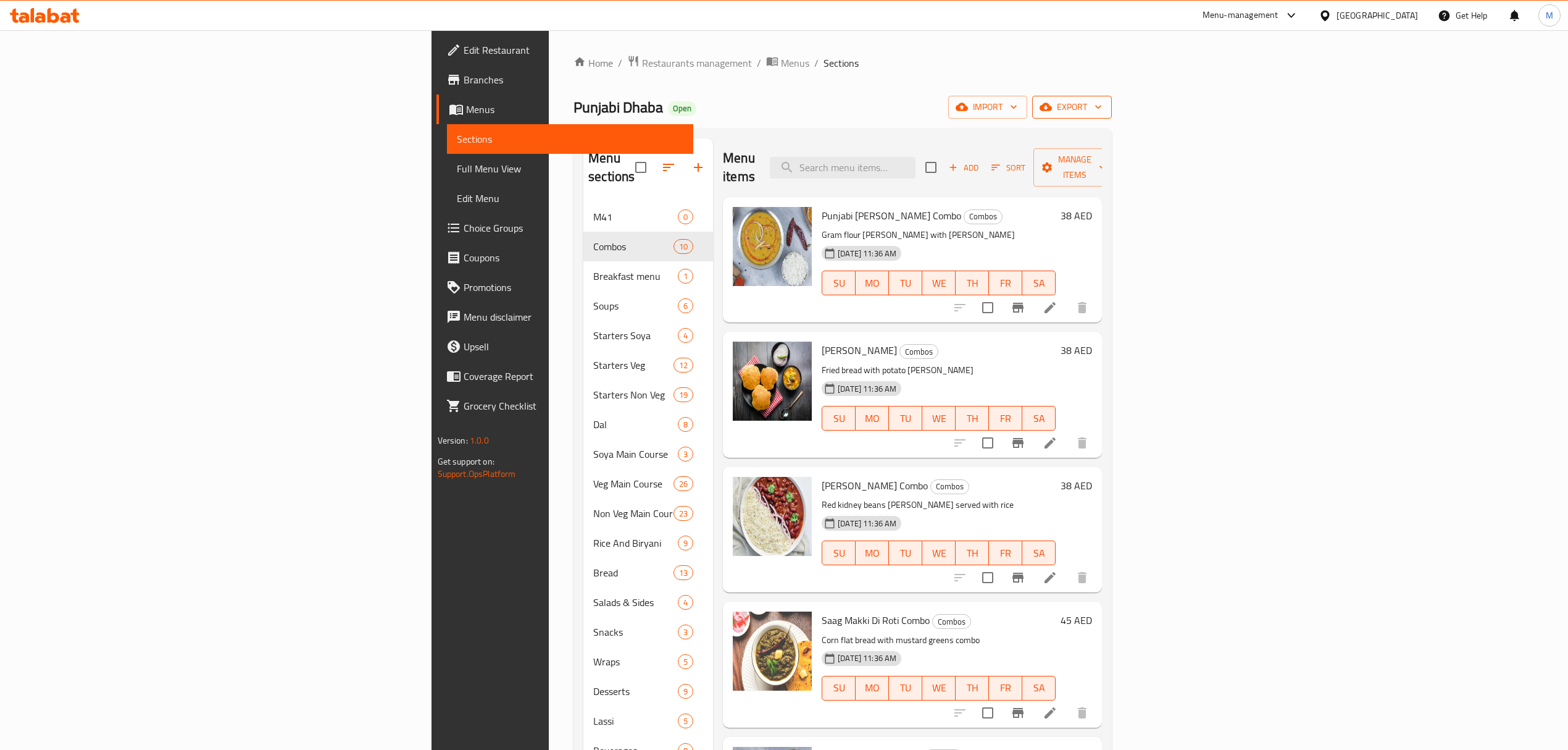
click at [1102, 110] on span "export" at bounding box center [1072, 107] width 60 height 15
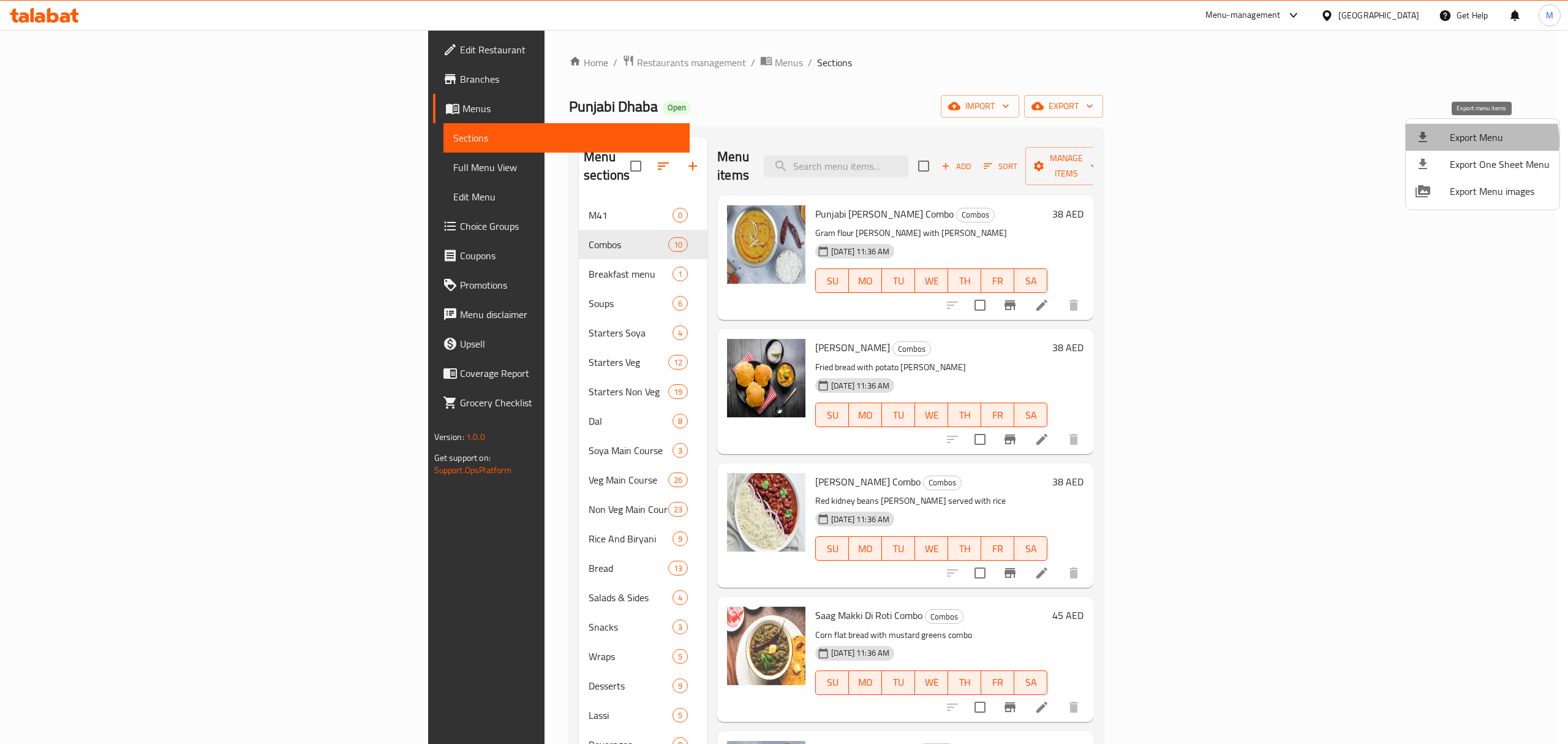
click at [1475, 141] on span "Export Menu" at bounding box center [1500, 137] width 100 height 14
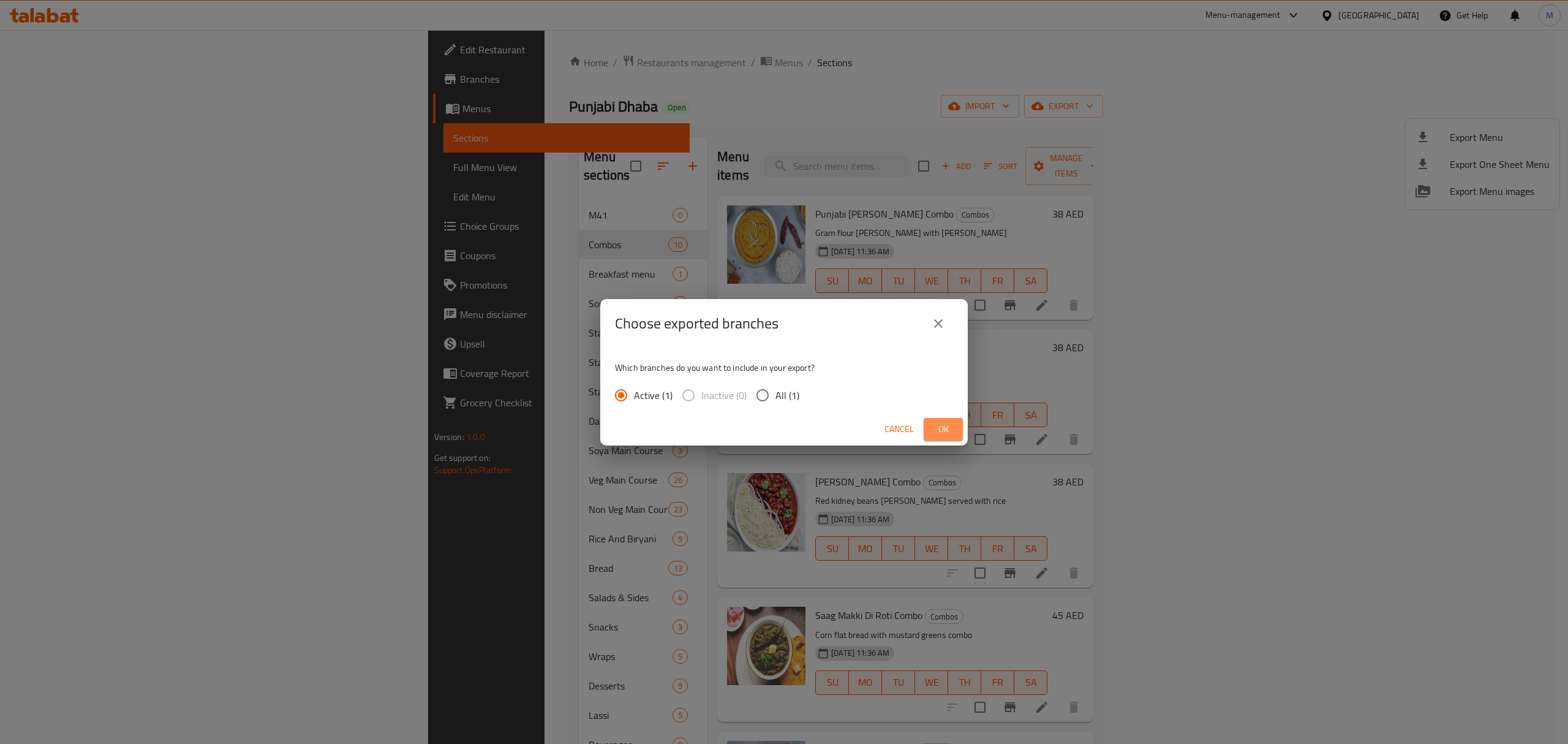
click at [939, 427] on span "Ok" at bounding box center [943, 429] width 20 height 15
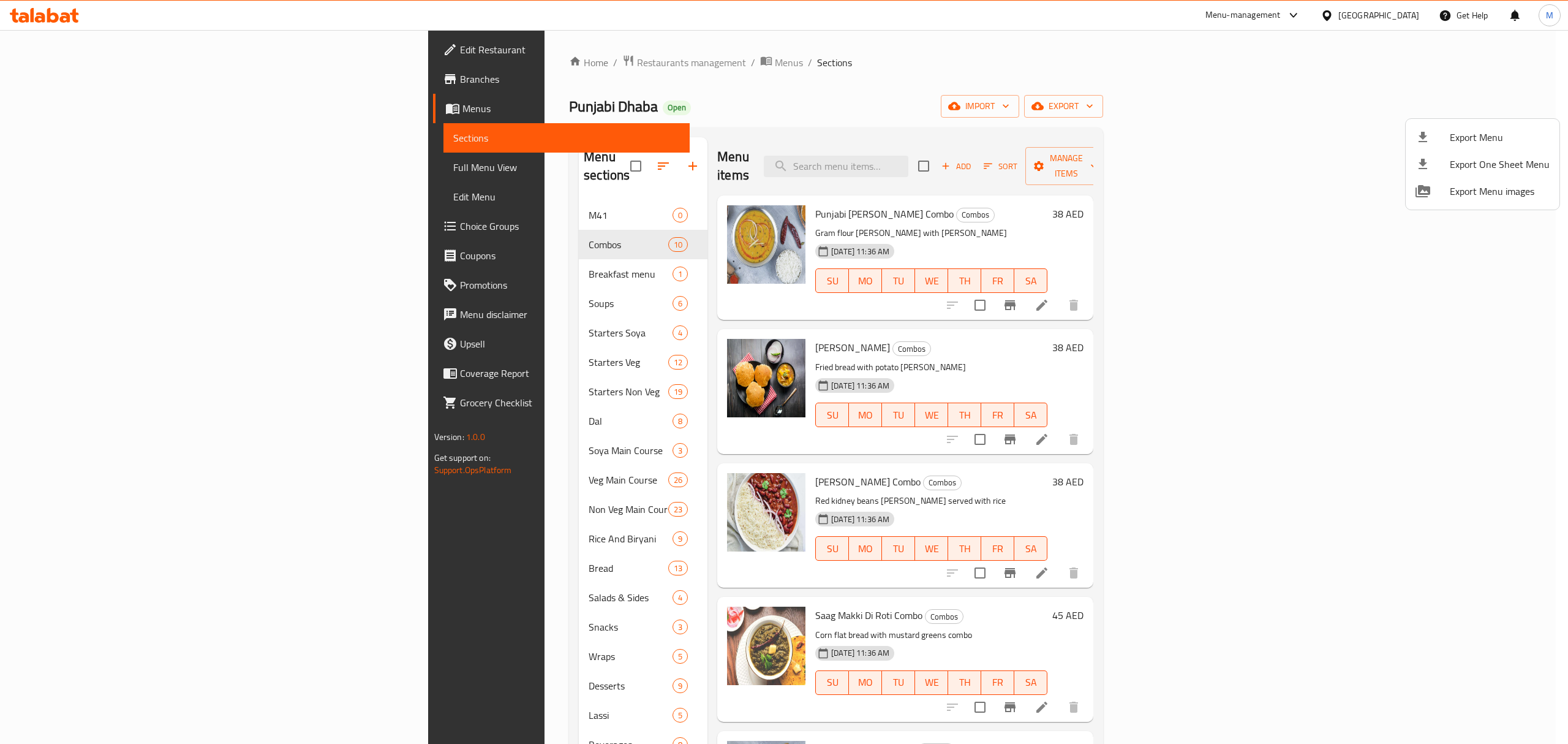
click at [81, 112] on div at bounding box center [784, 372] width 1568 height 744
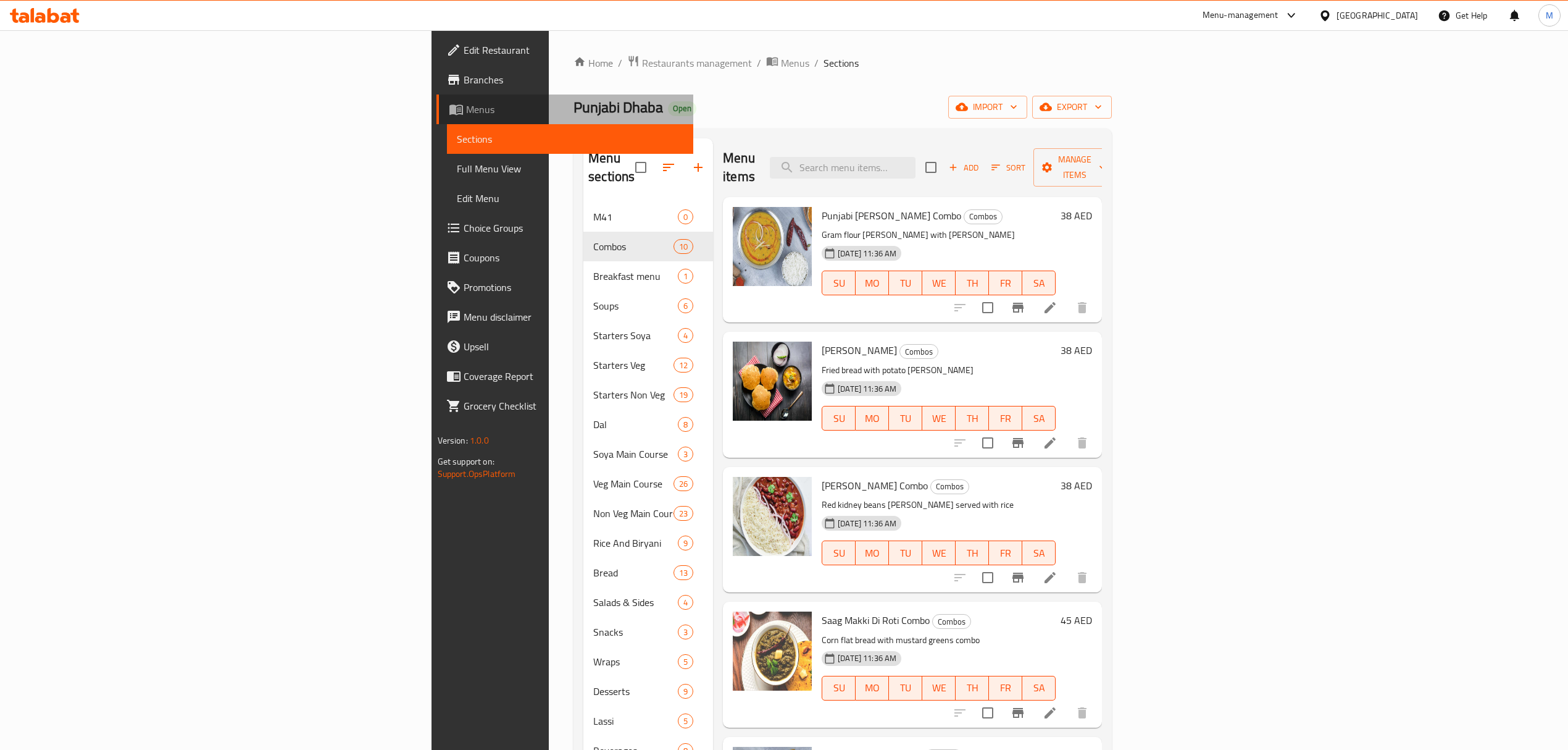
click at [466, 112] on span "Menus" at bounding box center [574, 110] width 218 height 15
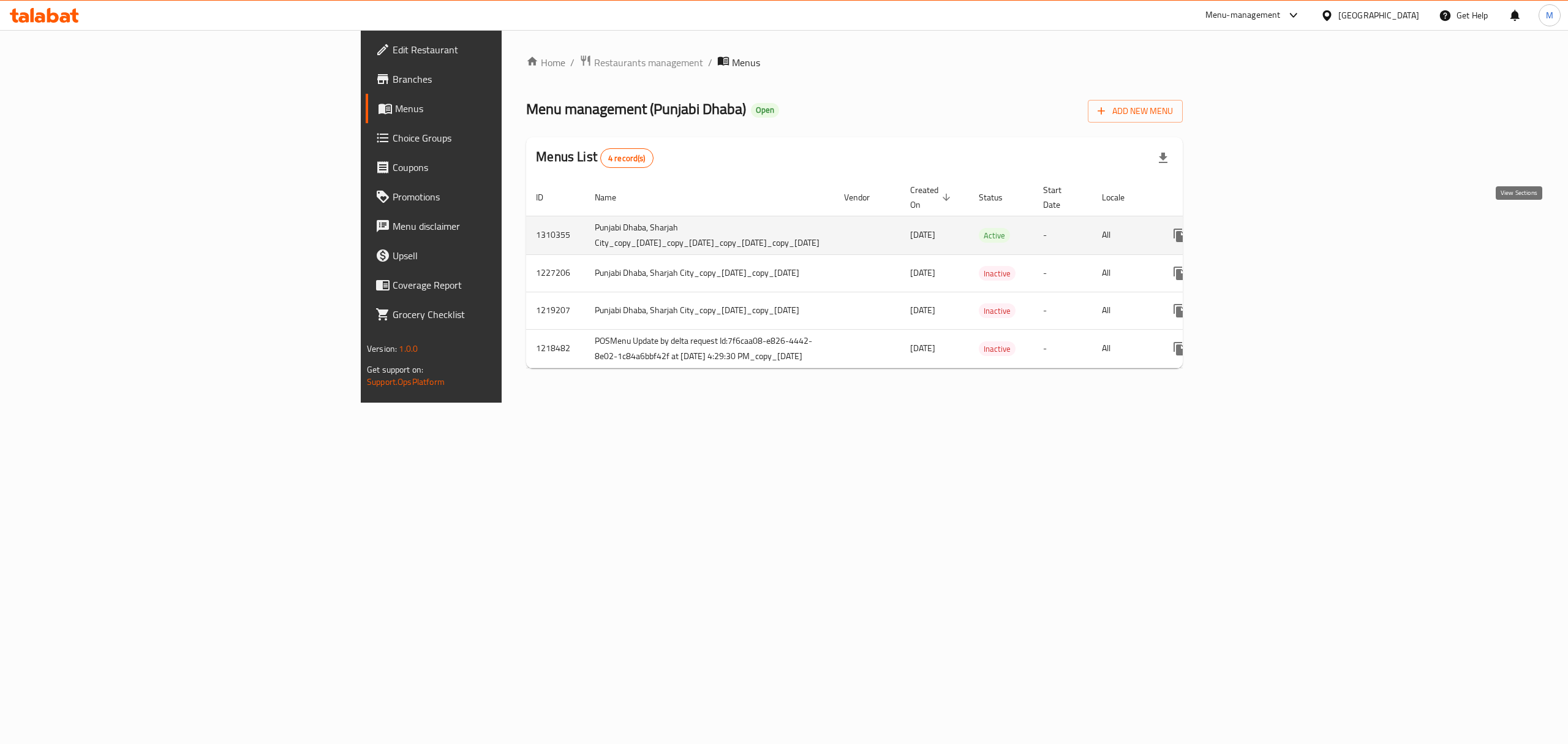
click at [1275, 228] on icon "enhanced table" at bounding box center [1267, 235] width 14 height 14
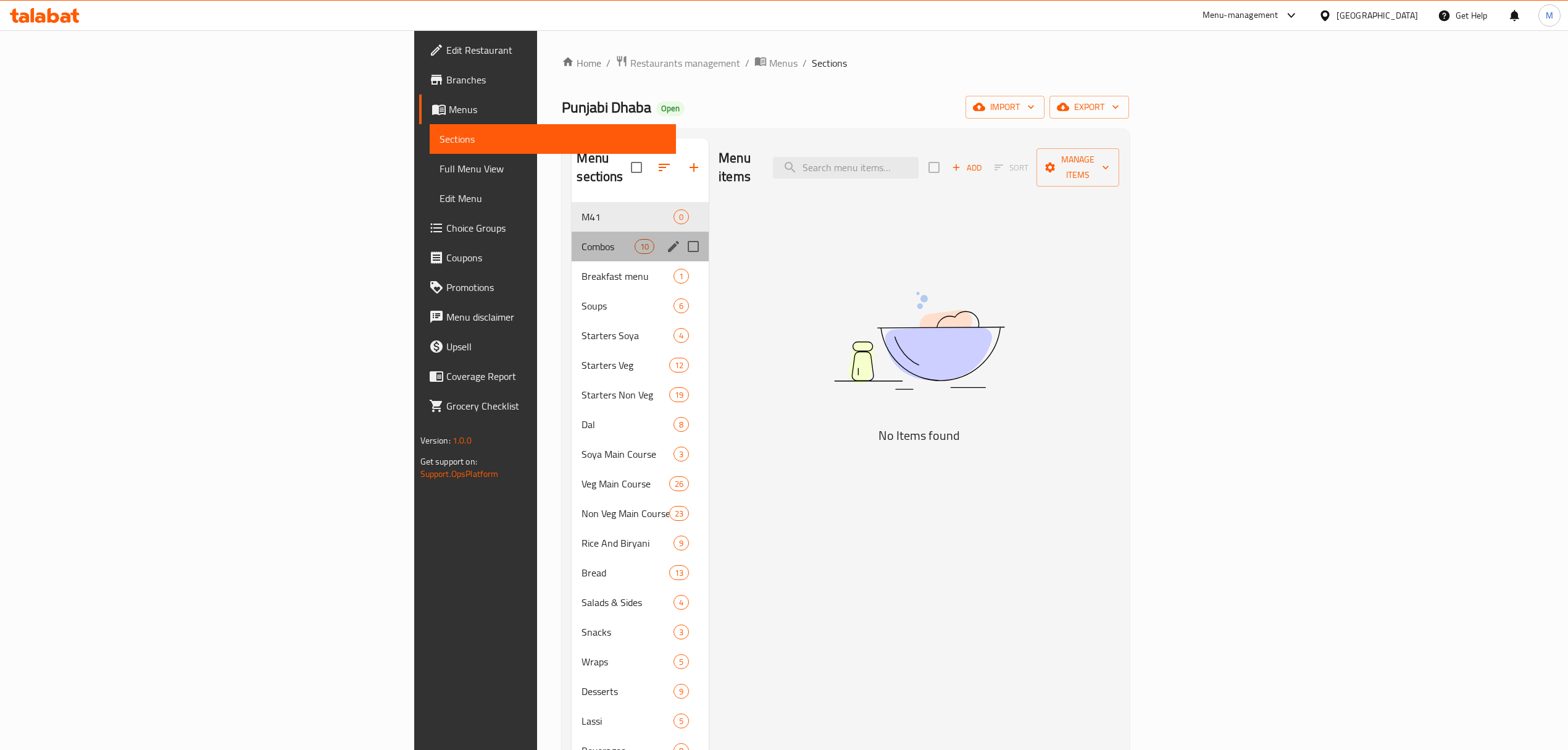
click at [572, 231] on div "Combos 10" at bounding box center [640, 246] width 137 height 30
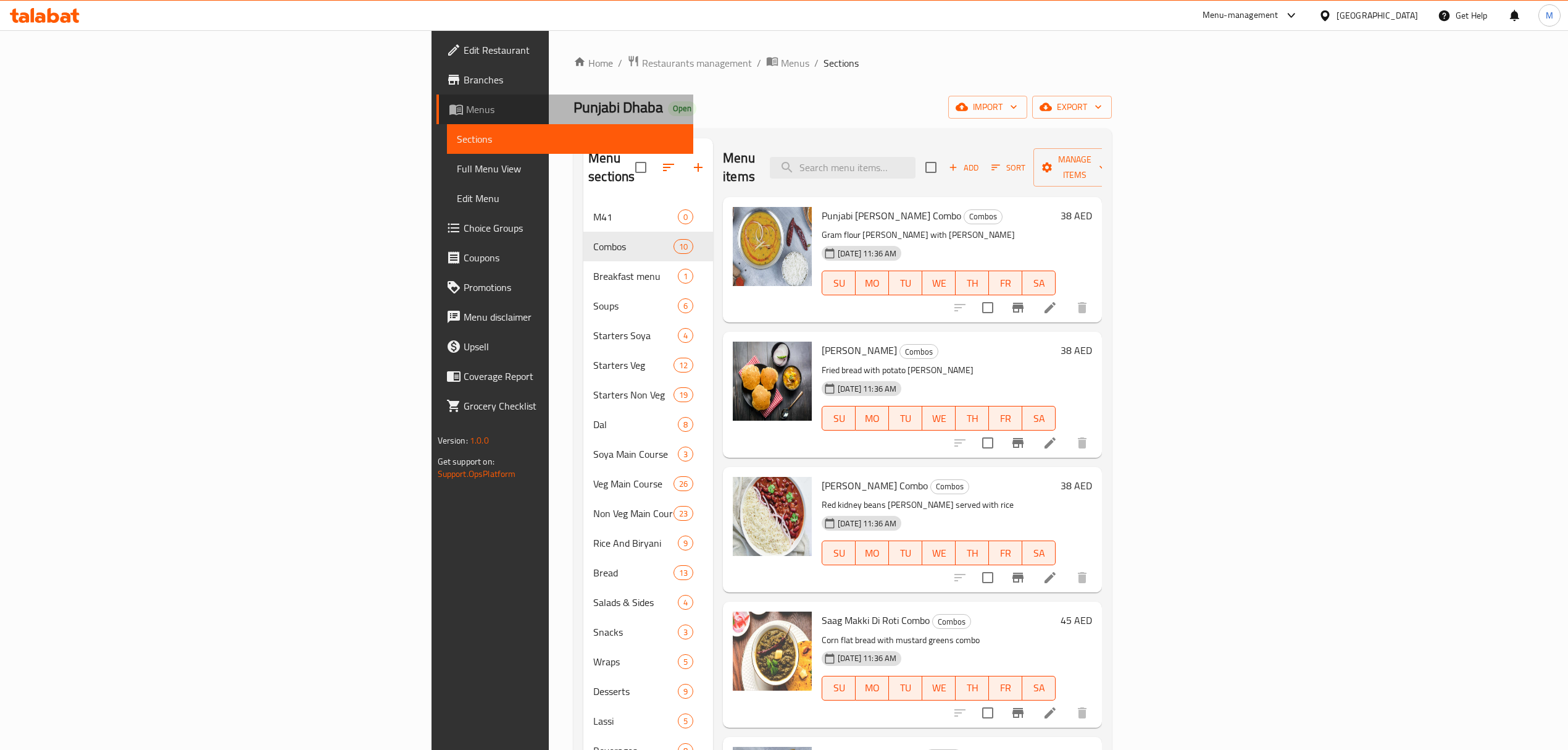
click at [437, 117] on link "Menus" at bounding box center [565, 109] width 257 height 30
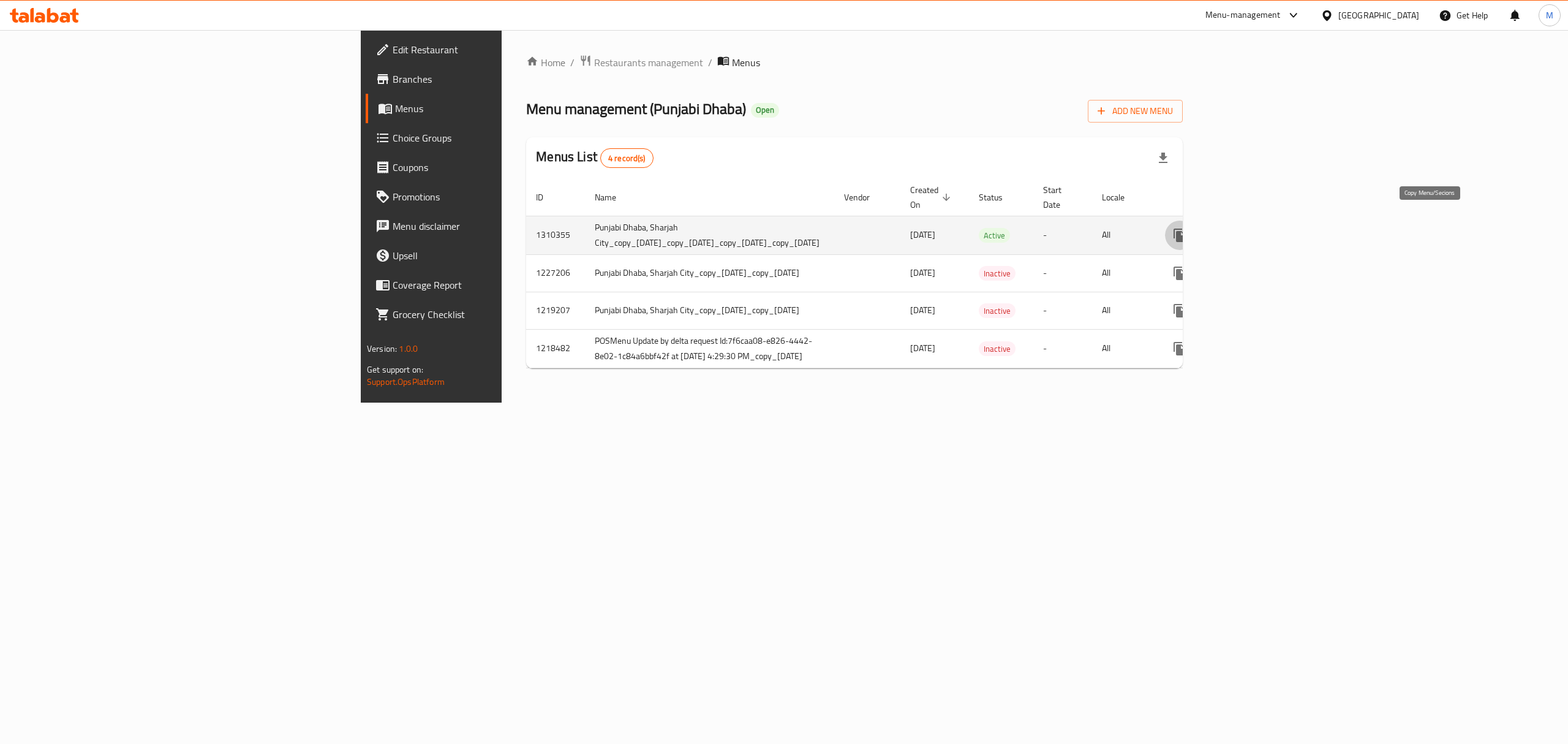
click at [1185, 228] on icon "more" at bounding box center [1179, 235] width 12 height 14
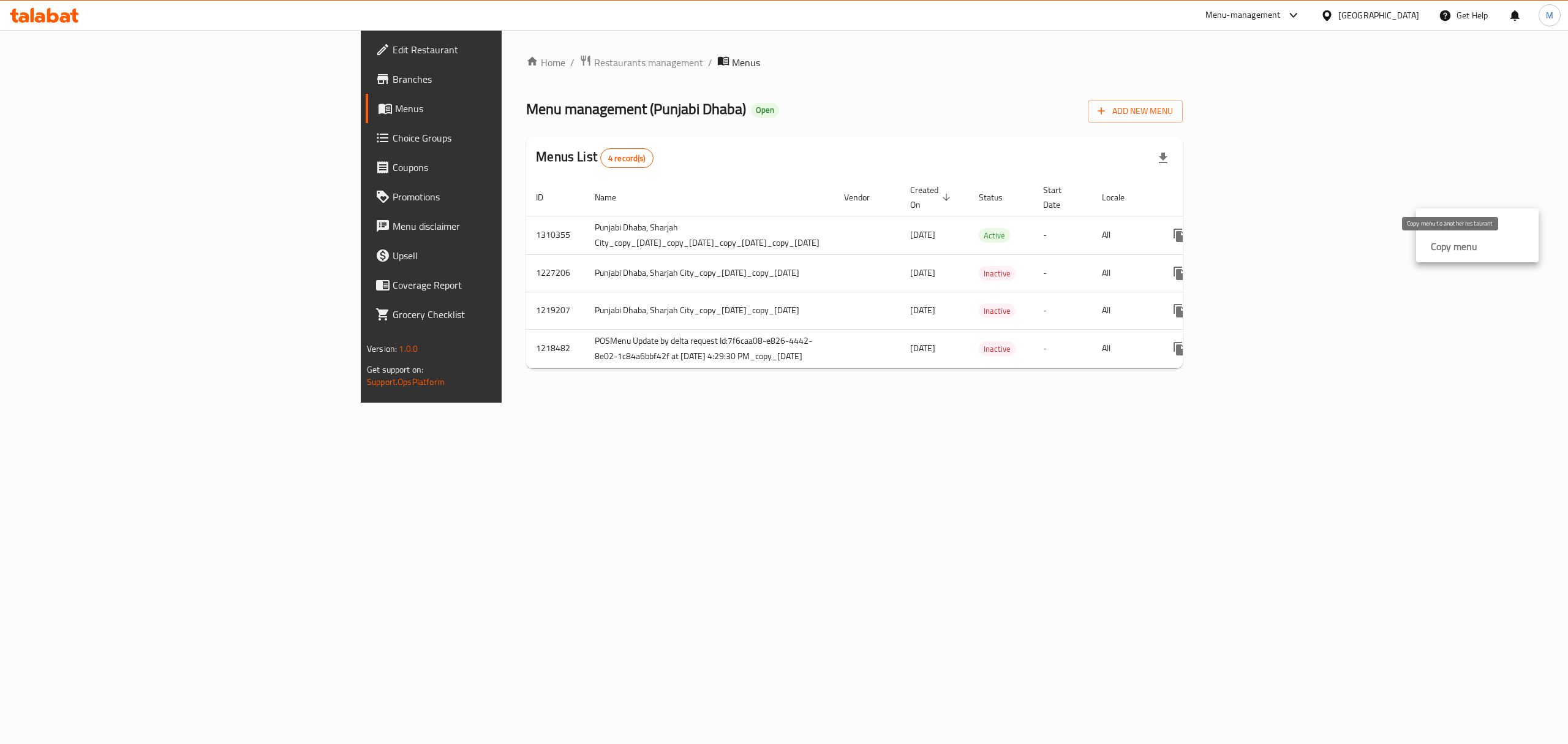
click at [1462, 248] on strong "Copy menu" at bounding box center [1454, 246] width 46 height 14
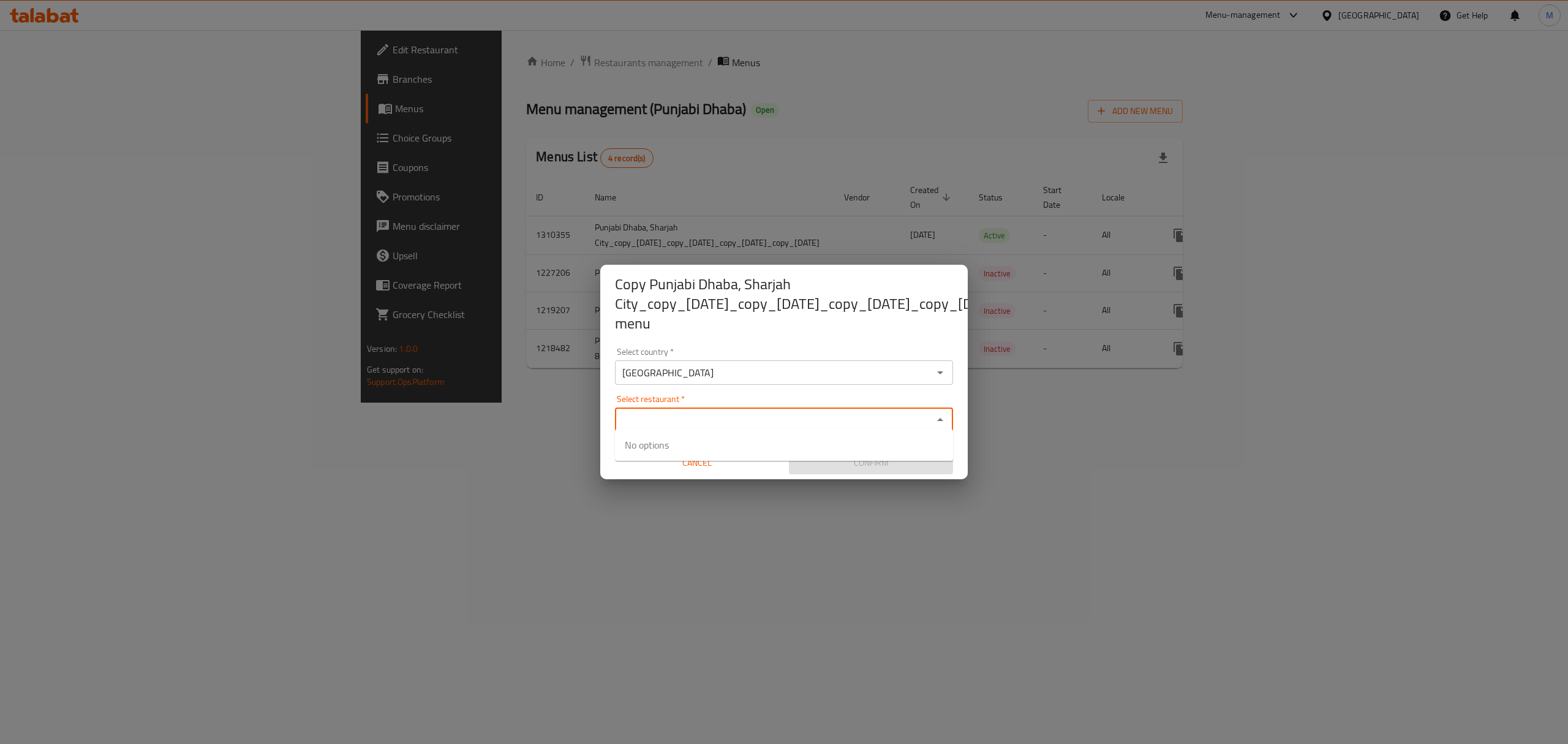
click at [667, 417] on input "Select restaurant   *" at bounding box center [773, 419] width 311 height 17
paste input "Pure Punjabi"
type input "Pure Punjabi"
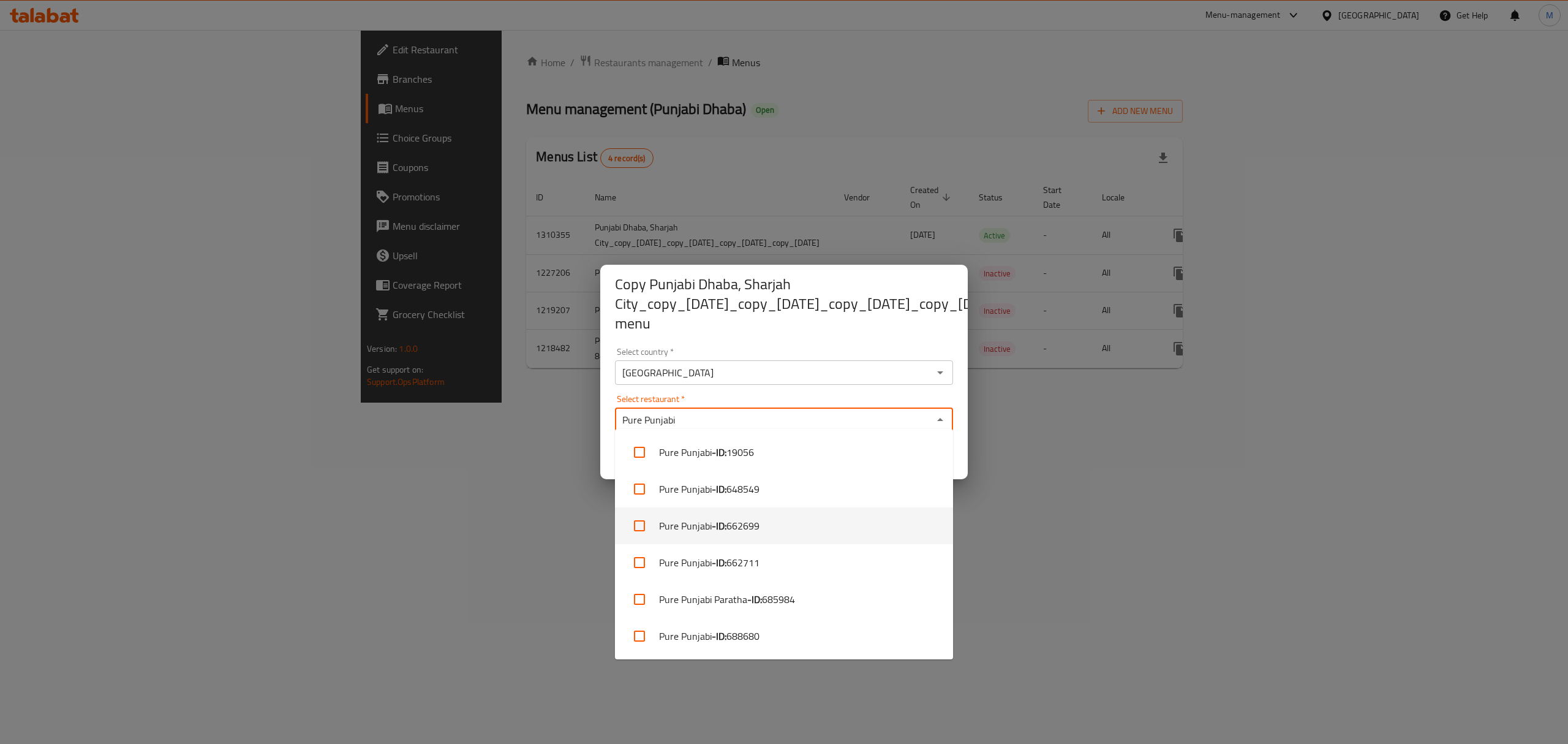
click at [802, 521] on li "Pure Punjabi - ID: 662699" at bounding box center [784, 525] width 338 height 37
checkbox input "true"
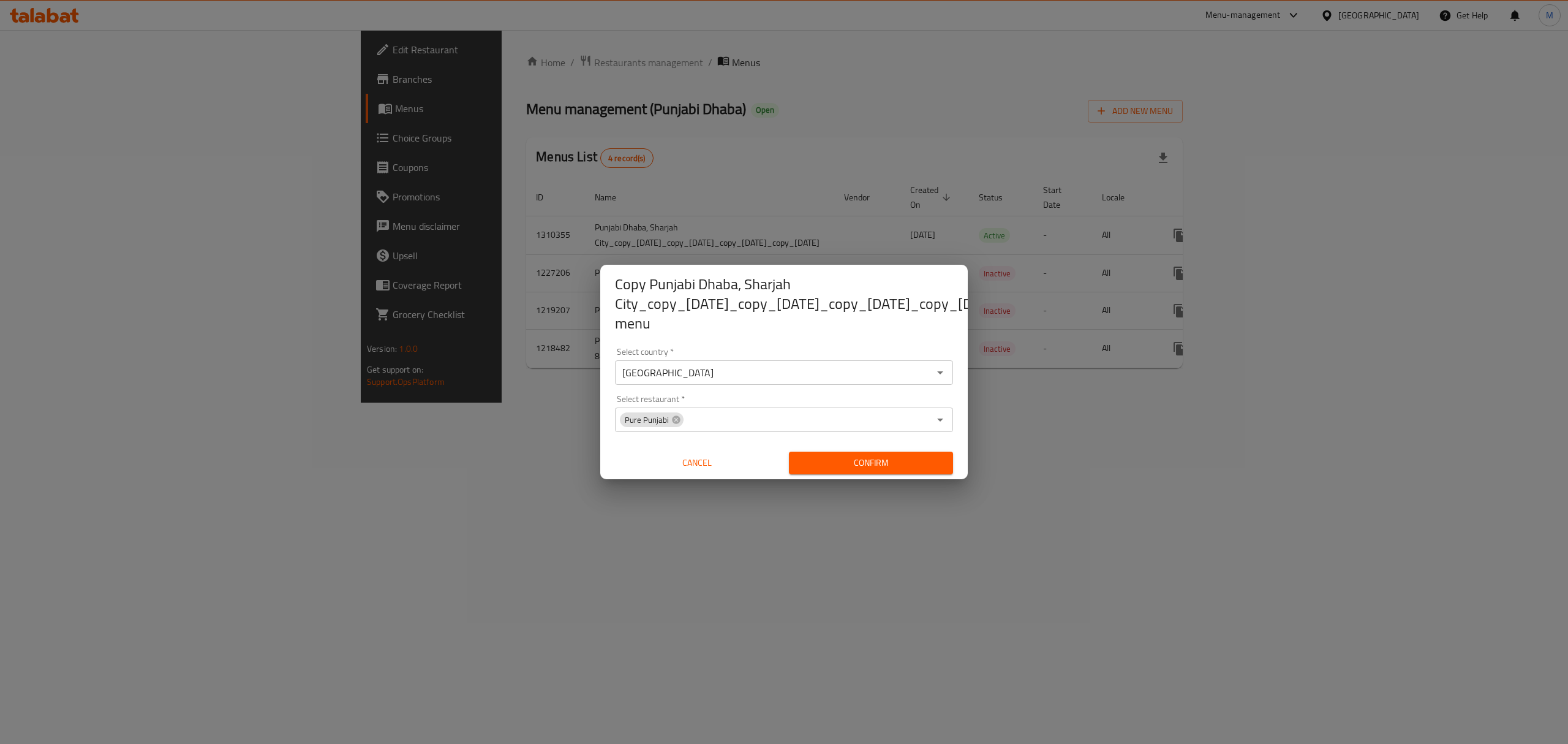
click at [1002, 412] on div "Copy Punjabi Dhaba, Sharjah City_copy_03/09/2023_copy_08/09/2025_copy_08/09/202…" at bounding box center [784, 372] width 1568 height 744
click at [873, 455] on span "Confirm" at bounding box center [871, 462] width 145 height 15
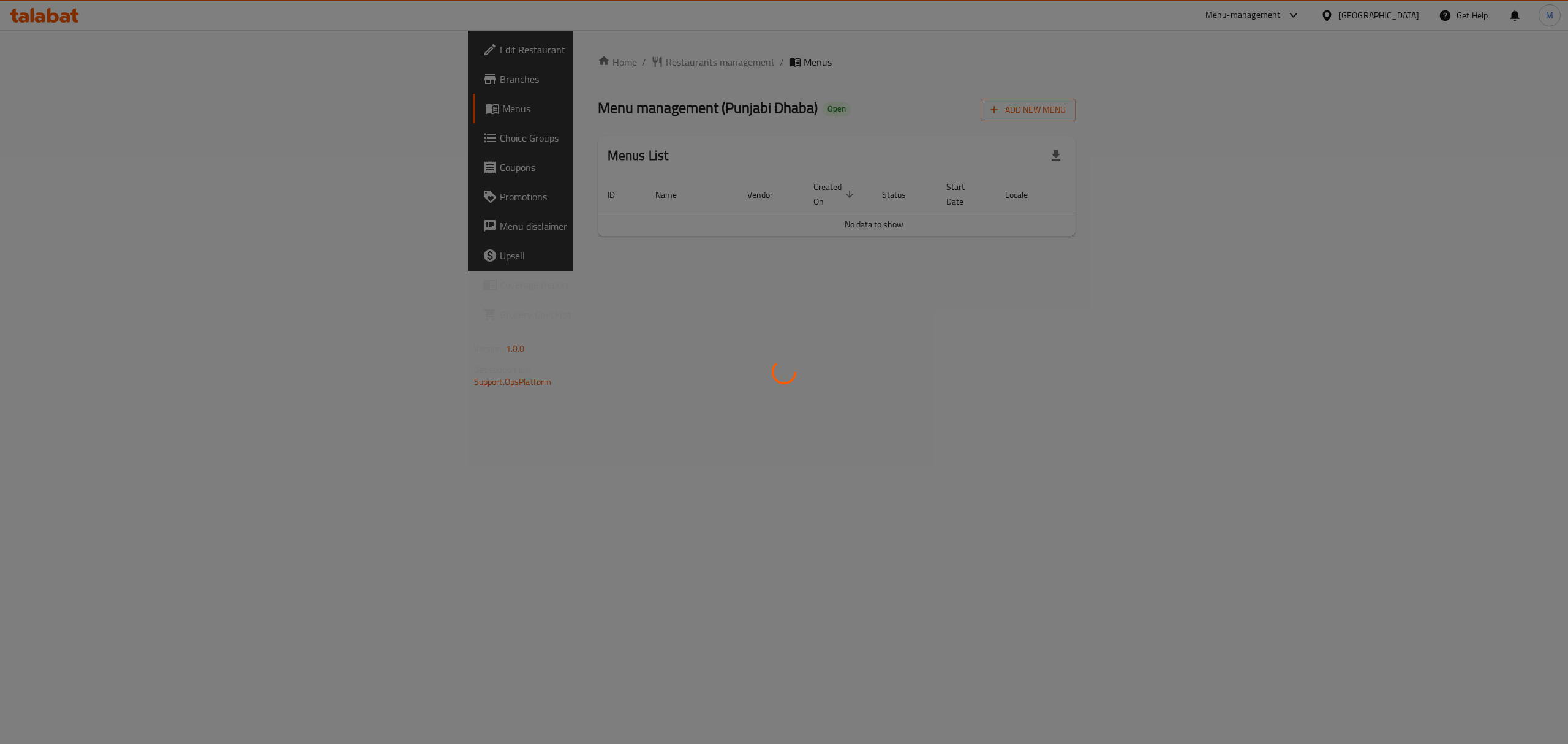
click at [392, 62] on div at bounding box center [784, 372] width 1568 height 744
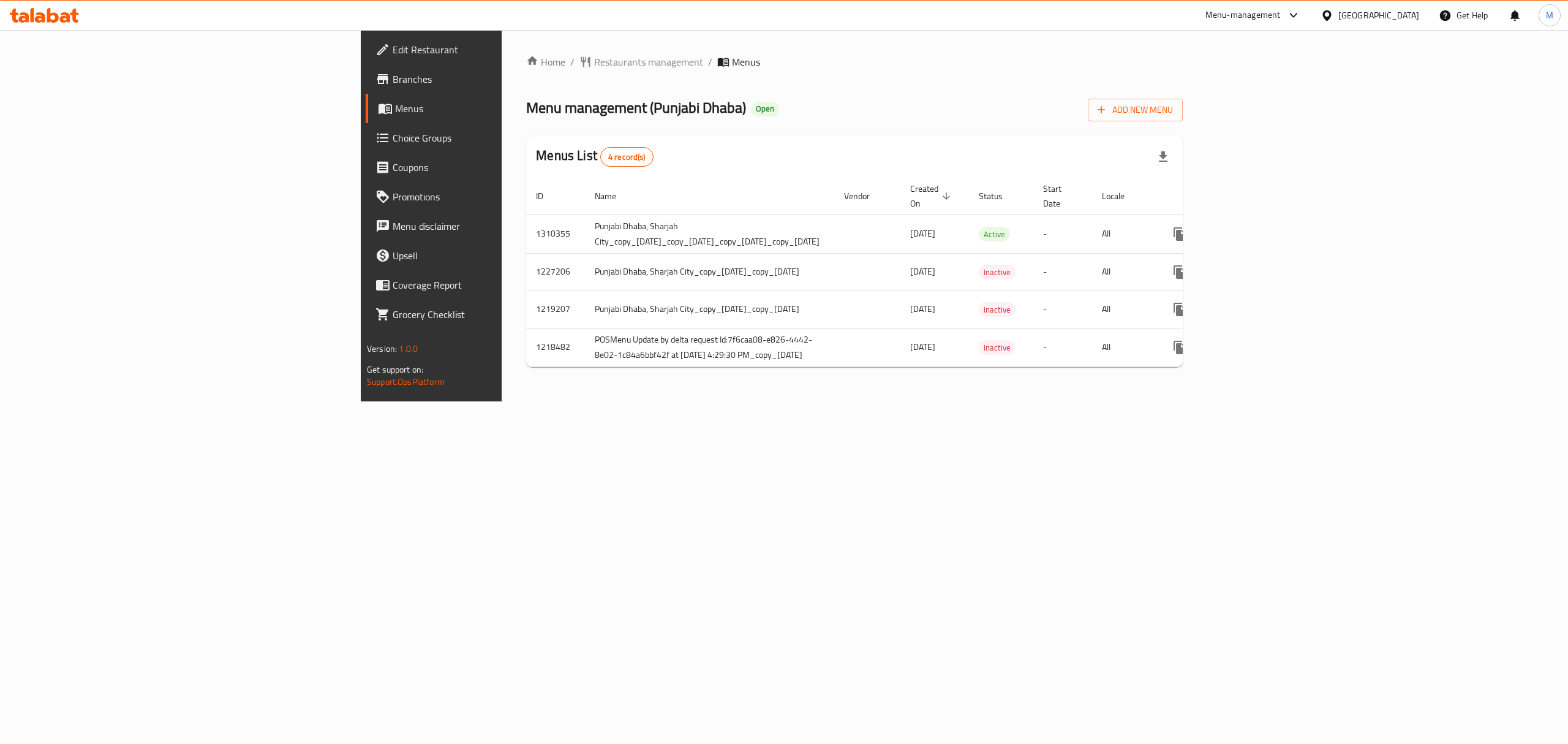
click at [594, 62] on span "Restaurants management" at bounding box center [648, 62] width 109 height 14
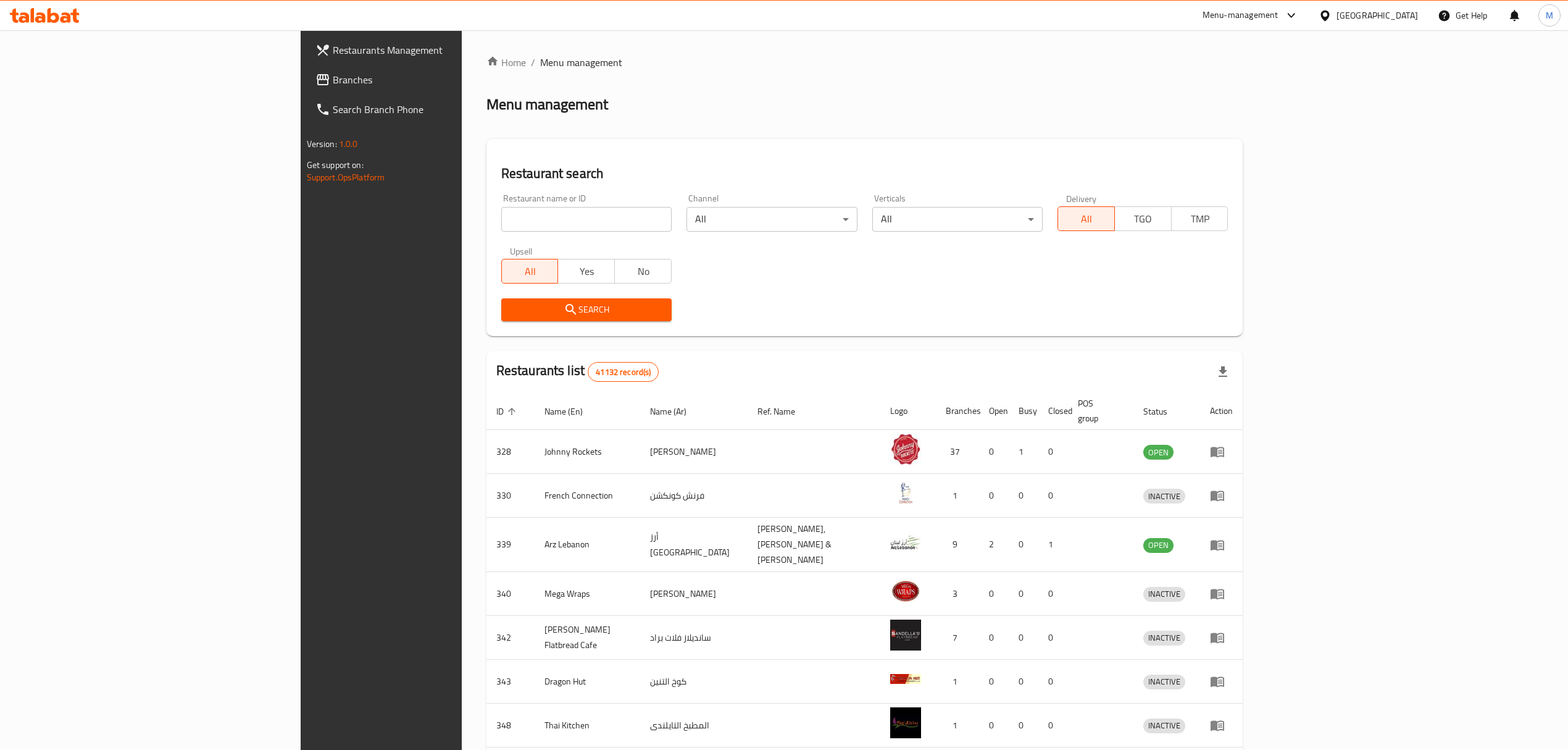
click at [501, 218] on input "search" at bounding box center [586, 219] width 170 height 25
paste input "662699"
type input "662699"
click button "Search" at bounding box center [586, 309] width 170 height 23
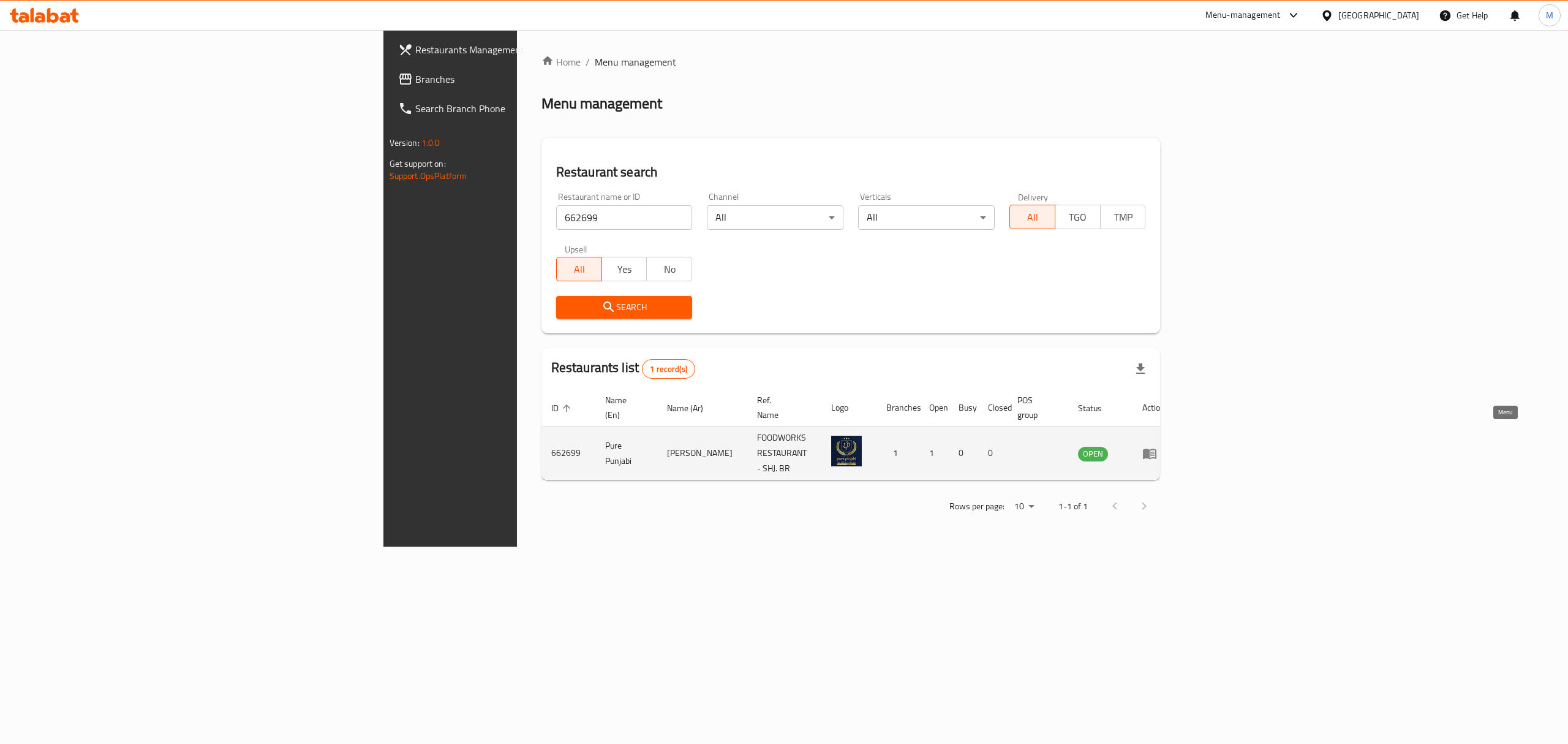
click at [1165, 446] on link "enhanced table" at bounding box center [1153, 453] width 22 height 14
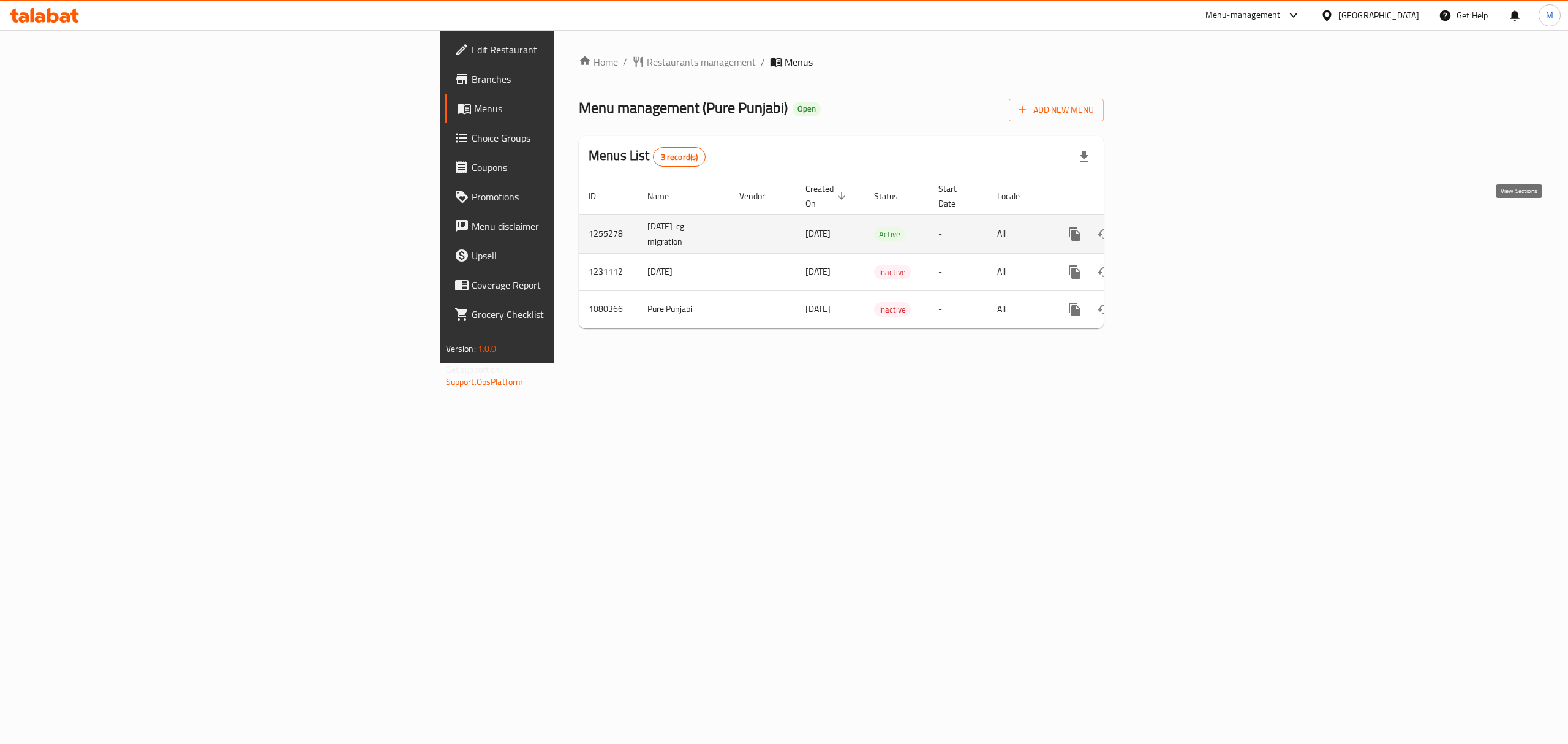
click at [1170, 227] on icon "enhanced table" at bounding box center [1163, 234] width 14 height 14
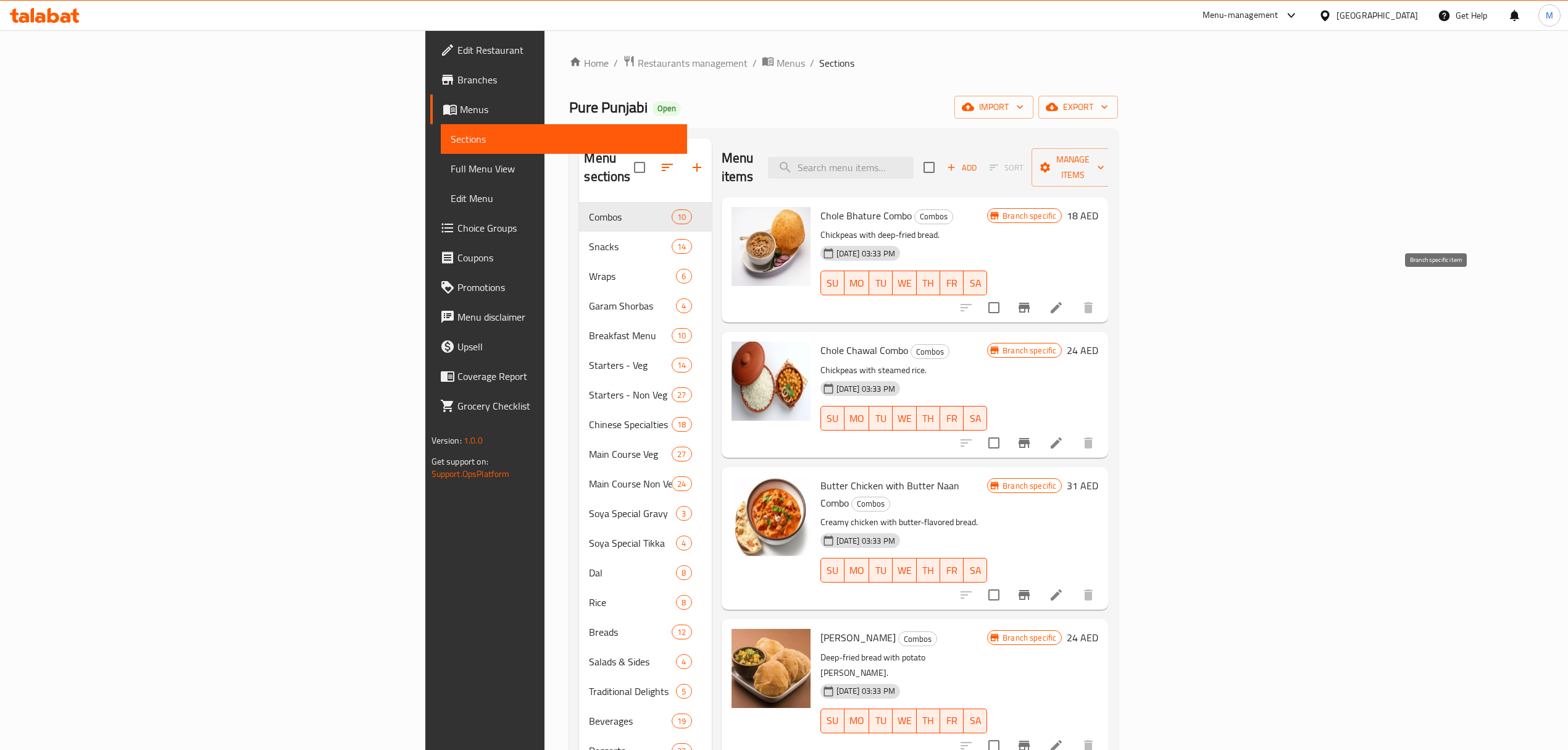
click at [1031, 300] on icon "Branch-specific-item" at bounding box center [1024, 307] width 15 height 15
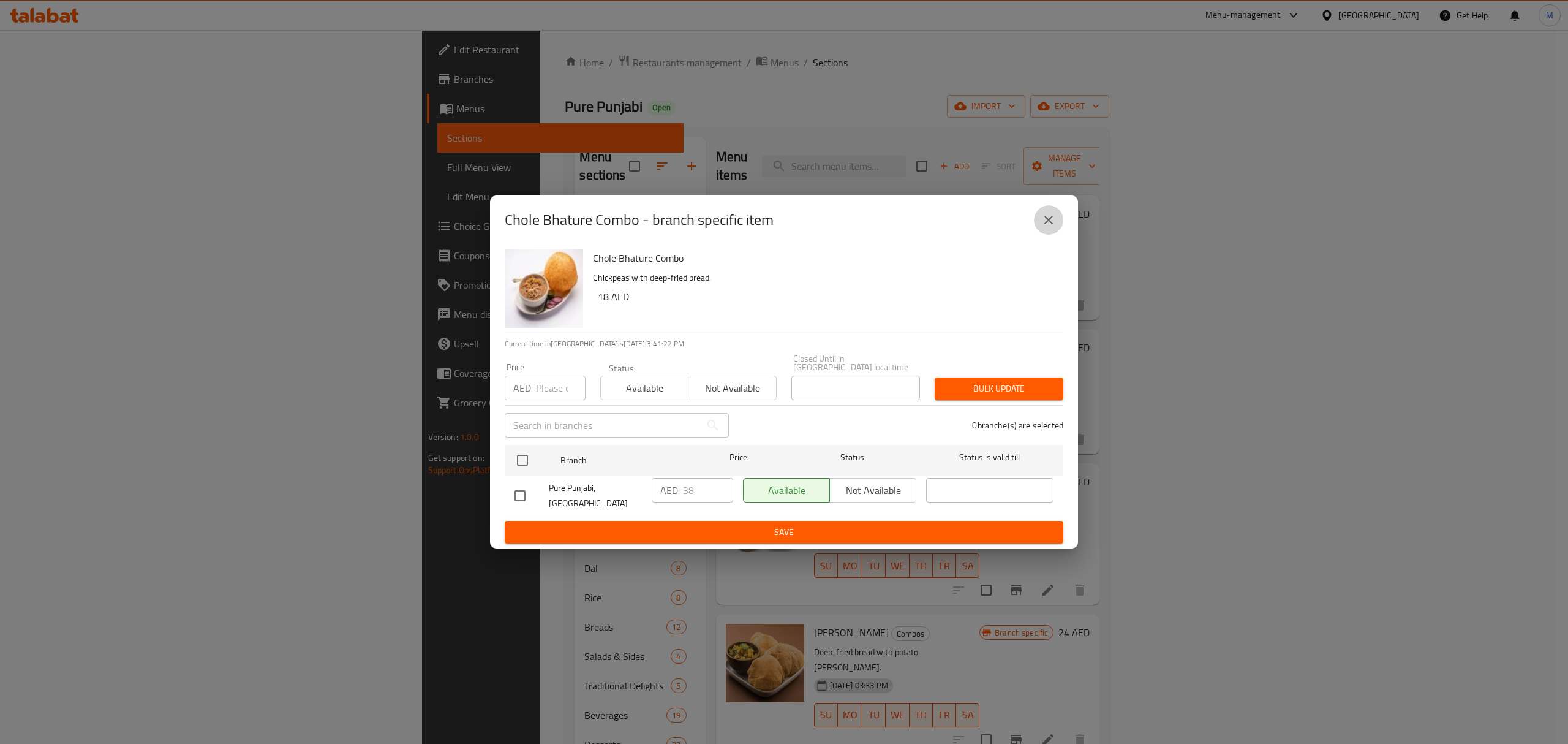
click at [1052, 214] on icon "close" at bounding box center [1049, 220] width 14 height 14
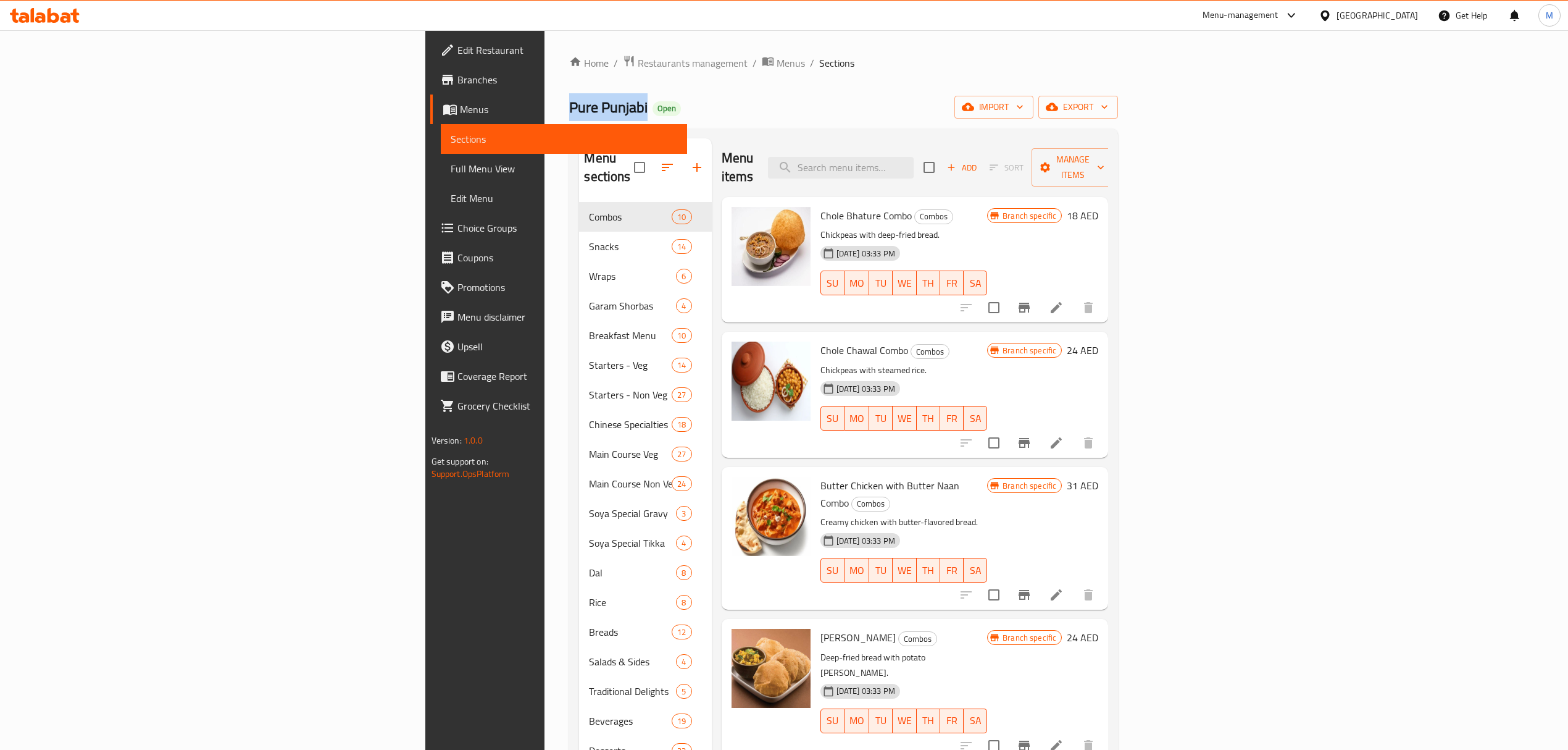
drag, startPoint x: 364, startPoint y: 107, endPoint x: 282, endPoint y: 110, distance: 82.1
click at [545, 110] on div "Home / Restaurants management / Menus / Sections Pure Punjabi Open import expor…" at bounding box center [843, 476] width 598 height 892
copy span "Pure Punjabi"
click at [460, 114] on span "Menus" at bounding box center [569, 110] width 218 height 15
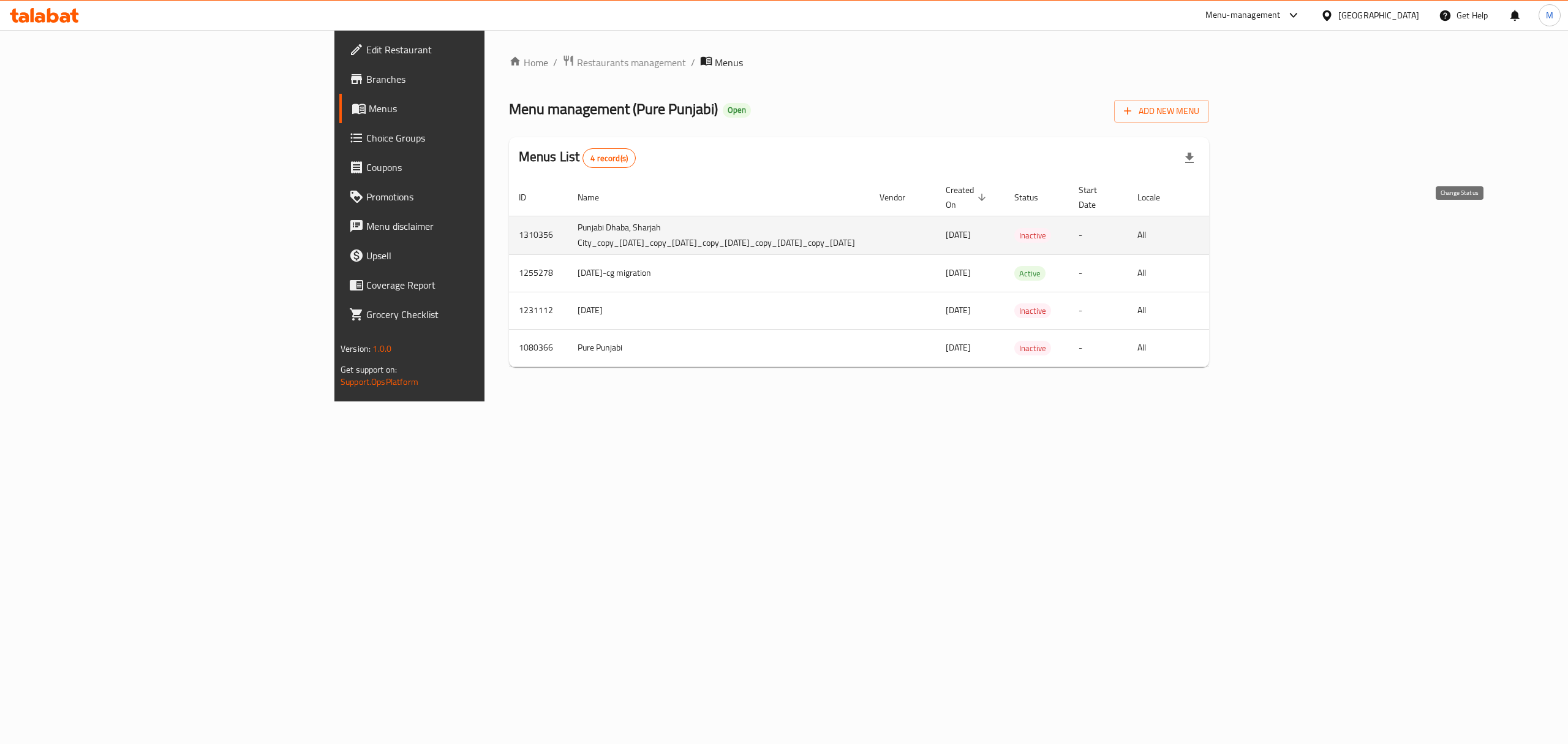
click at [1252, 228] on icon "enhanced table" at bounding box center [1244, 235] width 14 height 14
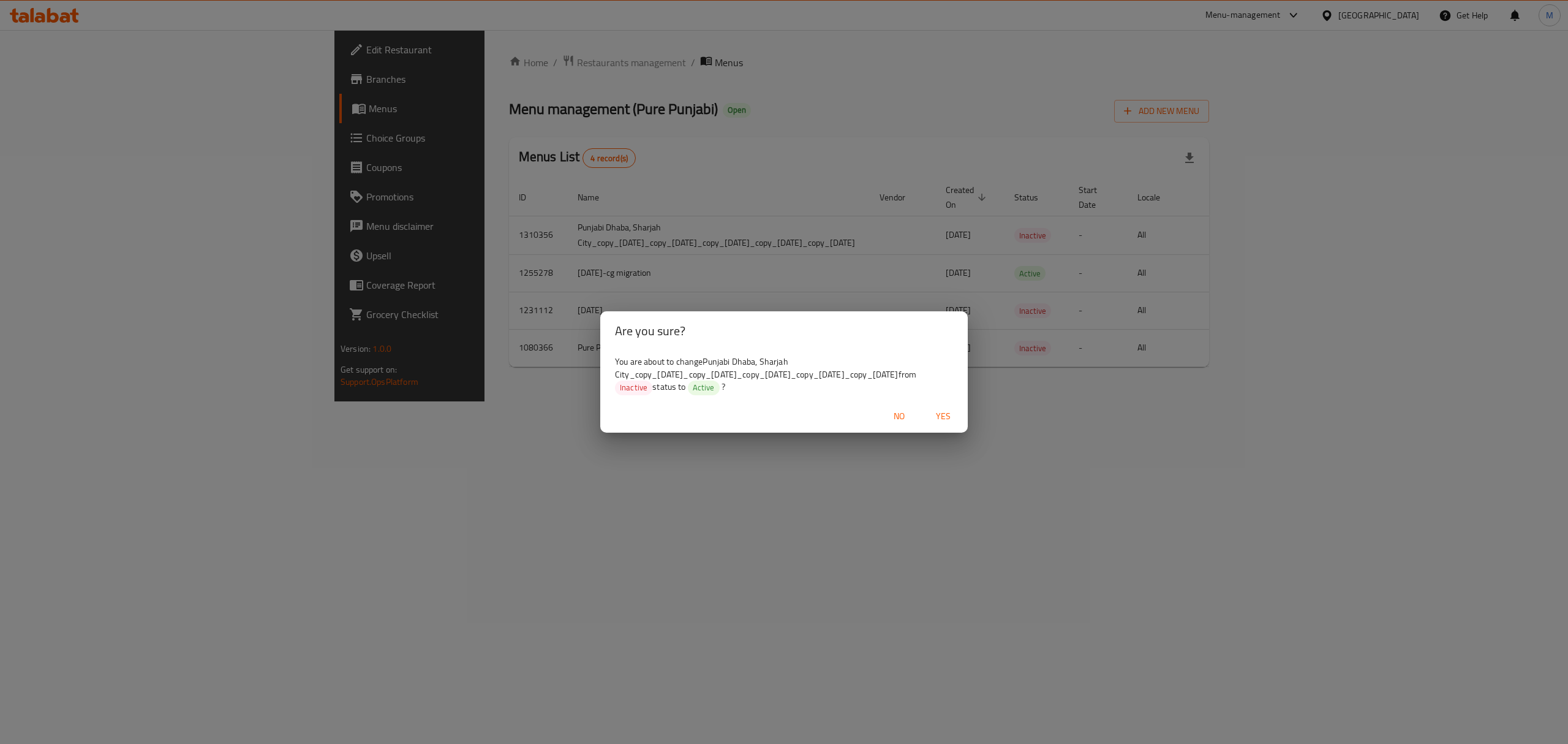
click at [953, 424] on span "Yes" at bounding box center [943, 416] width 30 height 15
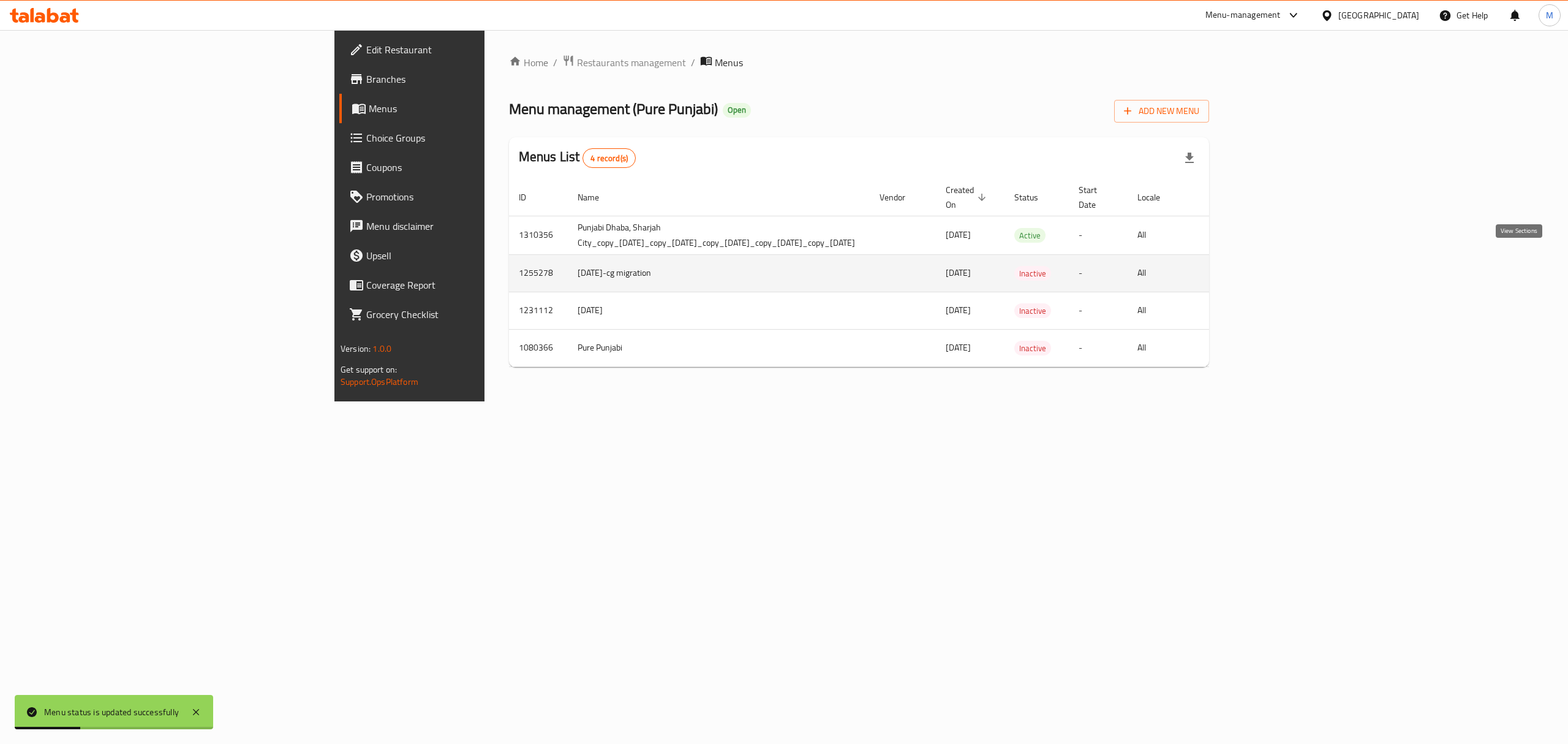
click at [1311, 266] on icon "enhanced table" at bounding box center [1303, 273] width 14 height 14
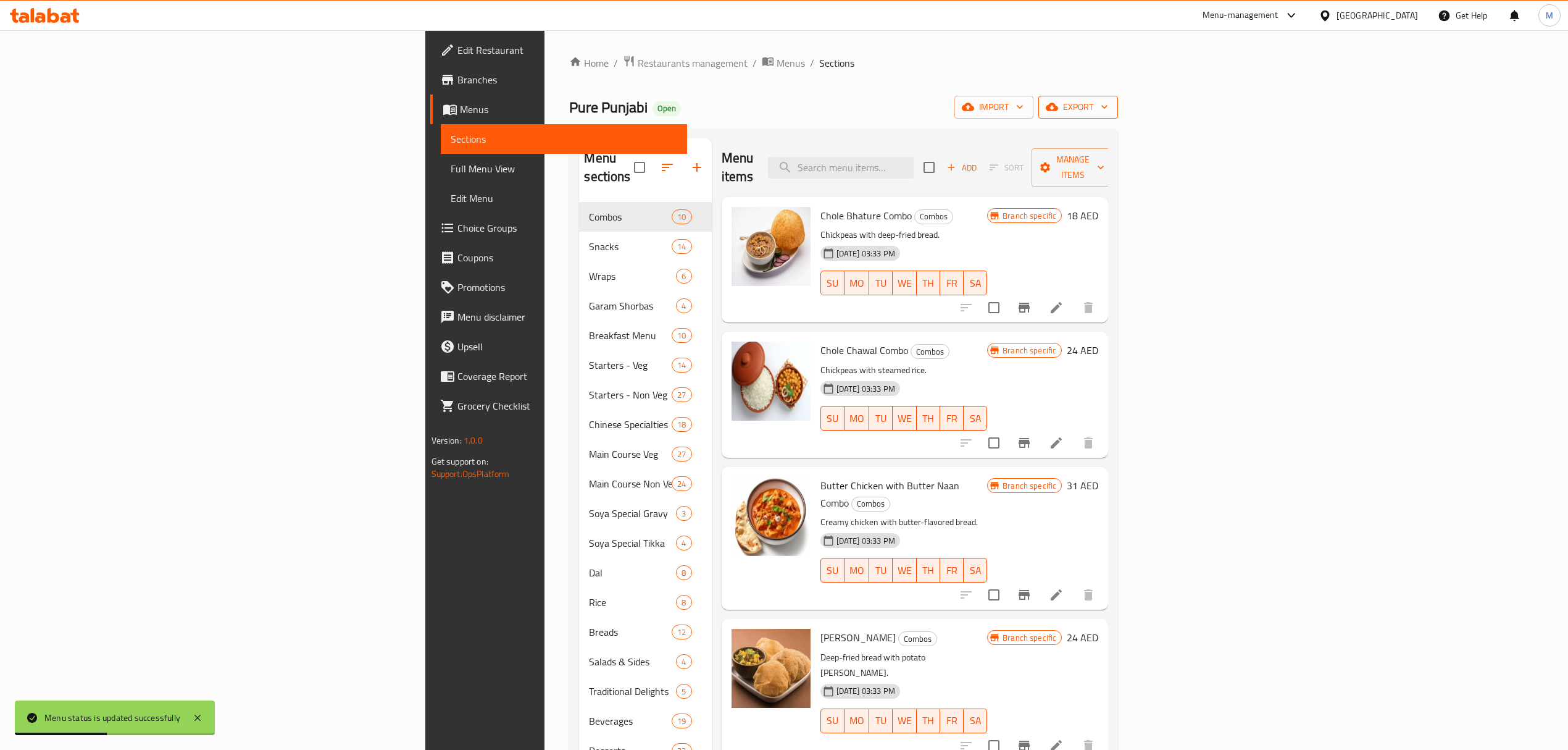
click at [1108, 110] on span "export" at bounding box center [1078, 107] width 60 height 15
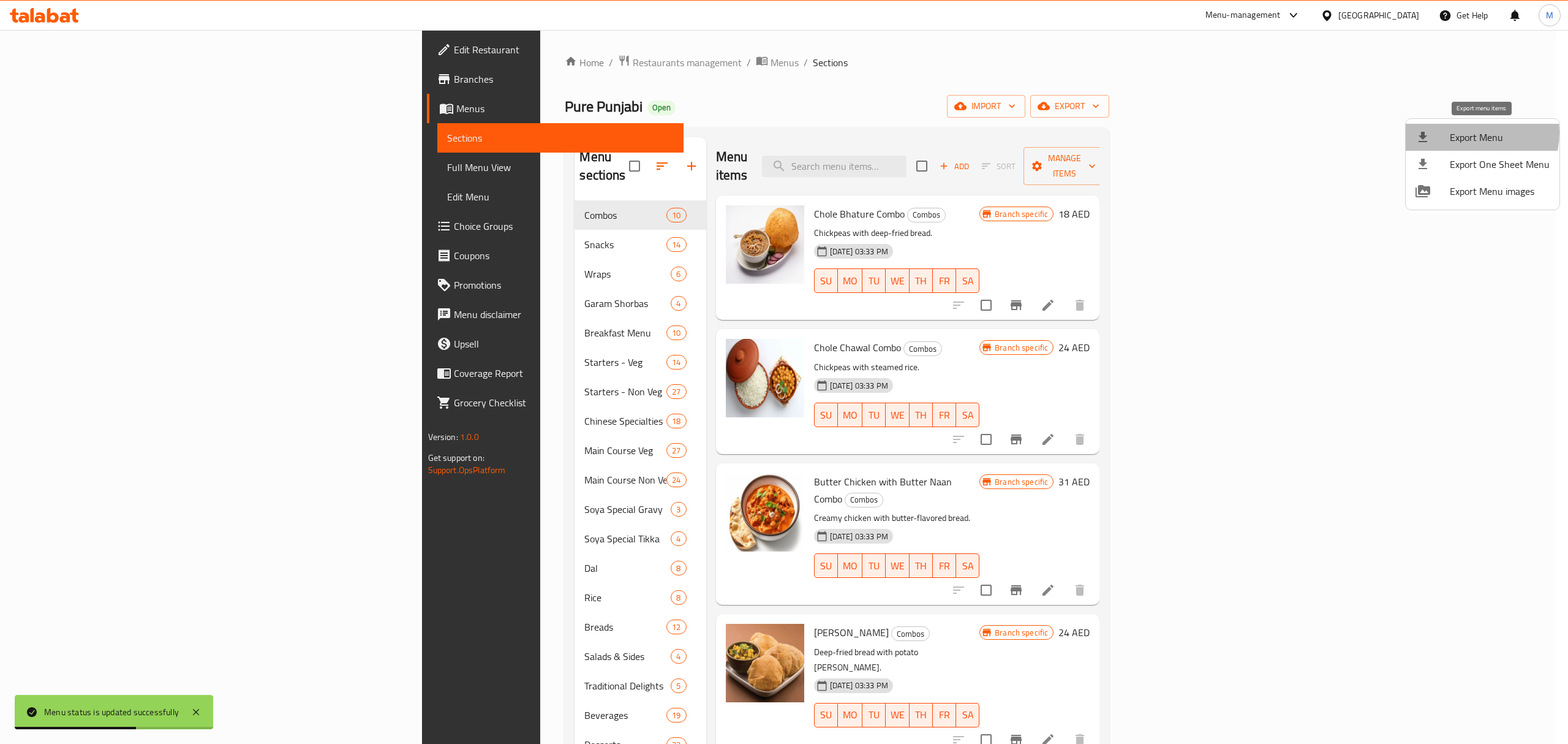
click at [1472, 133] on span "Export Menu" at bounding box center [1500, 137] width 100 height 14
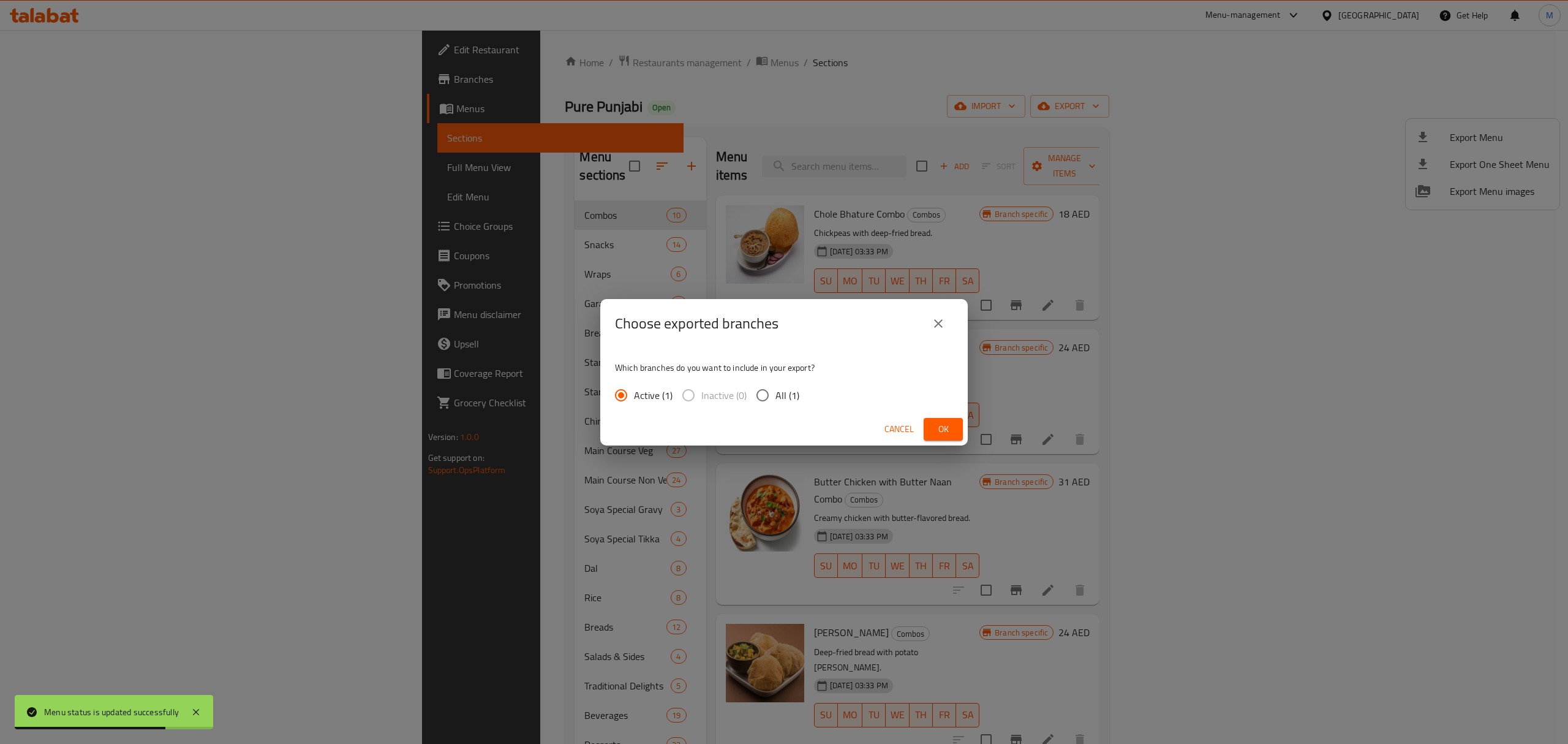
click at [951, 427] on span "Ok" at bounding box center [943, 429] width 20 height 15
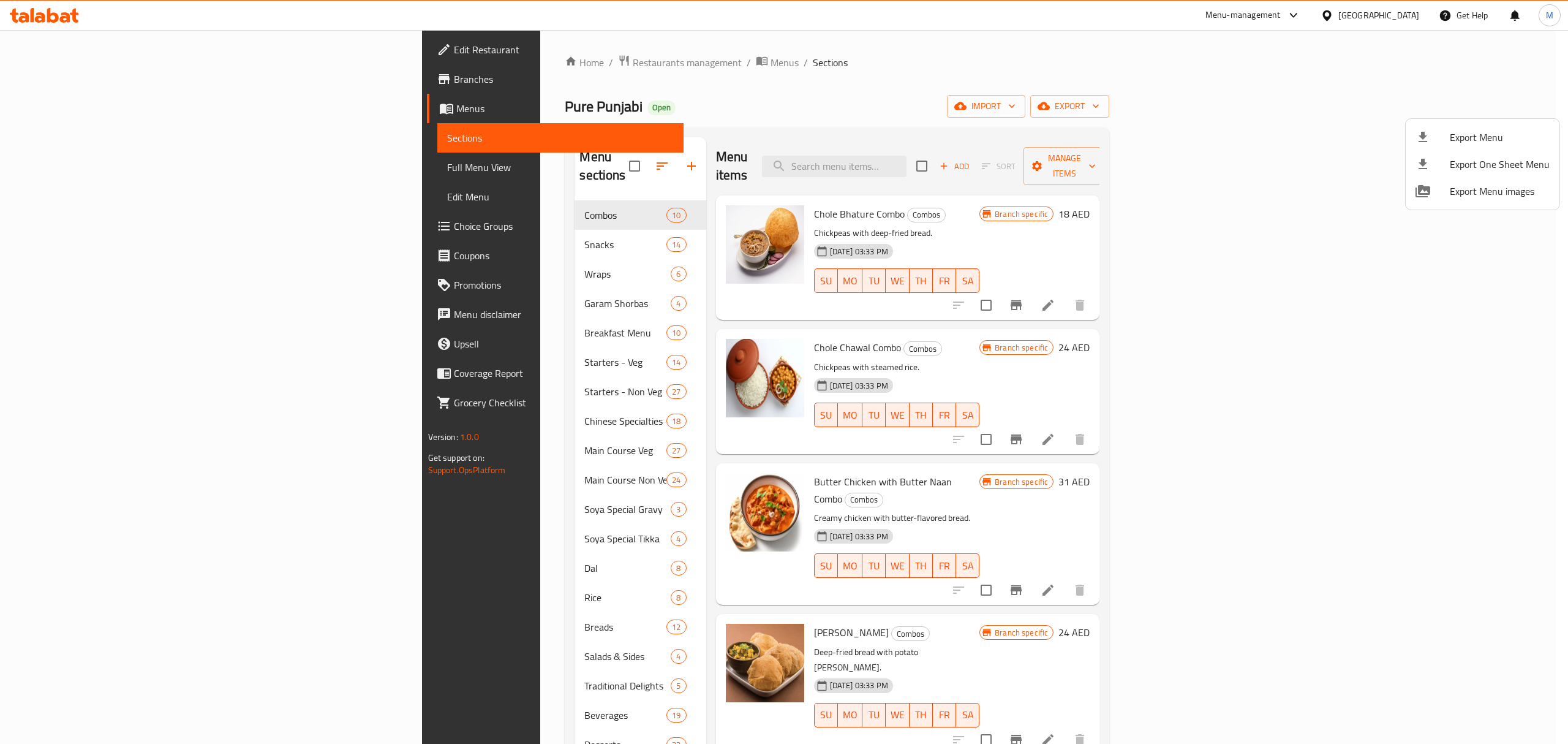
click at [78, 108] on div at bounding box center [784, 372] width 1568 height 744
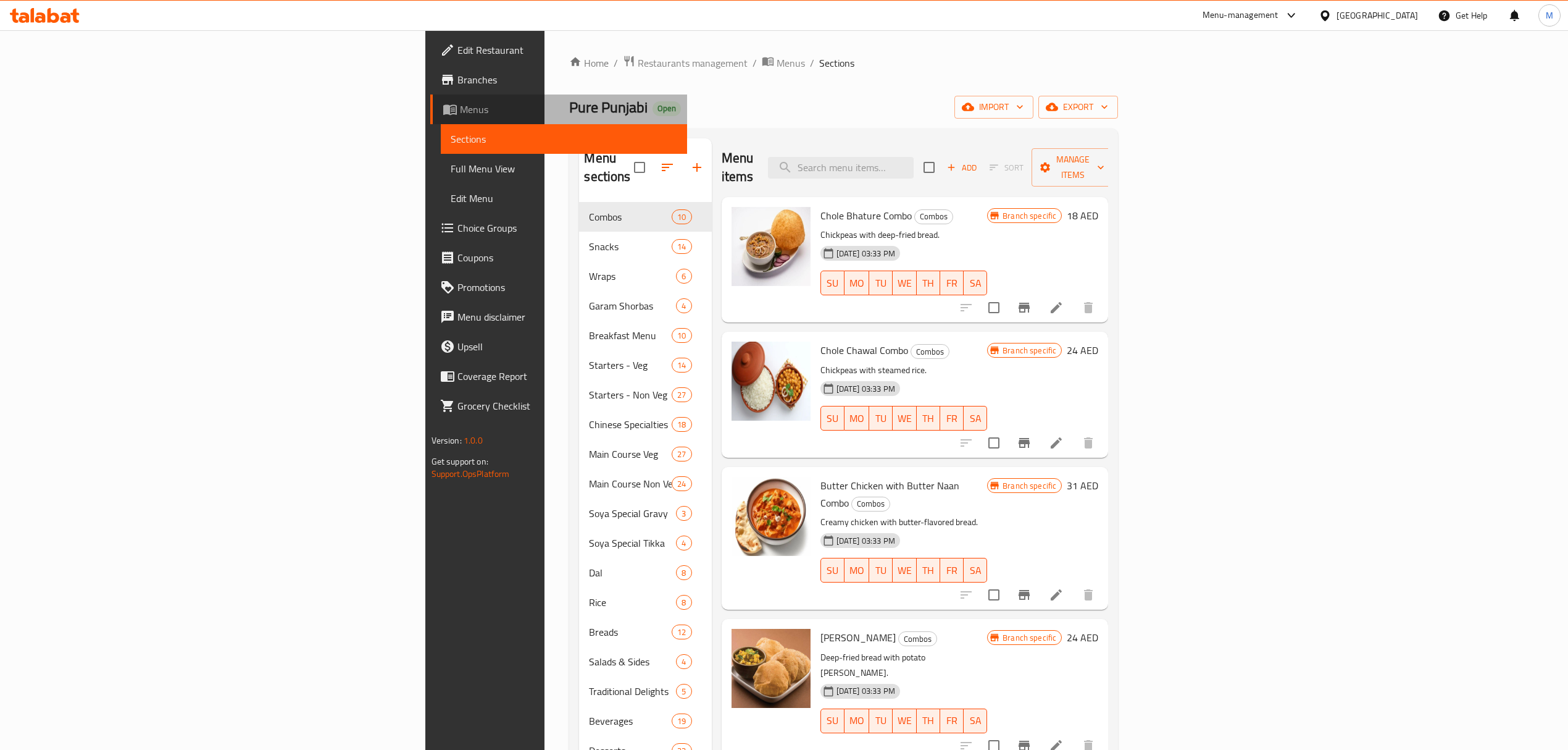
click at [460, 109] on span "Menus" at bounding box center [569, 110] width 218 height 15
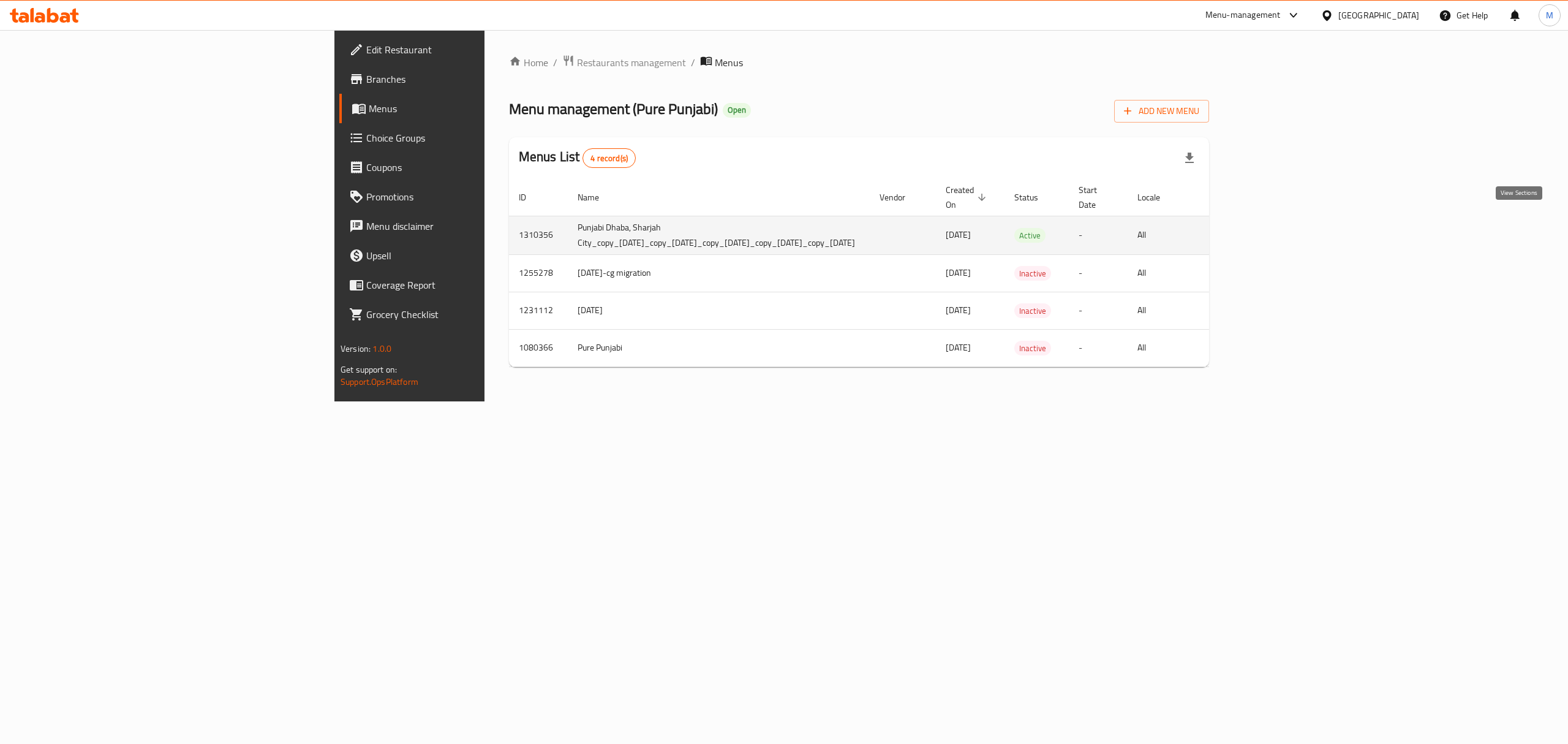
click at [1311, 228] on icon "enhanced table" at bounding box center [1303, 235] width 14 height 14
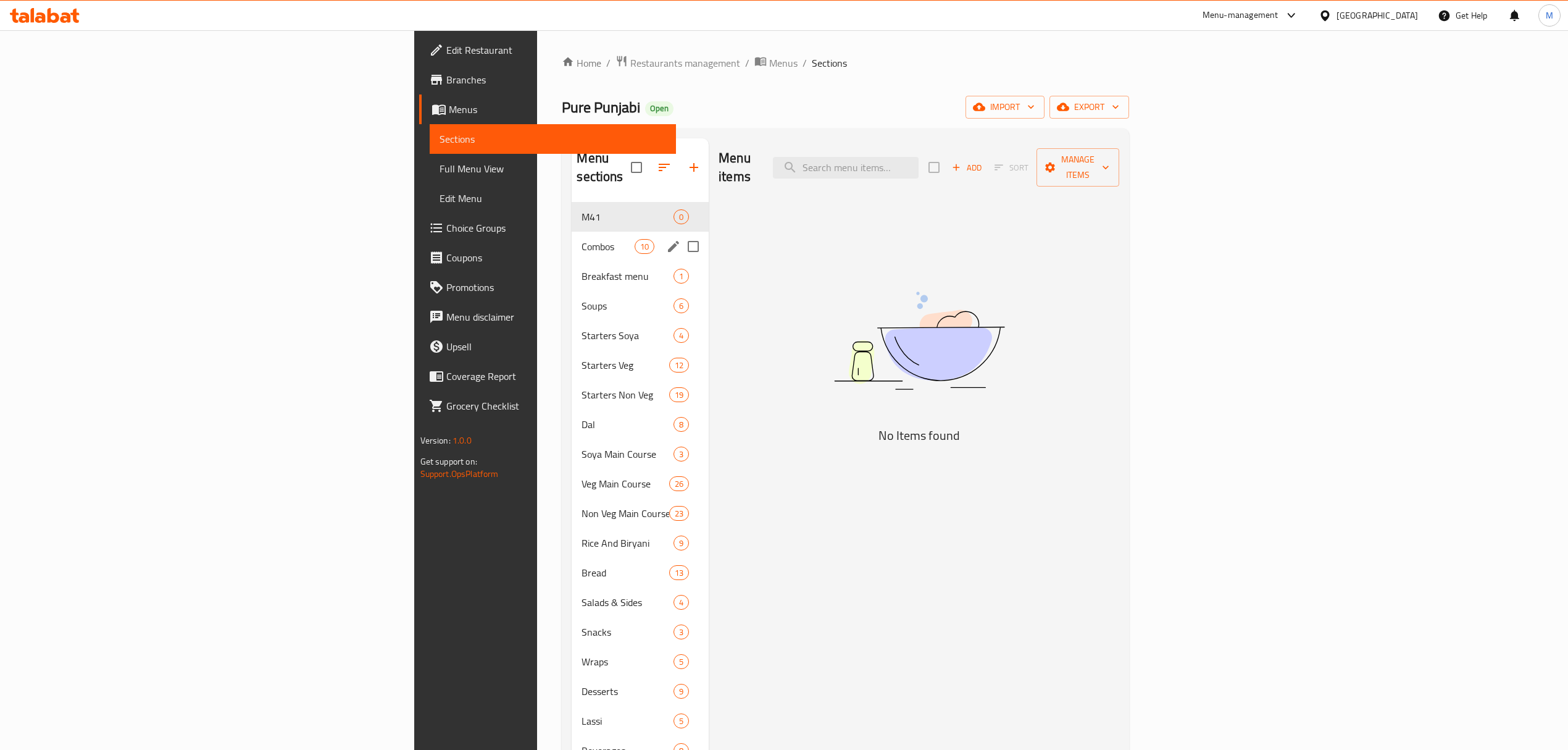
click at [572, 242] on div "Combos 10" at bounding box center [640, 246] width 137 height 30
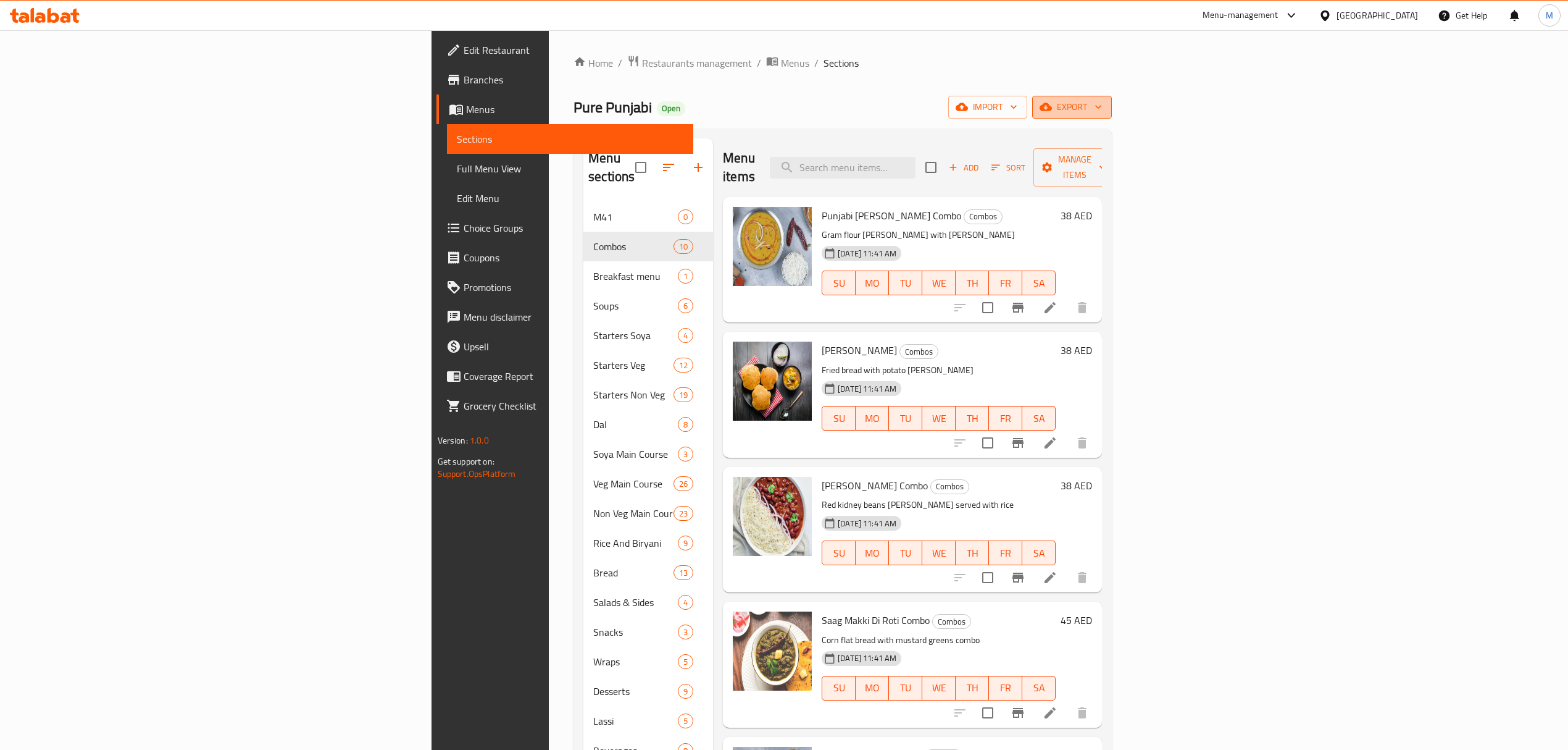
click at [1102, 111] on span "export" at bounding box center [1072, 107] width 60 height 15
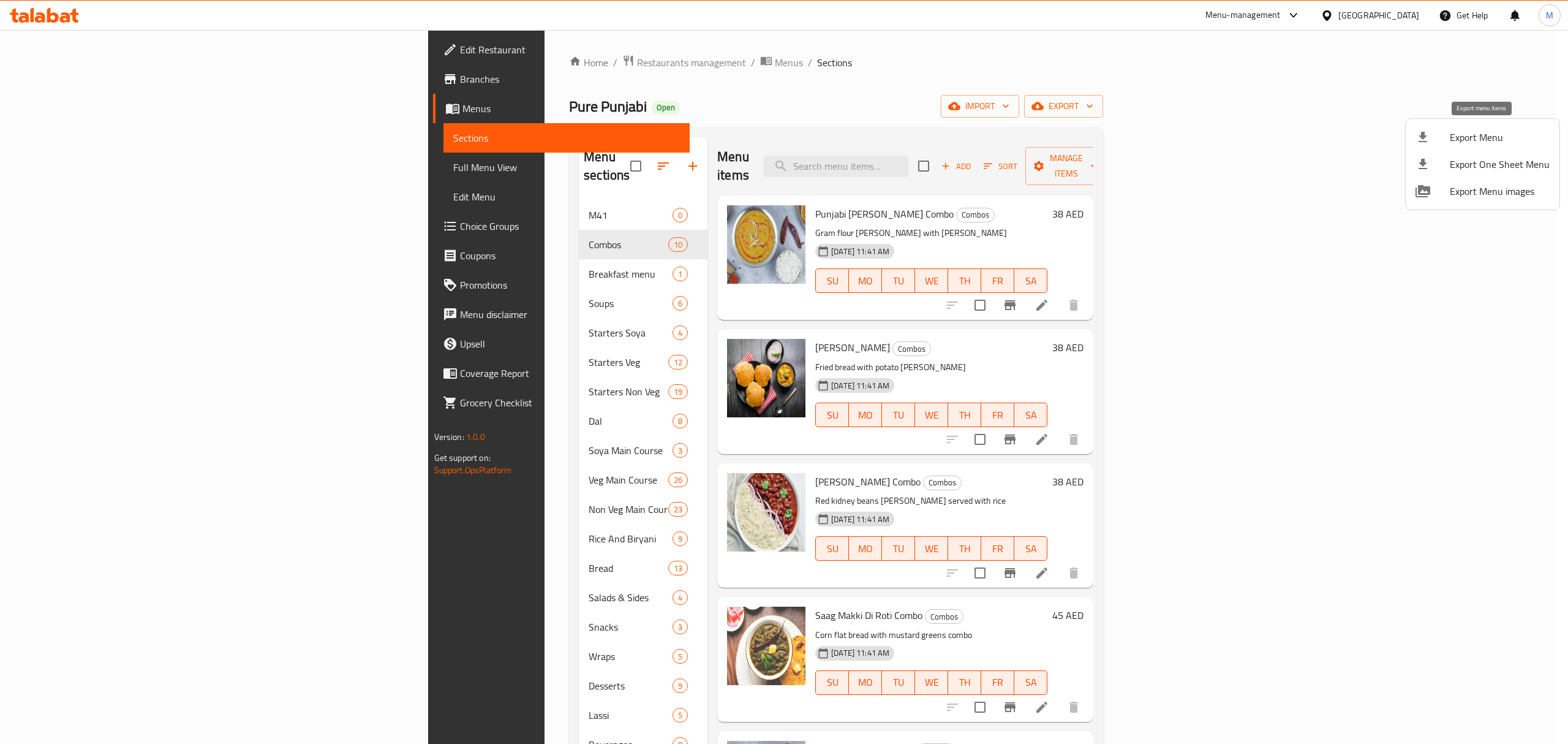
click at [1483, 138] on span "Export Menu" at bounding box center [1500, 137] width 100 height 14
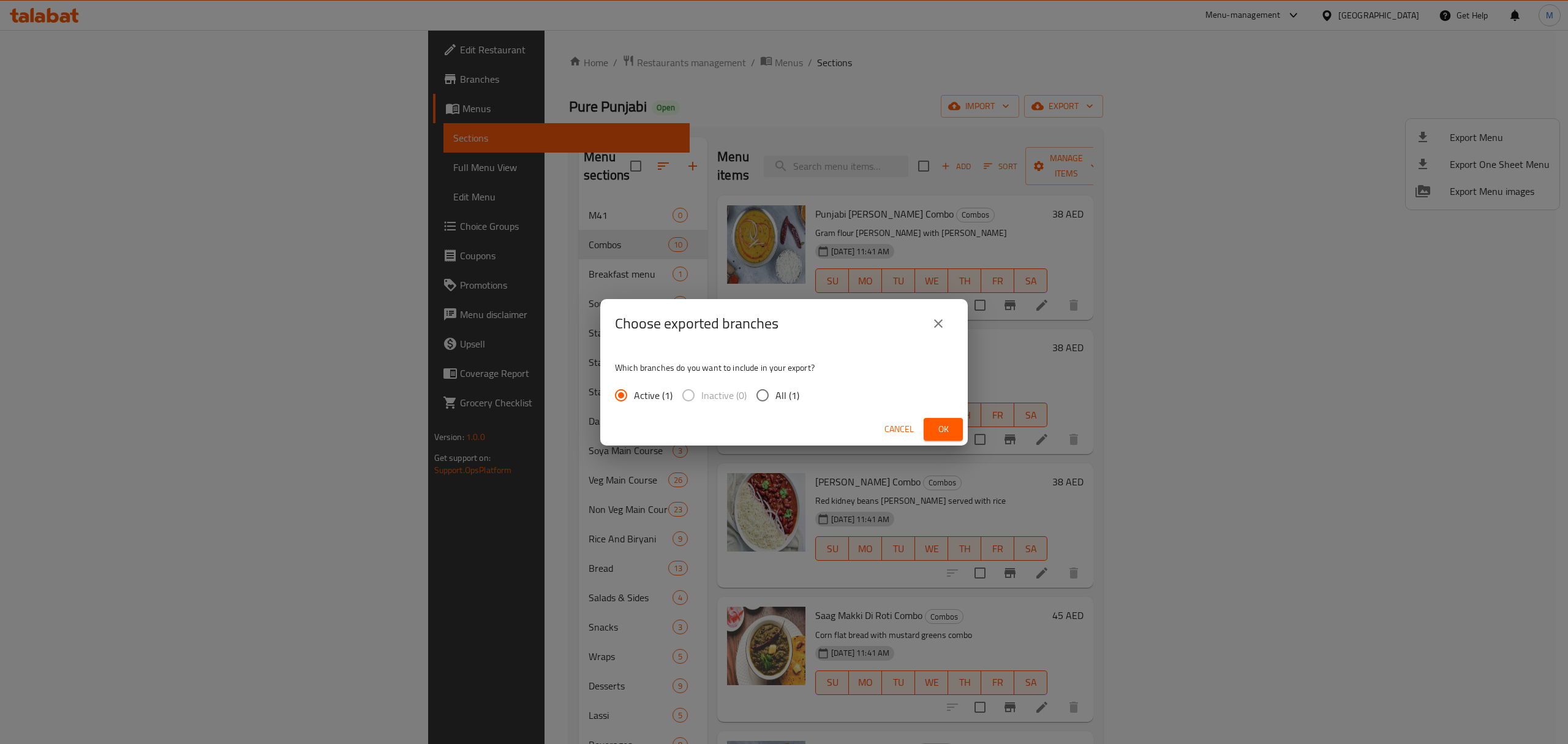
click at [953, 429] on button "Ok" at bounding box center [943, 429] width 39 height 22
